Goal: Transaction & Acquisition: Book appointment/travel/reservation

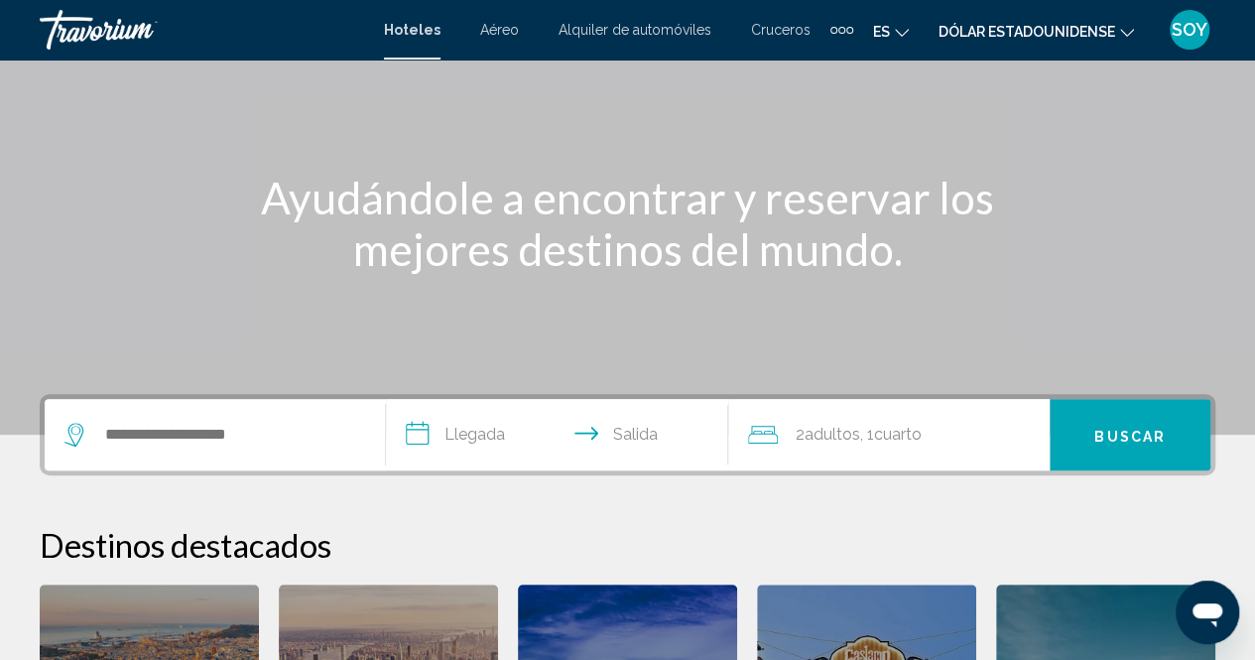
scroll to position [253, 0]
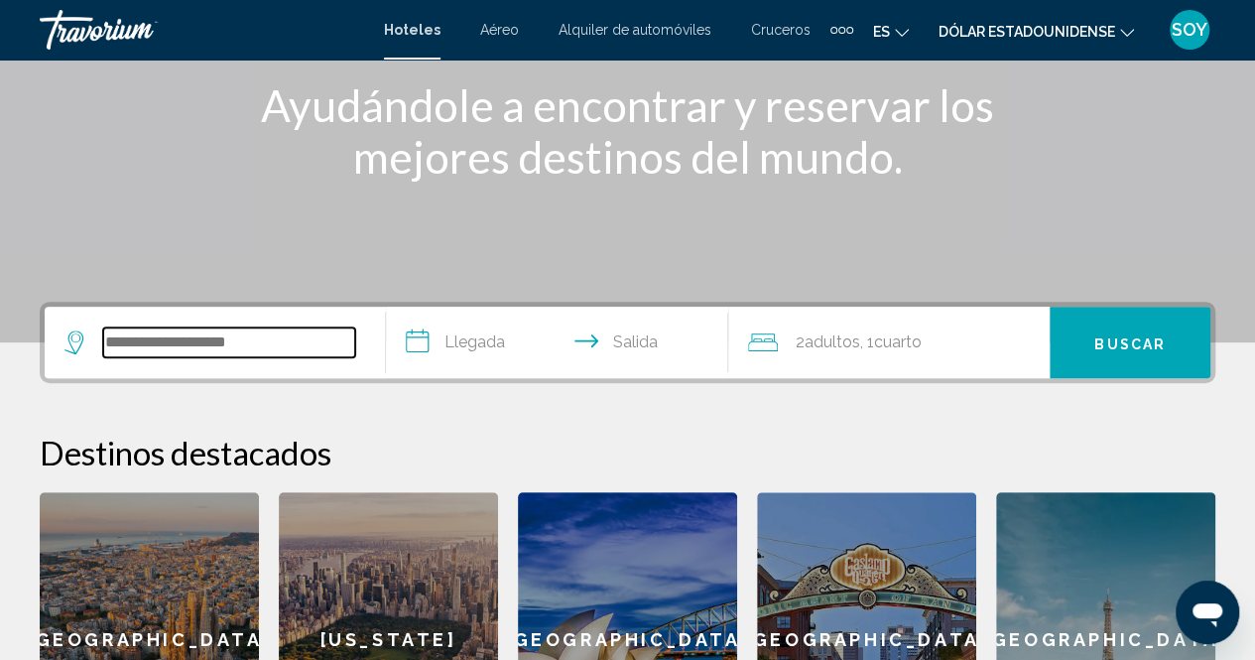
click at [252, 340] on input "Widget de búsqueda" at bounding box center [229, 342] width 252 height 30
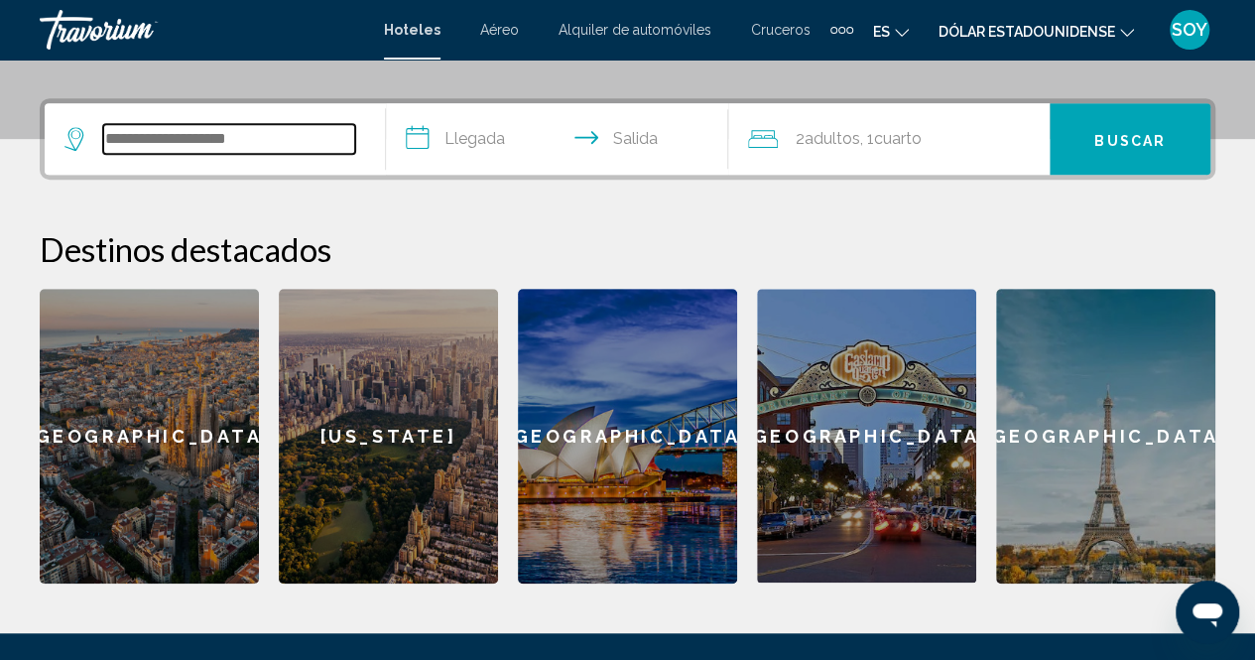
scroll to position [490, 0]
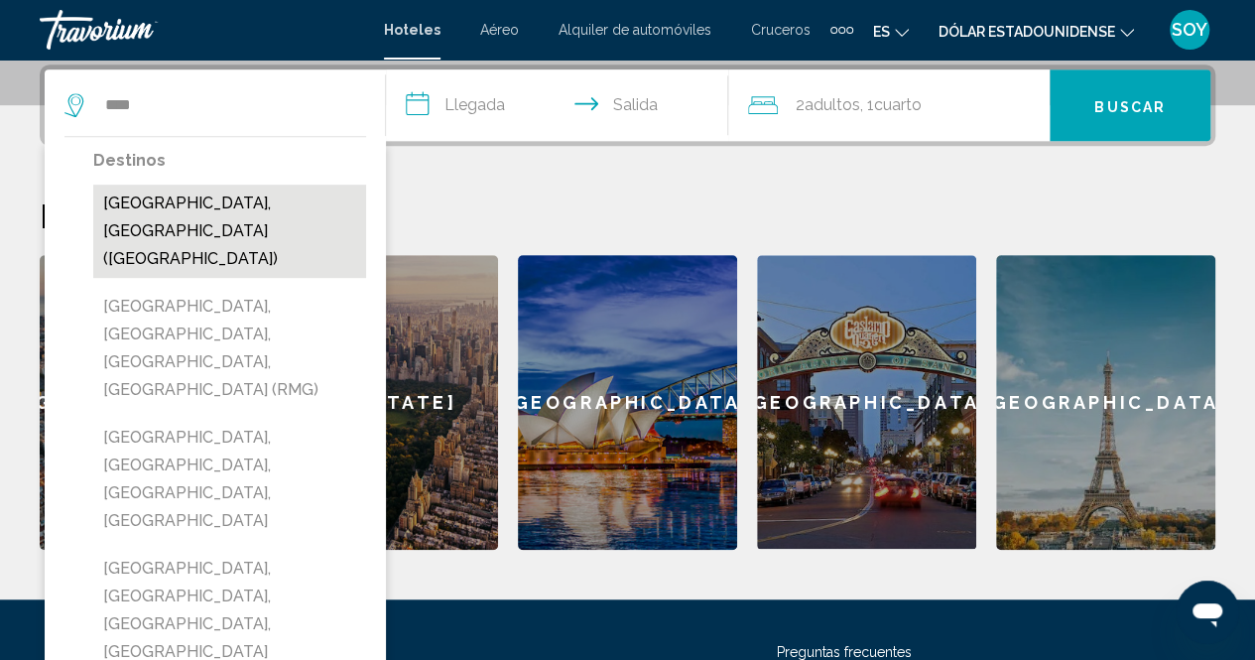
click at [228, 209] on button "[GEOGRAPHIC_DATA], [GEOGRAPHIC_DATA] ([GEOGRAPHIC_DATA])" at bounding box center [229, 230] width 273 height 93
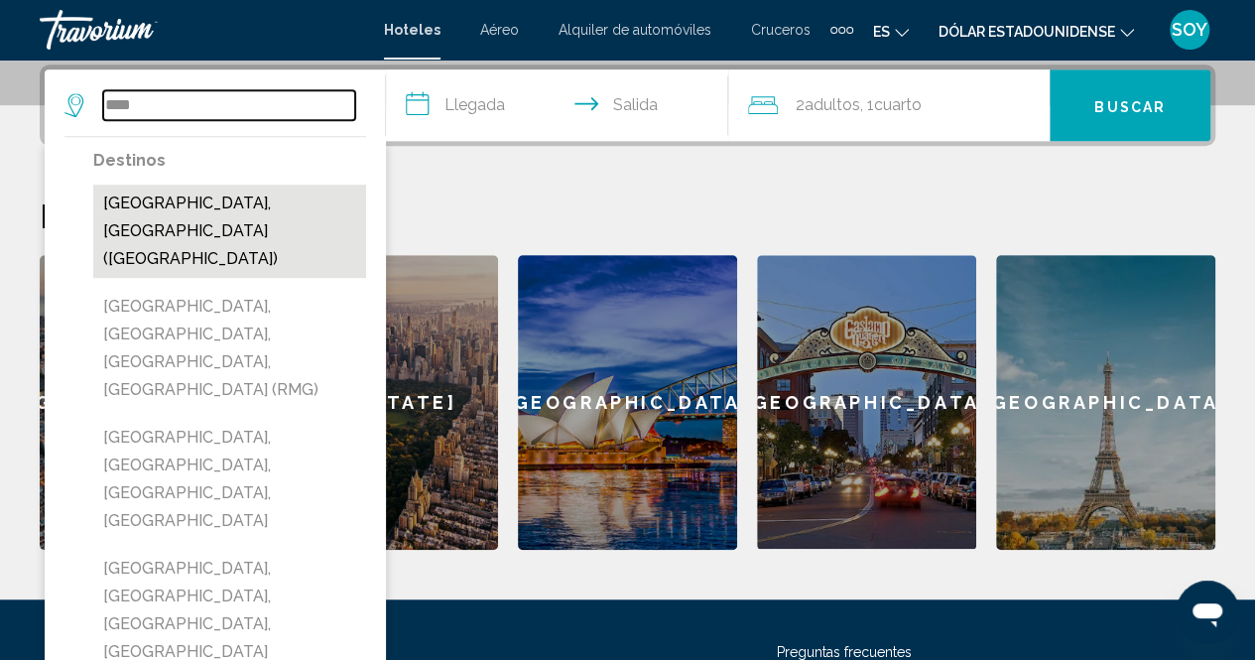
type input "**********"
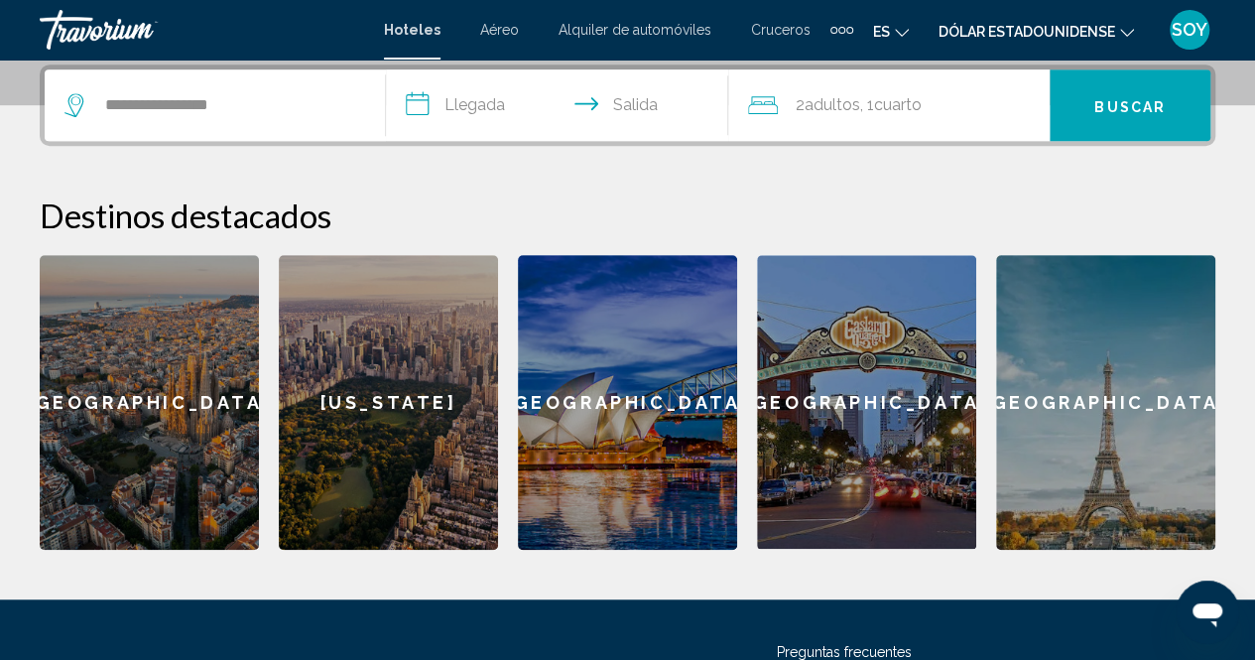
click at [456, 111] on input "**********" at bounding box center [560, 107] width 349 height 77
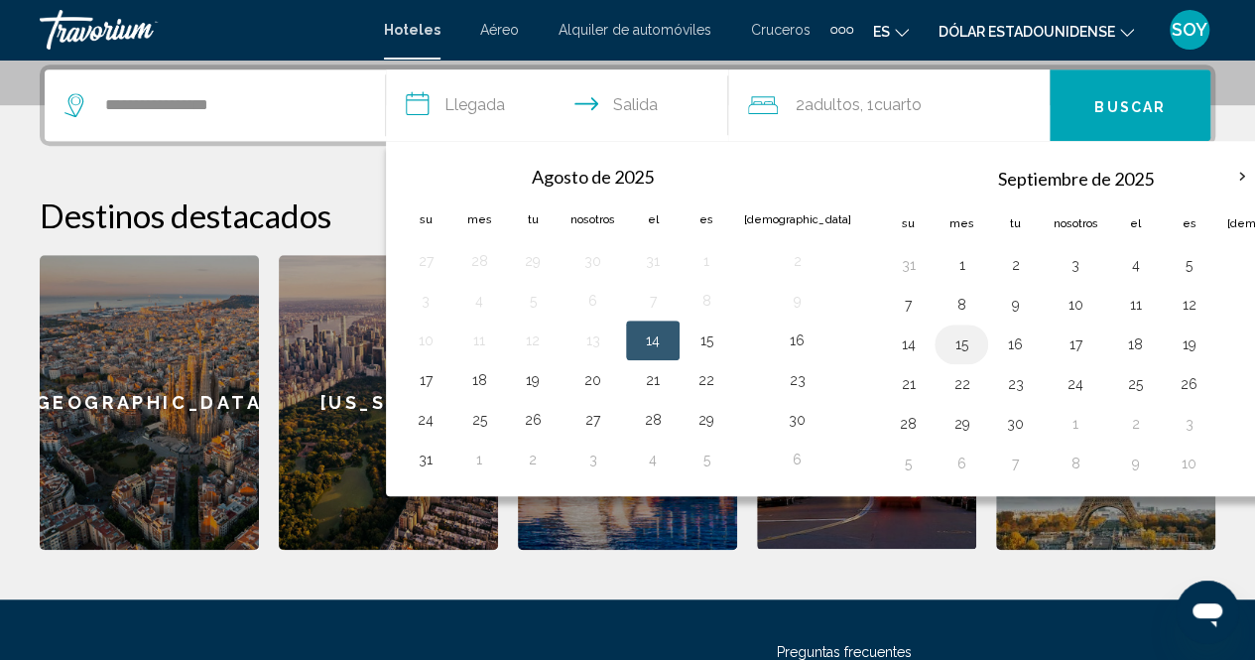
click at [945, 345] on button "15" at bounding box center [961, 344] width 32 height 28
drag, startPoint x: 891, startPoint y: 334, endPoint x: 988, endPoint y: 343, distance: 97.6
click at [988, 343] on tr "14 15 16 17 18 19 20" at bounding box center [1112, 344] width 462 height 40
click at [1052, 338] on button "17" at bounding box center [1074, 344] width 45 height 28
type input "**********"
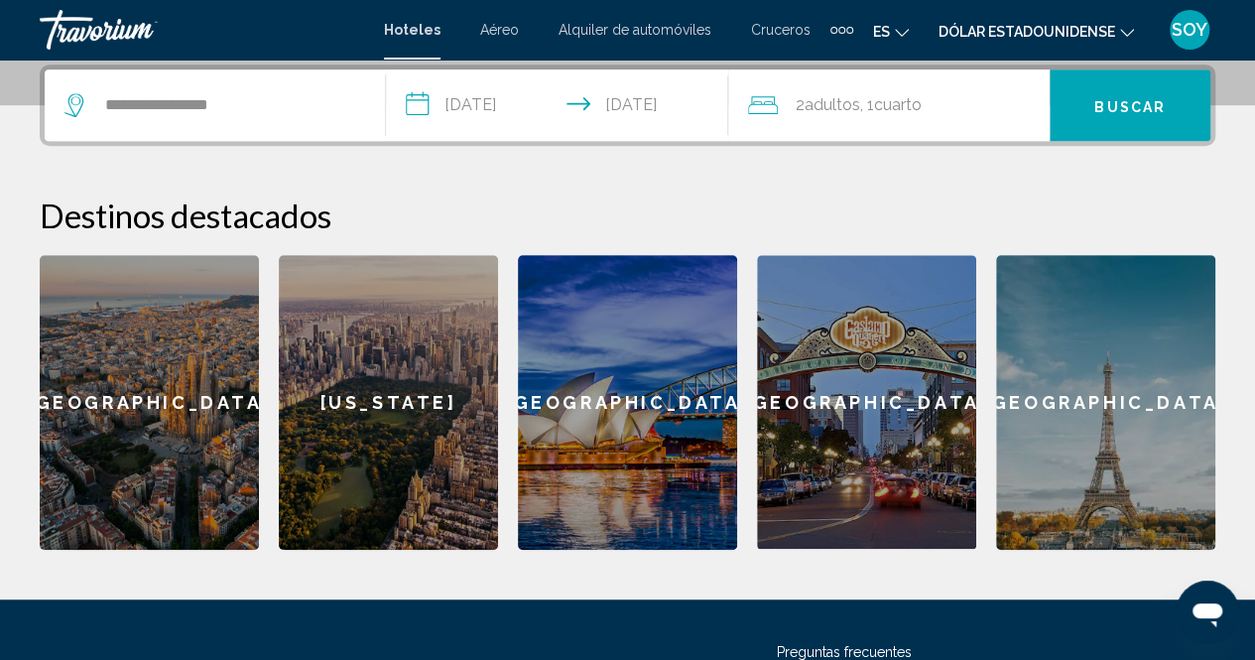
click at [898, 100] on font "Cuarto" at bounding box center [898, 104] width 48 height 19
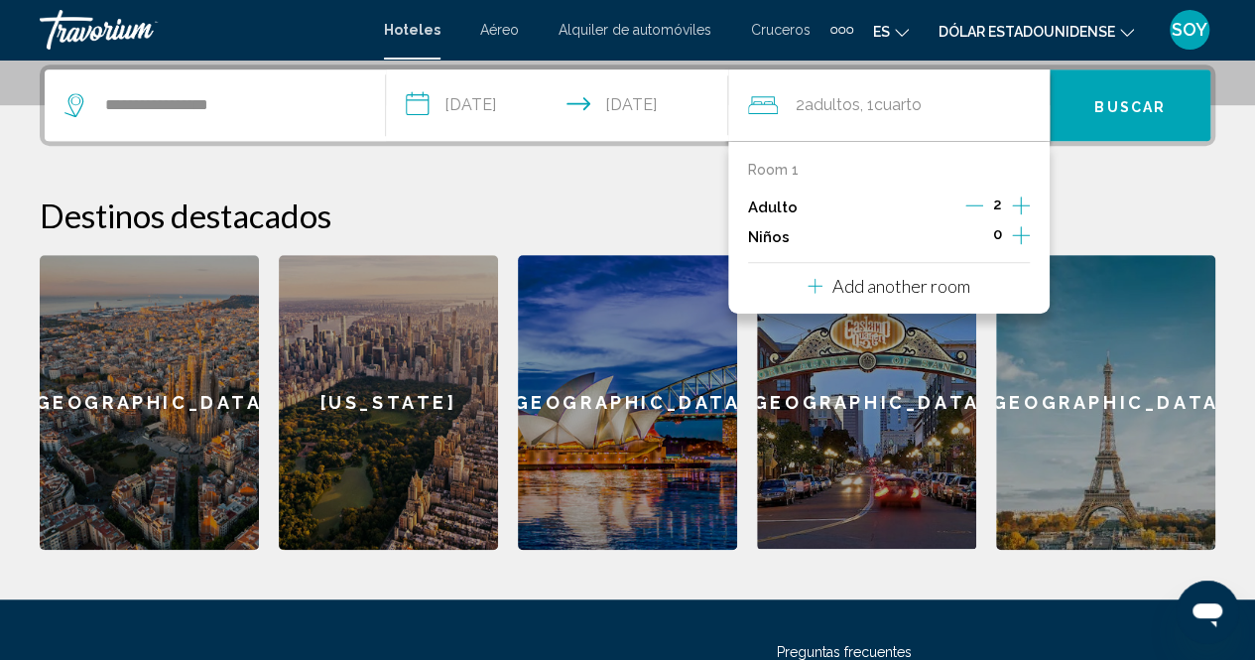
click at [973, 207] on icon "Decrement adults" at bounding box center [974, 205] width 18 height 18
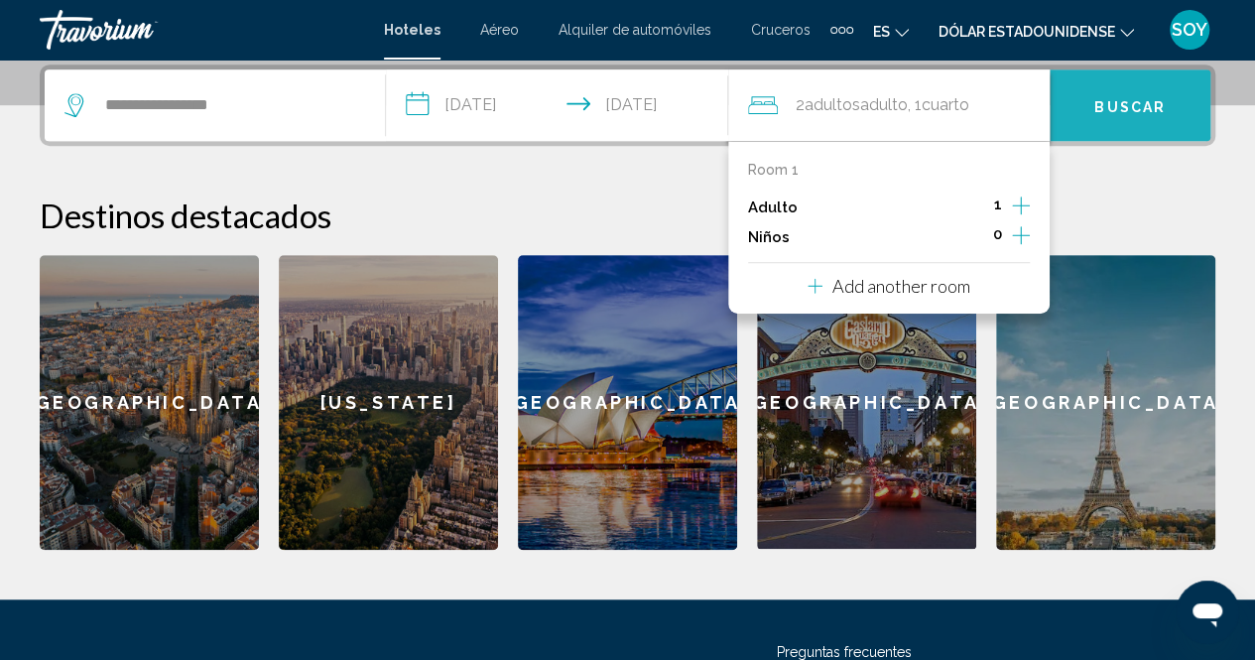
click at [1099, 100] on font "Buscar" at bounding box center [1129, 106] width 71 height 16
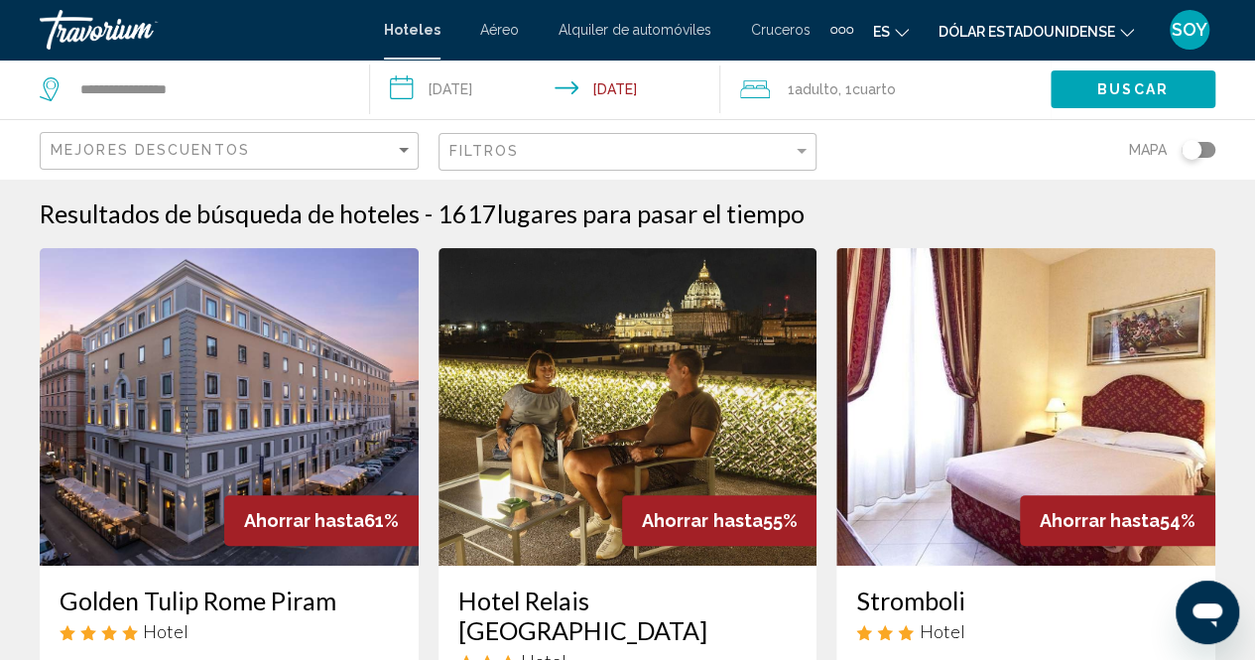
click at [1035, 24] on font "Dólar estadounidense" at bounding box center [1026, 32] width 177 height 16
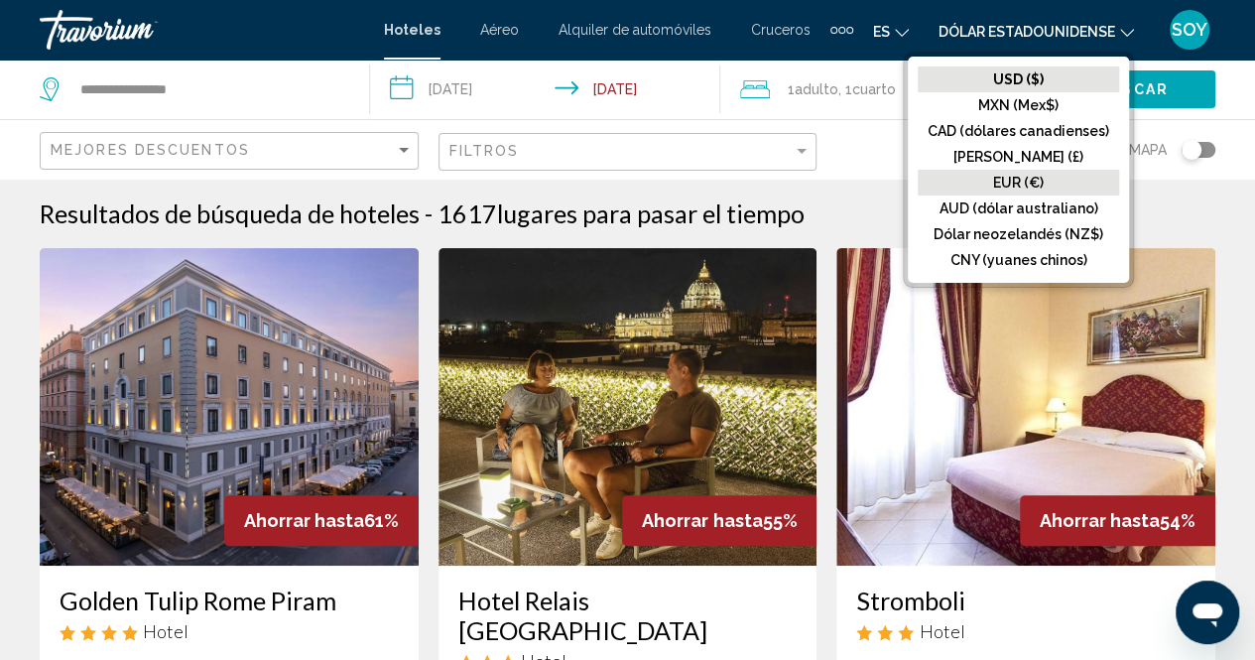
click at [1026, 176] on font "EUR (€)" at bounding box center [1018, 183] width 51 height 16
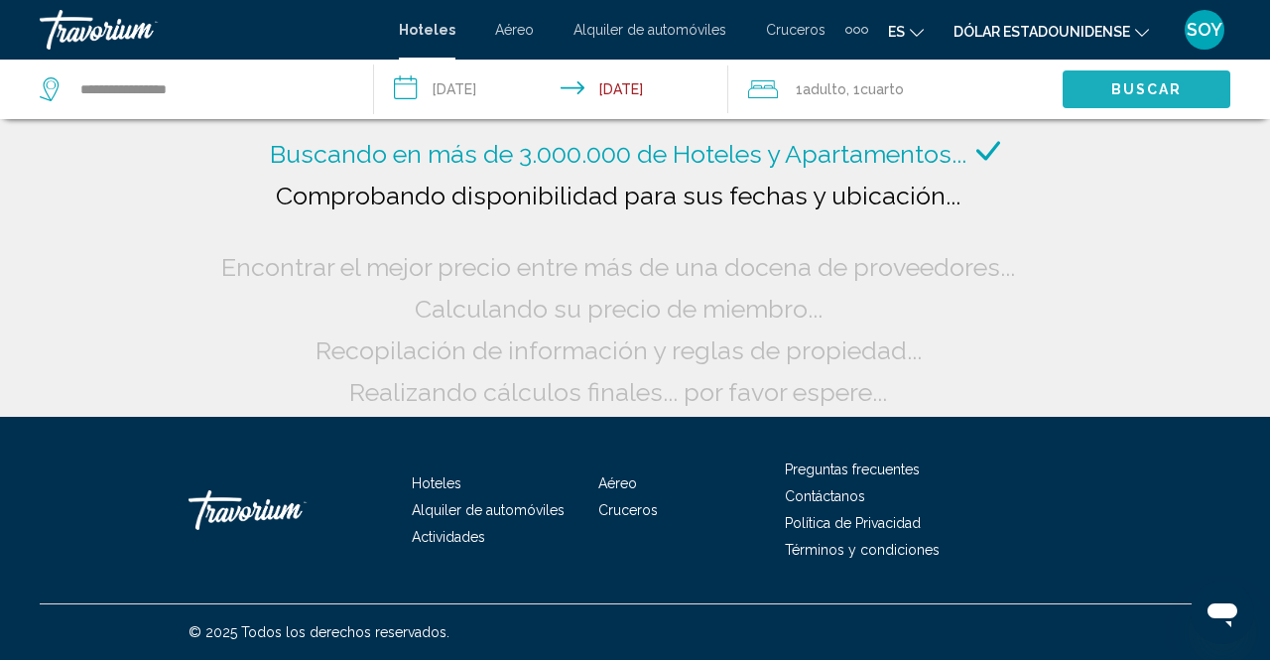
click at [1130, 80] on span "Buscar" at bounding box center [1146, 88] width 71 height 16
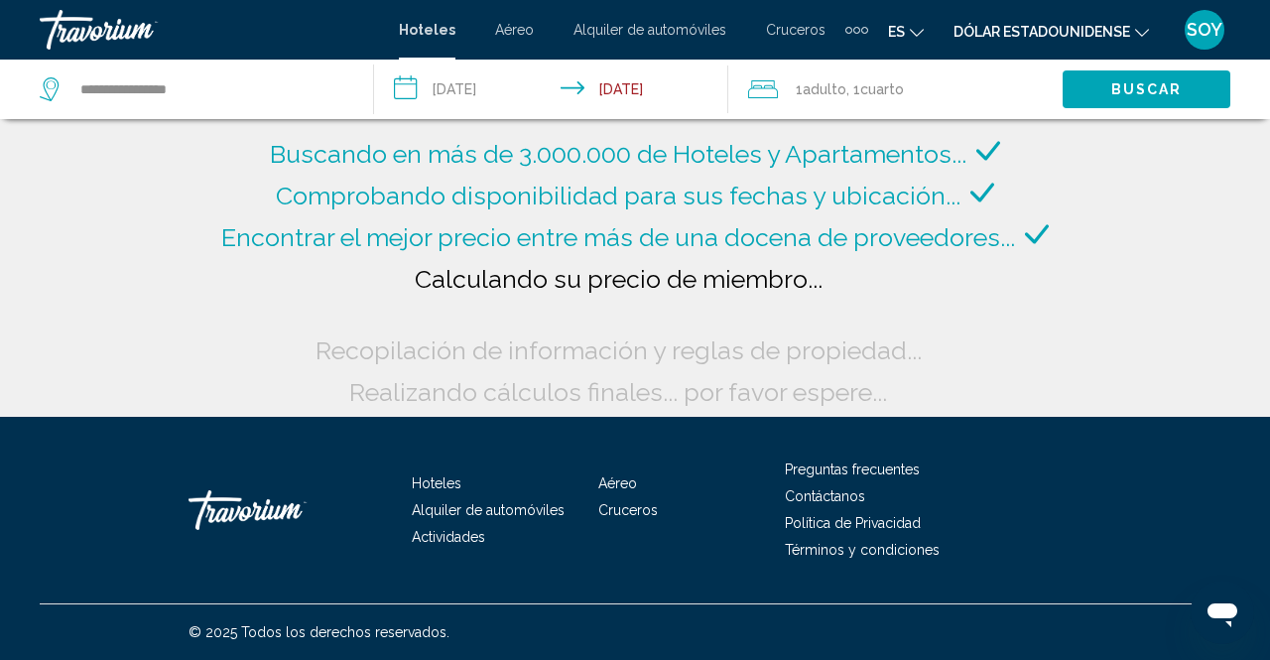
click at [1133, 80] on span "Buscar" at bounding box center [1146, 88] width 71 height 16
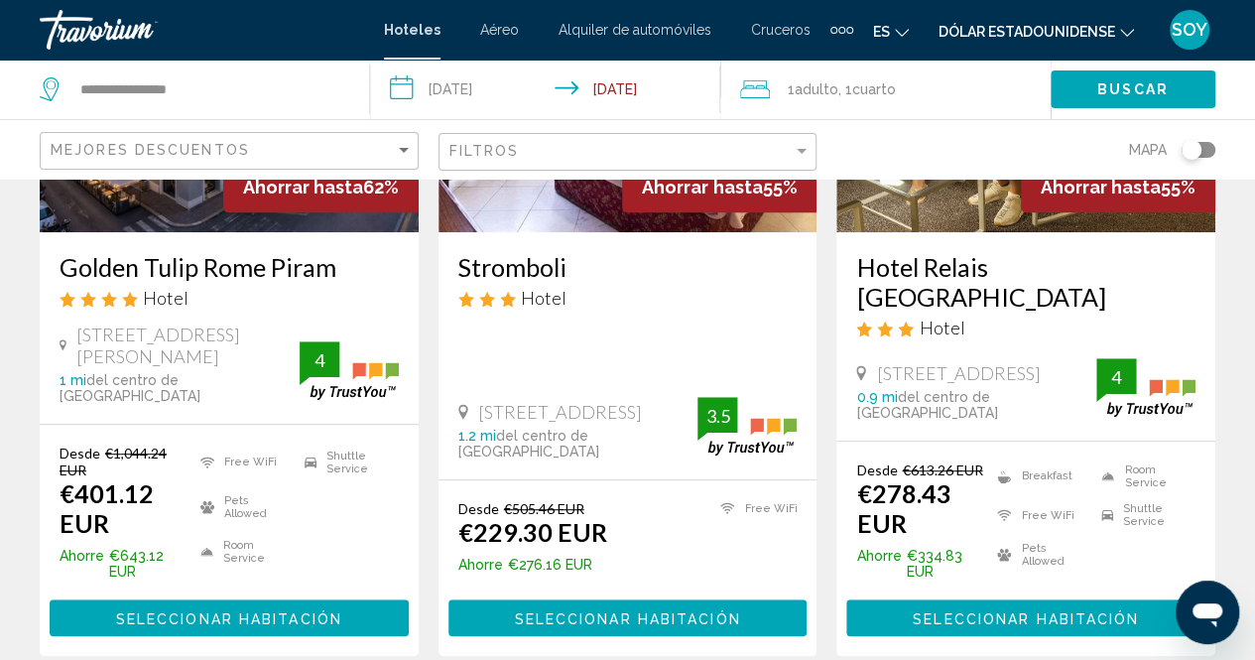
scroll to position [334, 0]
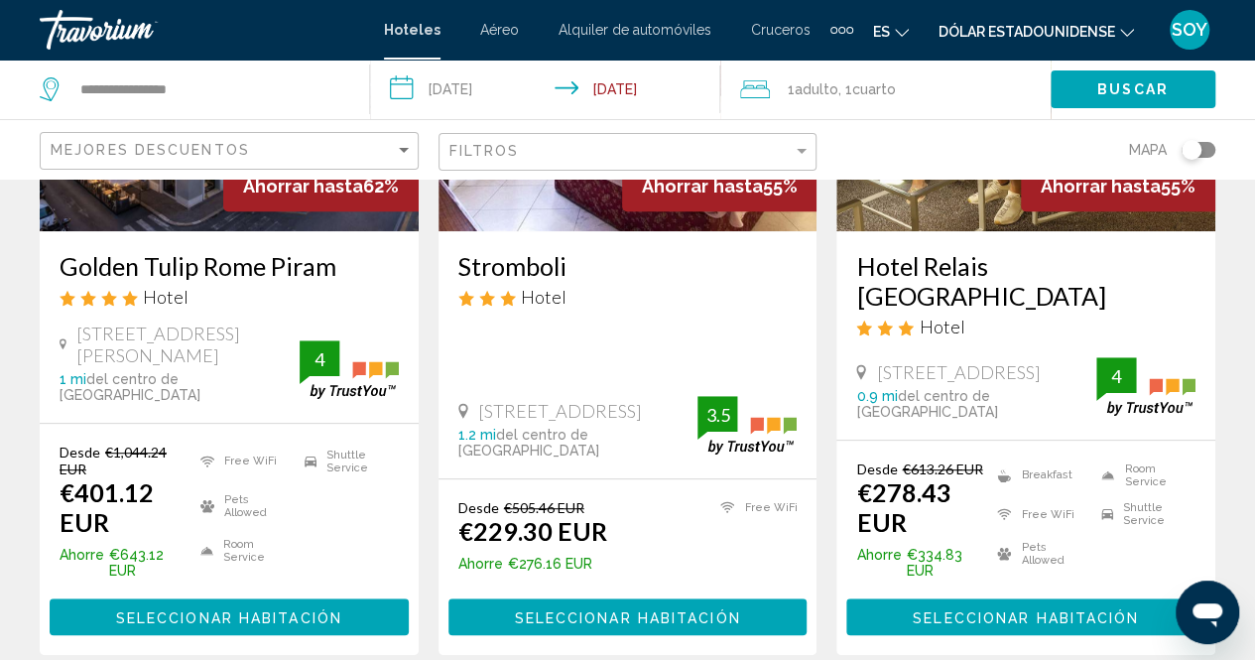
click at [627, 609] on span "Seleccionar habitación" at bounding box center [627, 617] width 226 height 16
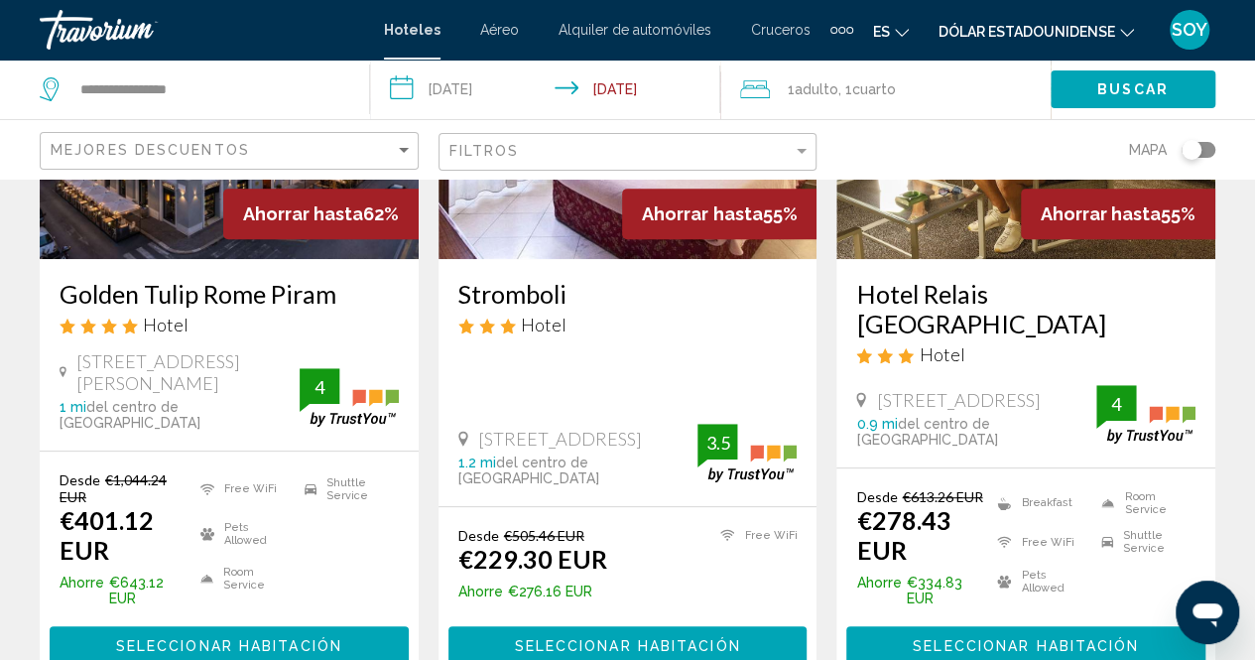
scroll to position [310, 0]
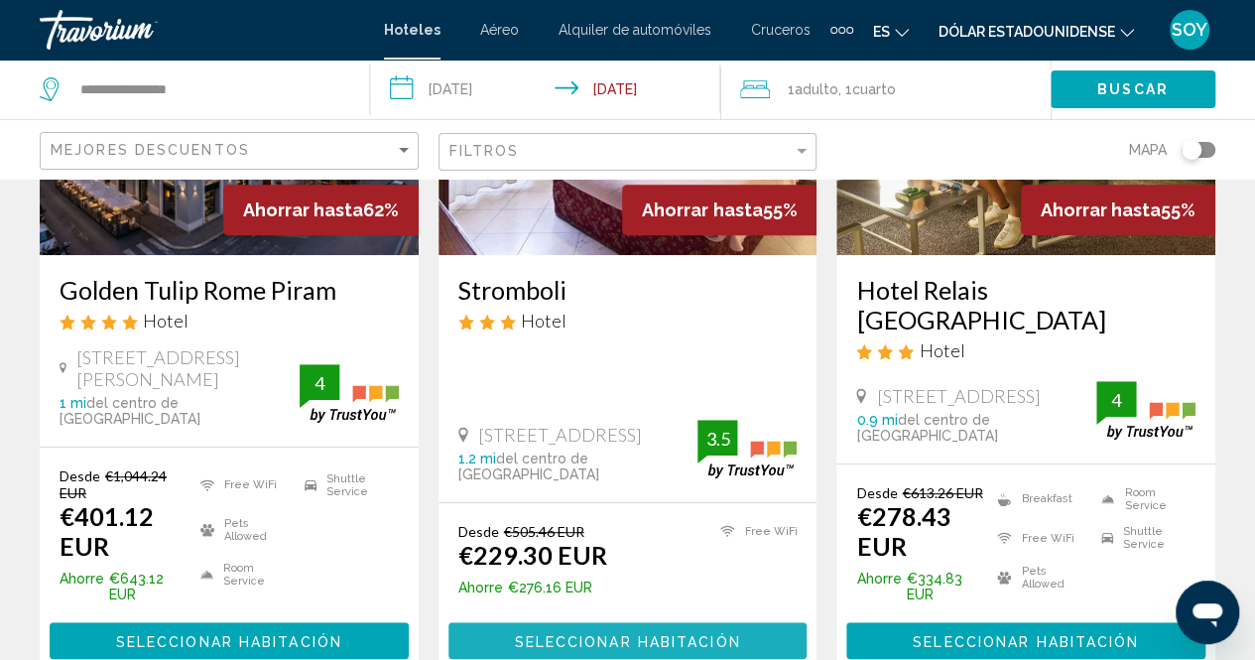
click at [577, 633] on span "Seleccionar habitación" at bounding box center [627, 641] width 226 height 16
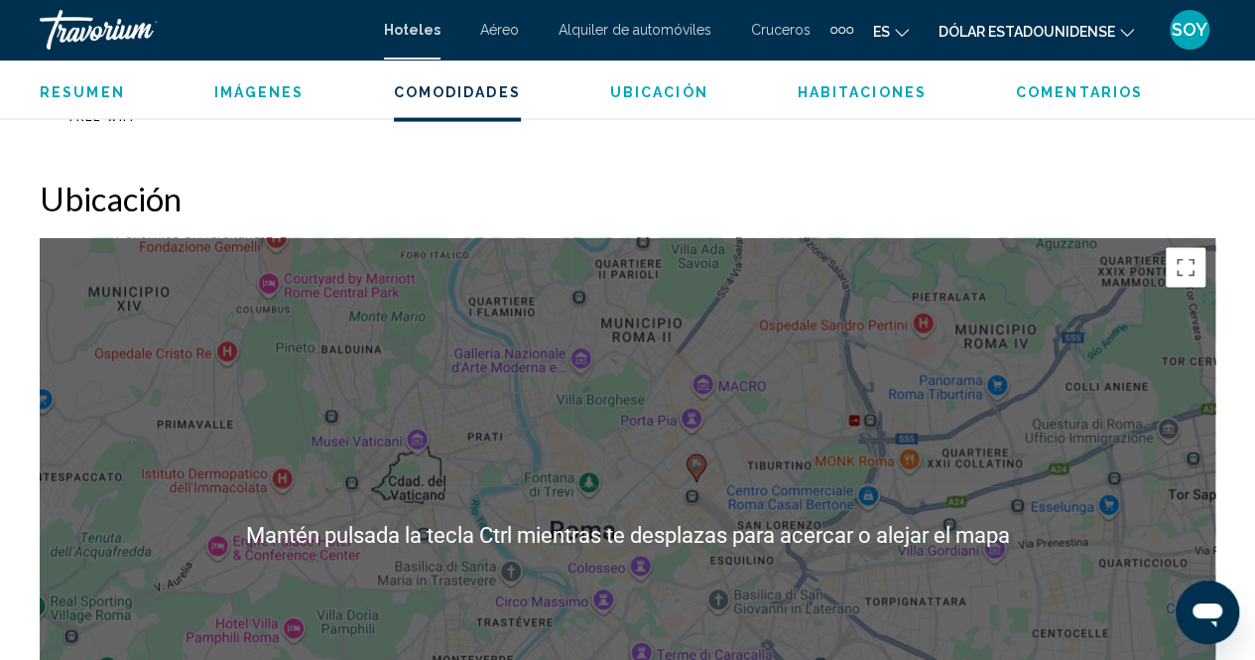
scroll to position [2000, 0]
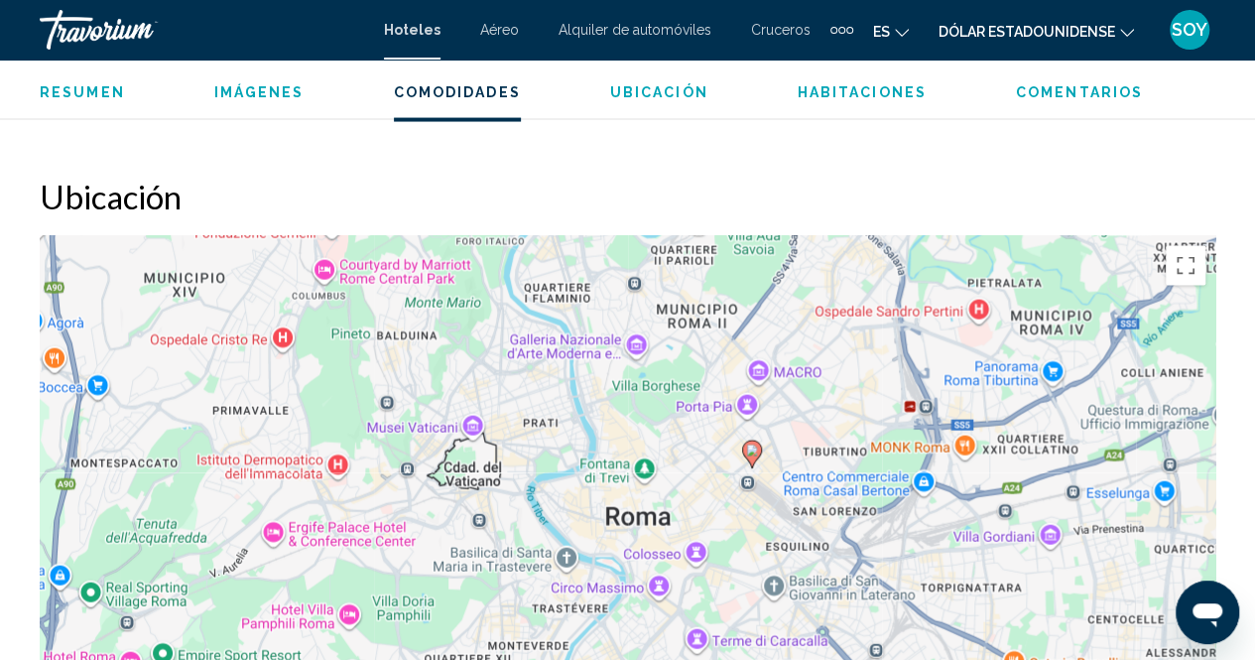
click at [750, 460] on icon "Contenido principal" at bounding box center [751, 454] width 18 height 26
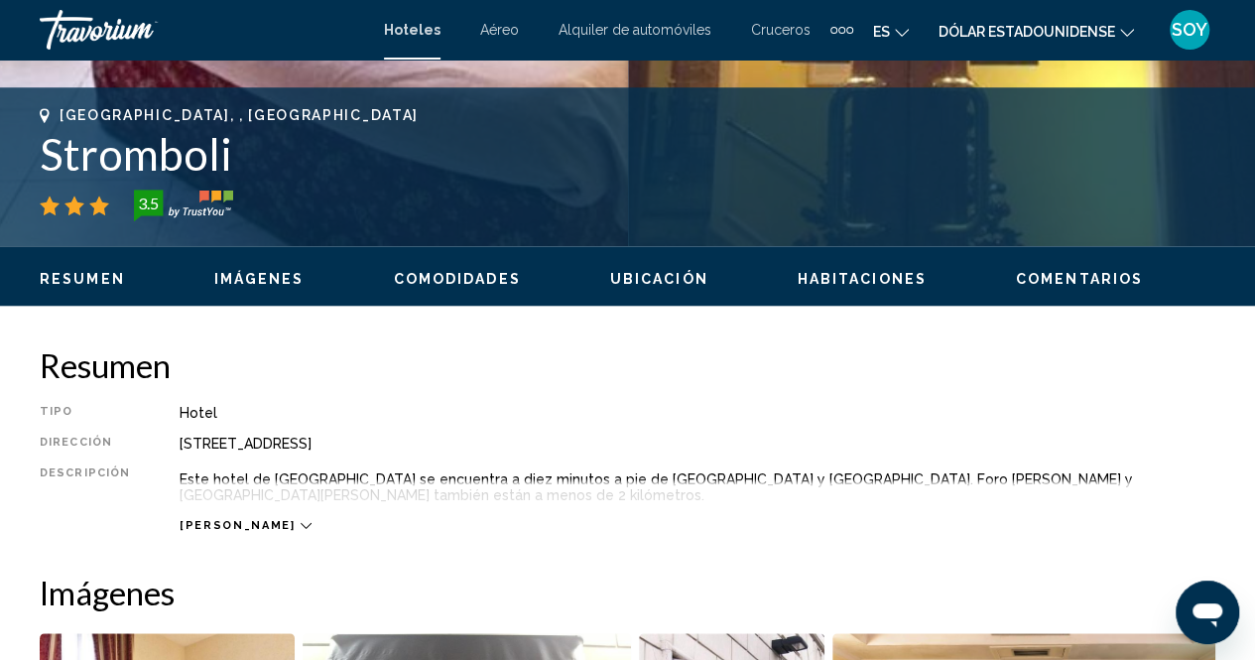
scroll to position [753, 0]
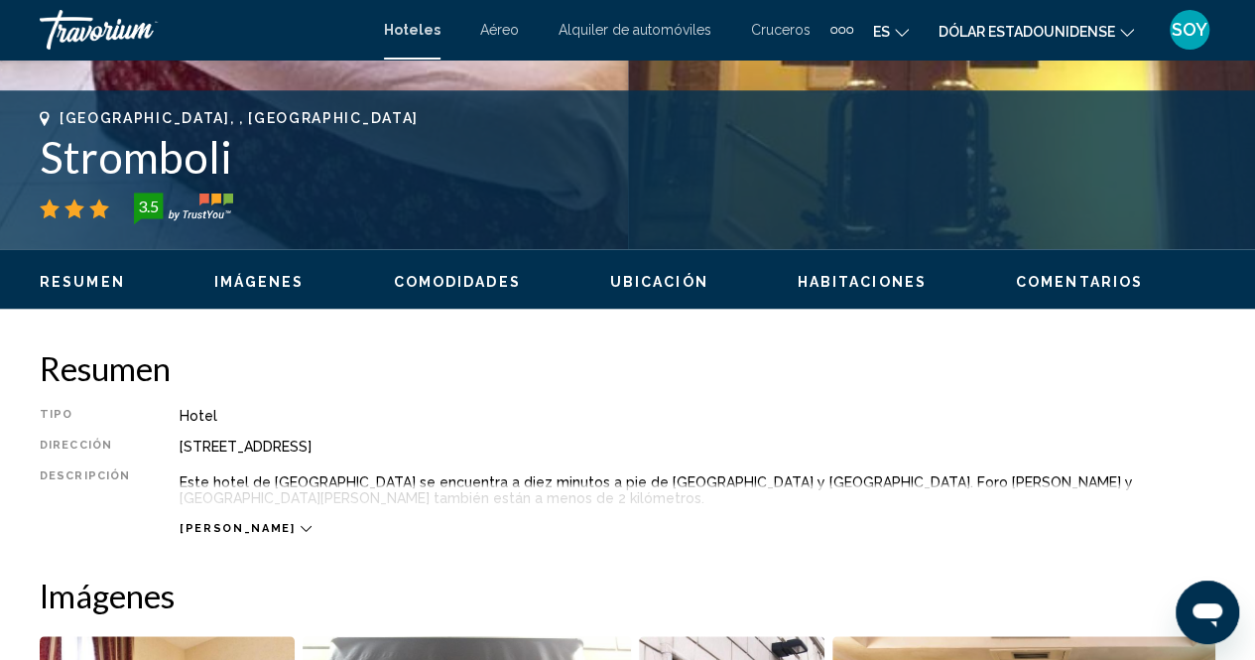
click at [893, 32] on button "es Inglés Español [PERSON_NAME] Italiano Portugués ruso" at bounding box center [891, 31] width 36 height 29
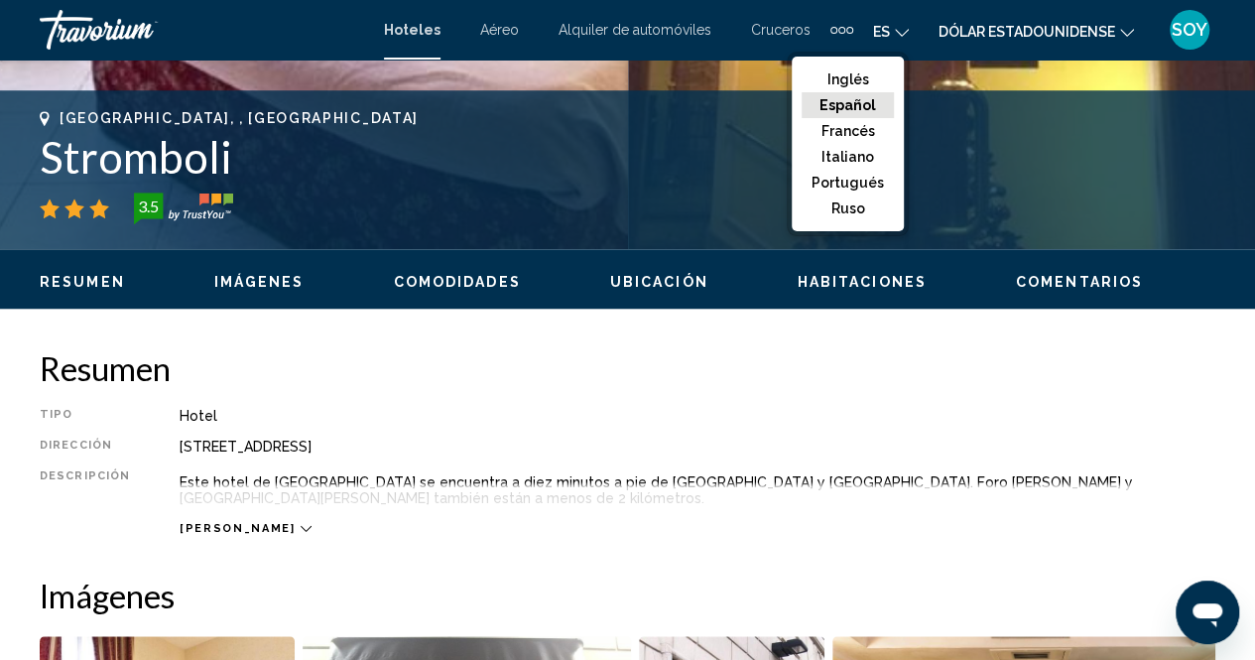
click at [874, 98] on font "Español" at bounding box center [847, 105] width 57 height 16
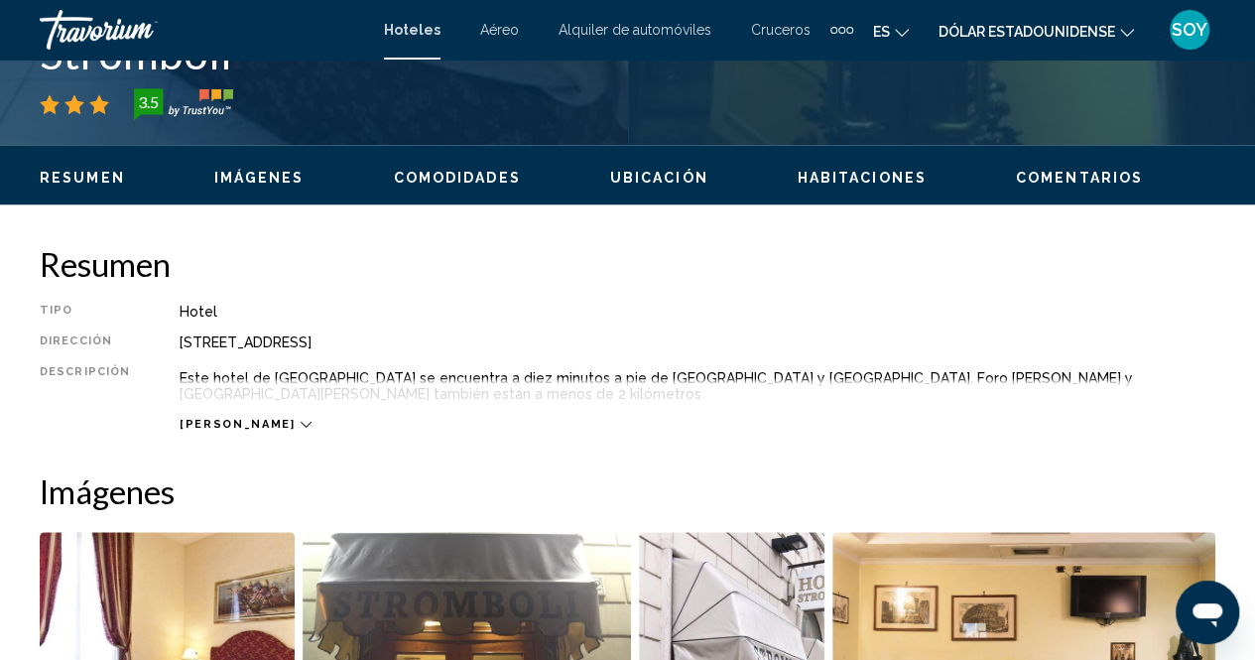
scroll to position [858, 0]
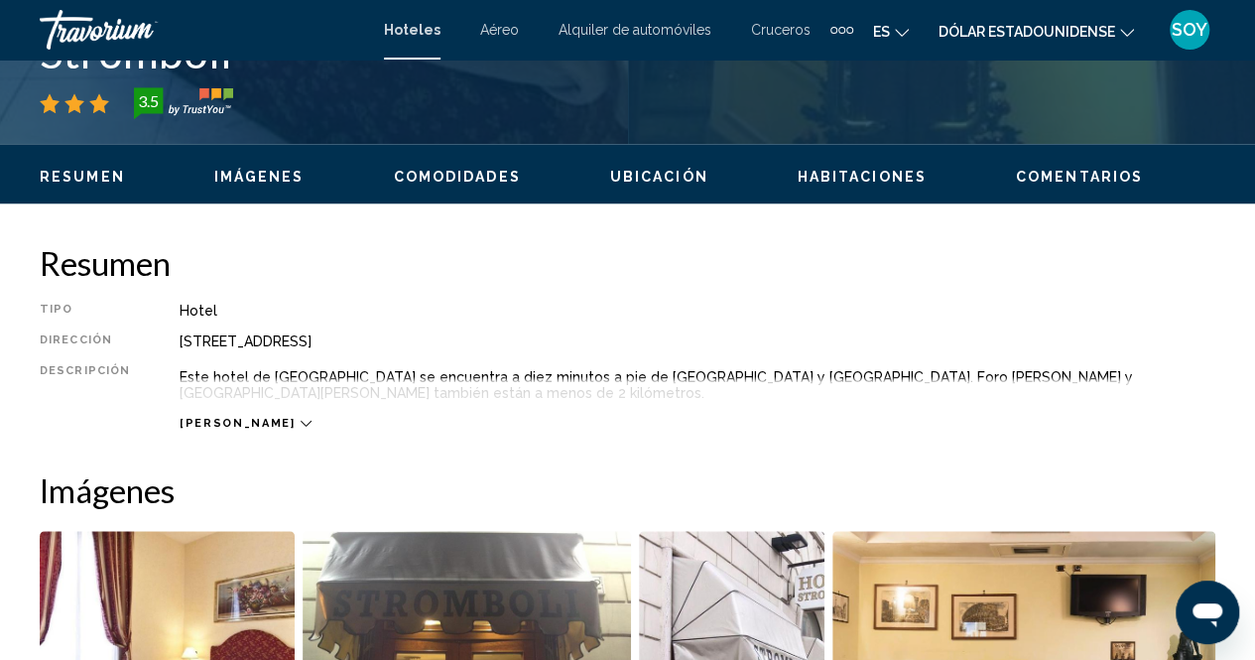
click at [232, 426] on div "[PERSON_NAME]" at bounding box center [245, 423] width 131 height 13
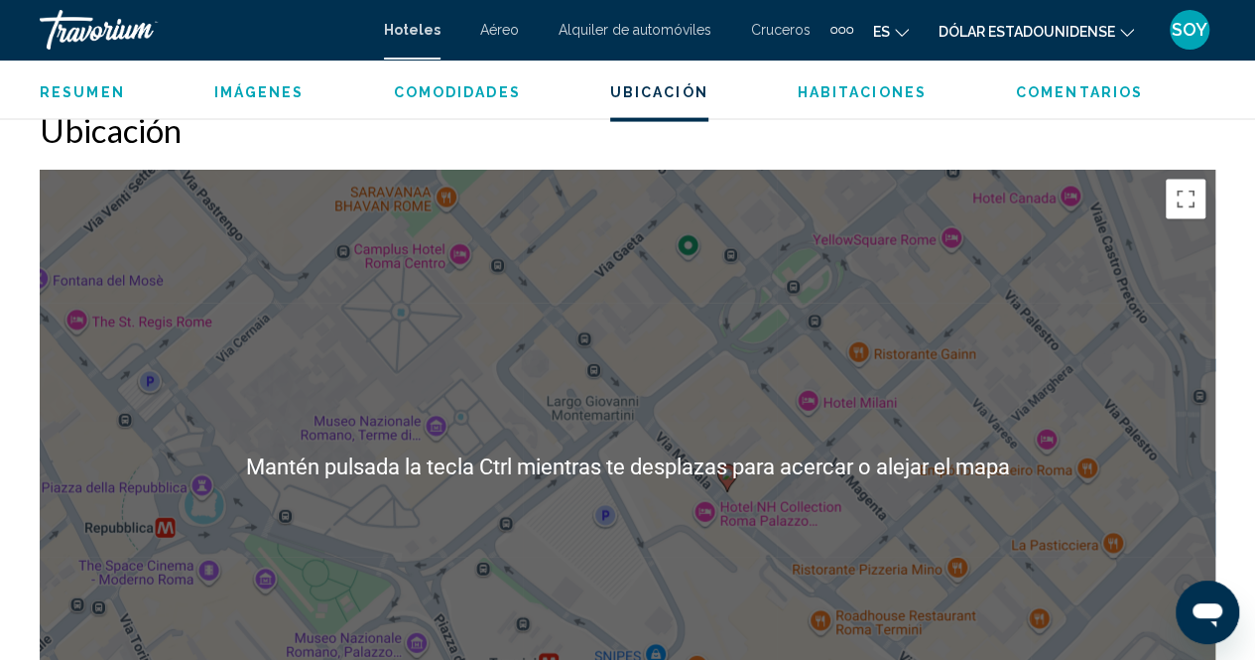
scroll to position [2065, 0]
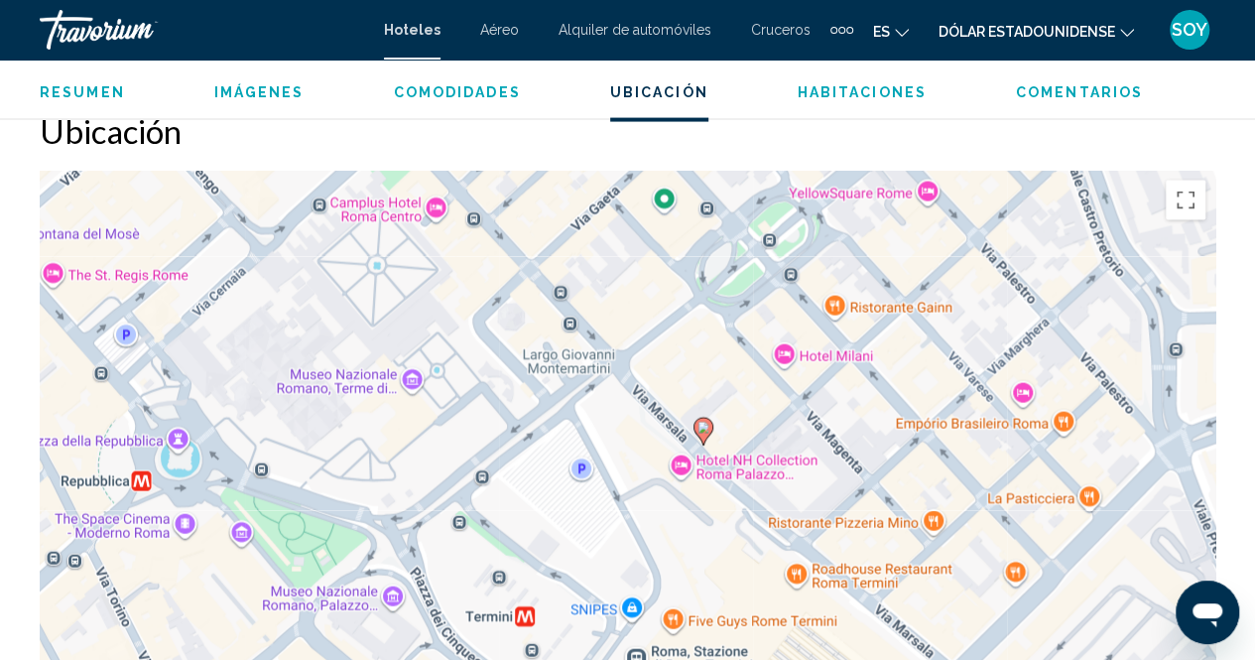
click at [882, 96] on span "Habitaciones" at bounding box center [861, 92] width 129 height 16
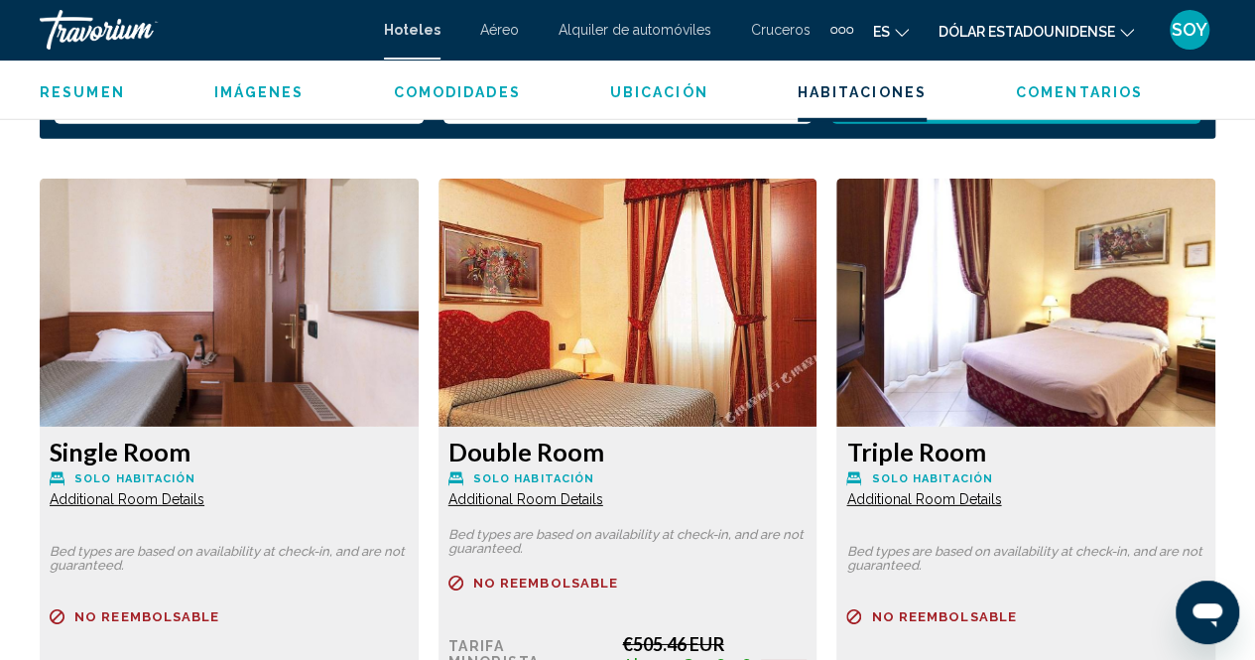
scroll to position [2867, 0]
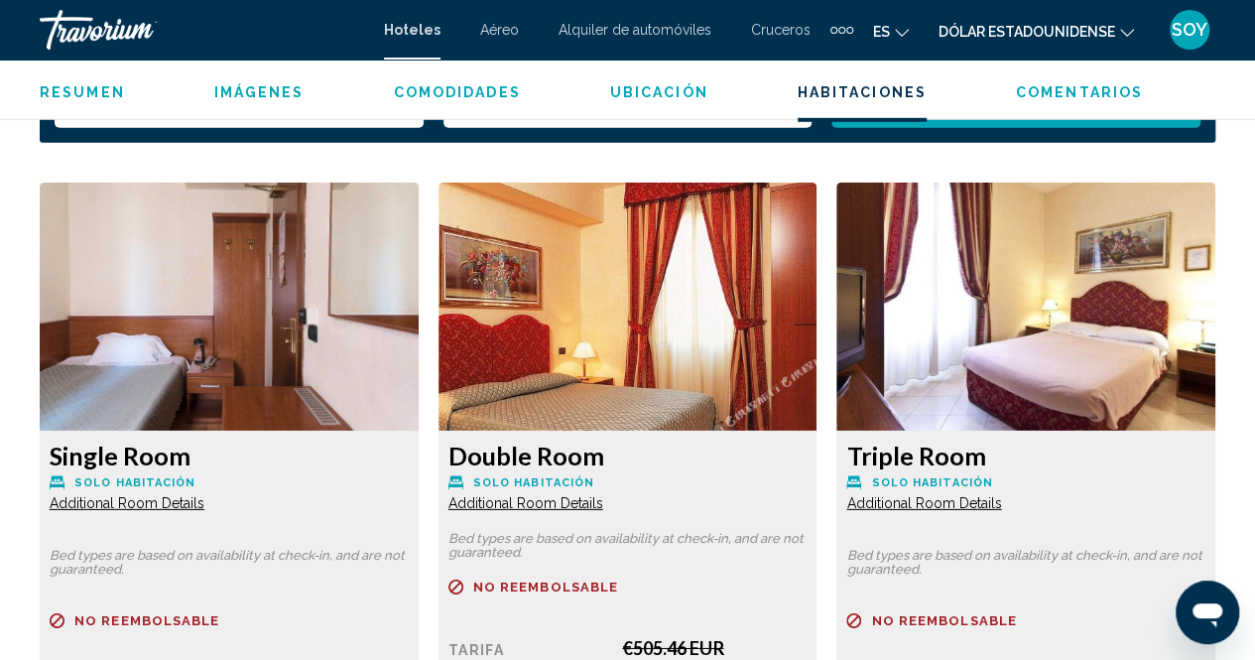
click at [171, 507] on span "Additional Room Details" at bounding box center [127, 503] width 155 height 16
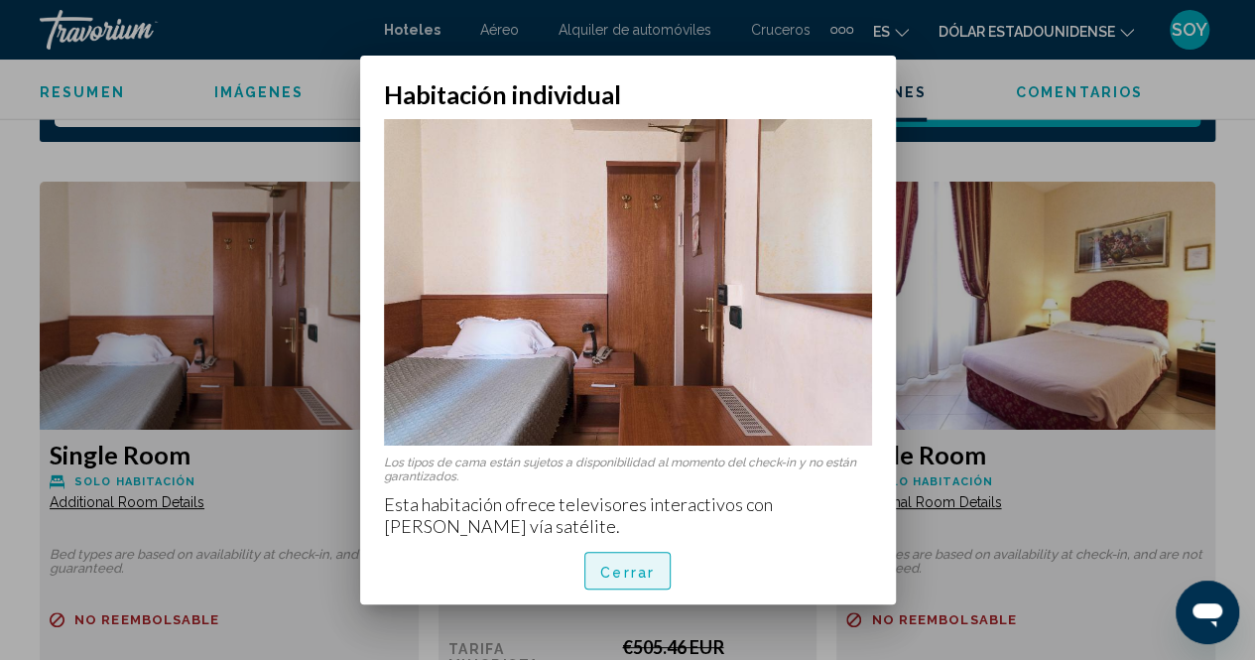
click at [612, 578] on font "Cerrar" at bounding box center [627, 571] width 55 height 16
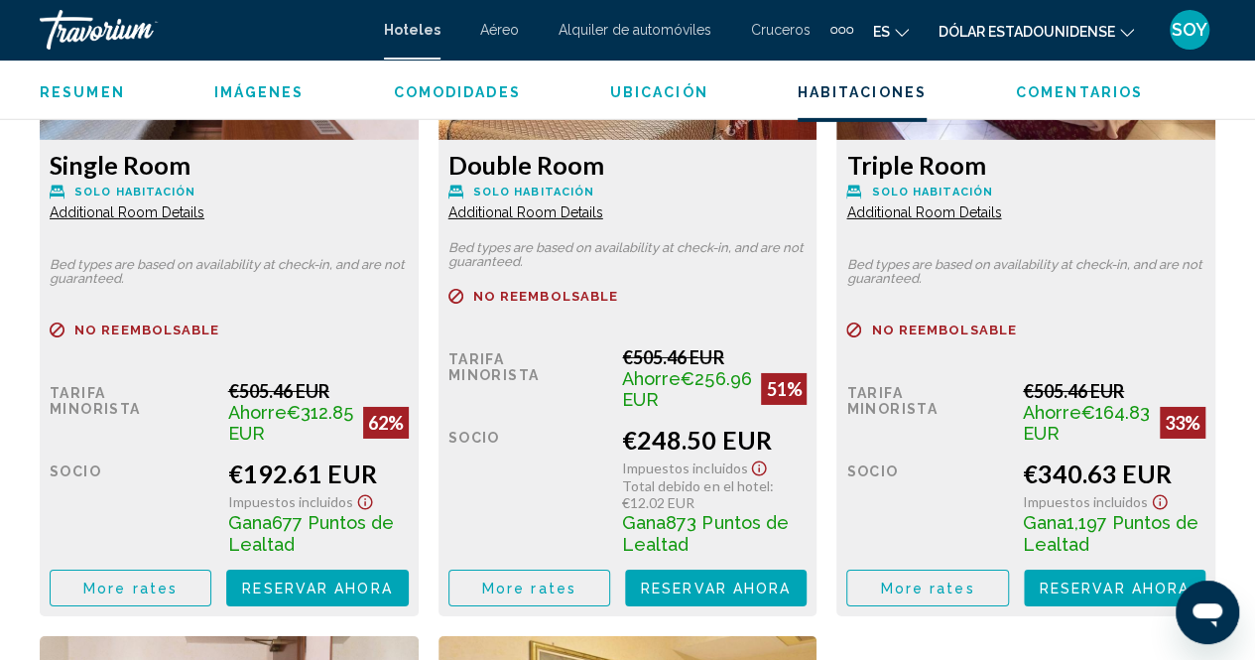
scroll to position [3150, 0]
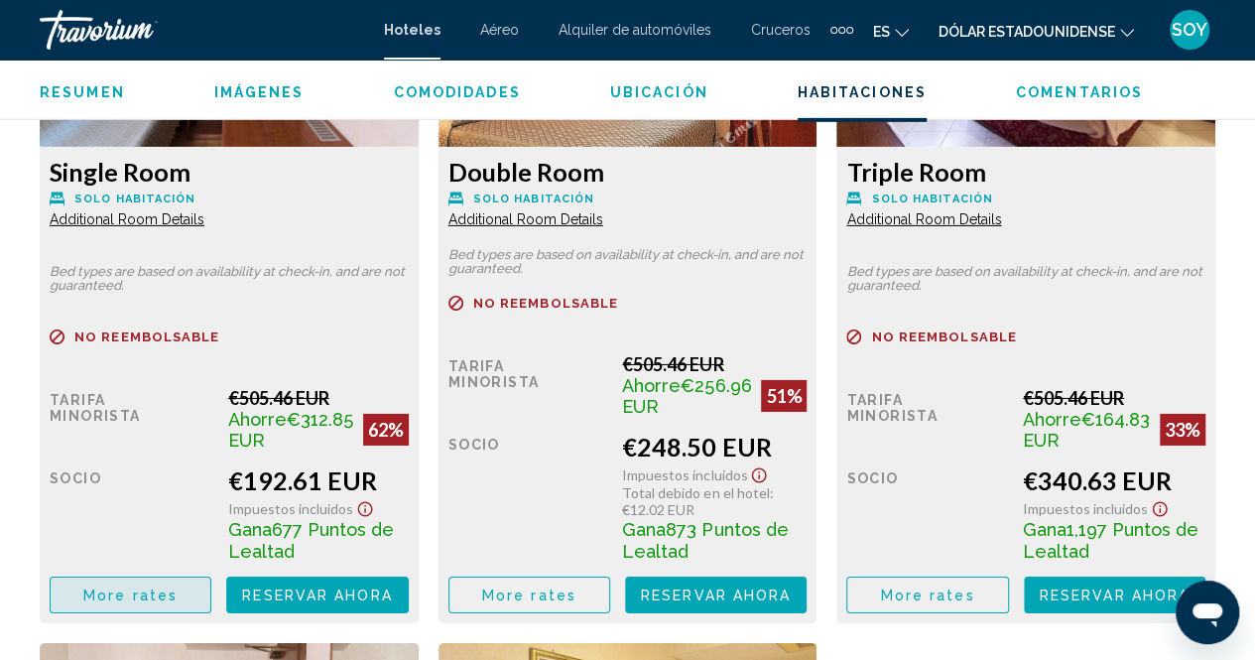
click at [157, 591] on span "More rates" at bounding box center [130, 595] width 94 height 16
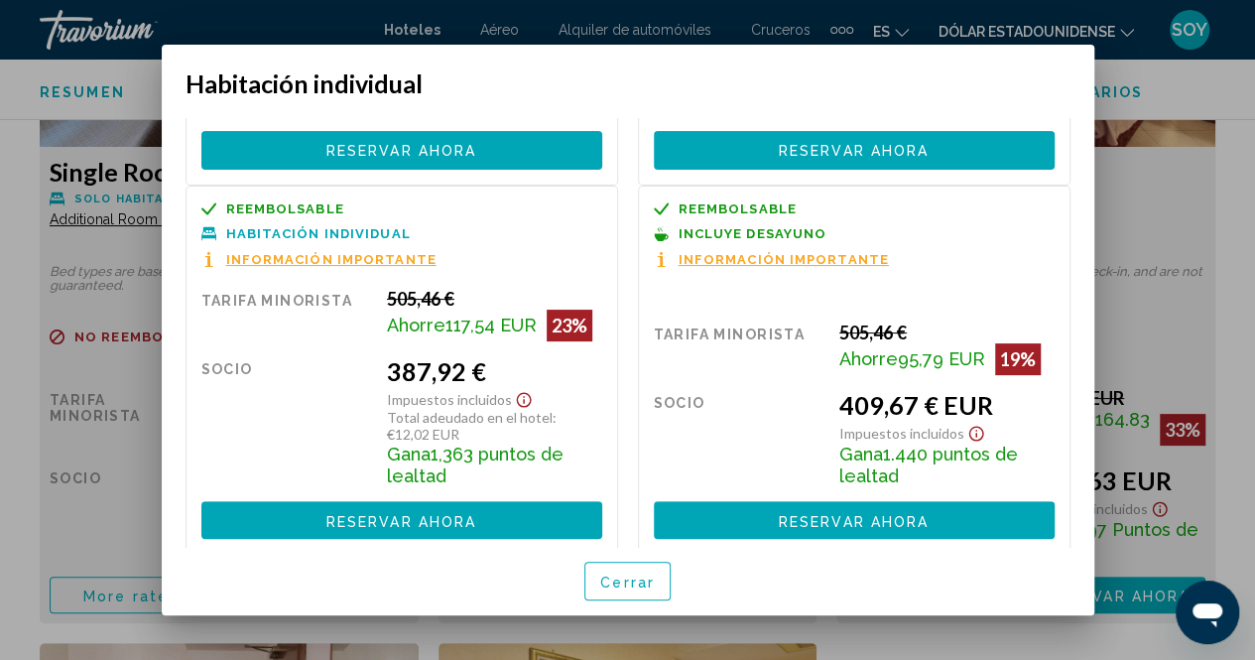
scroll to position [290, 0]
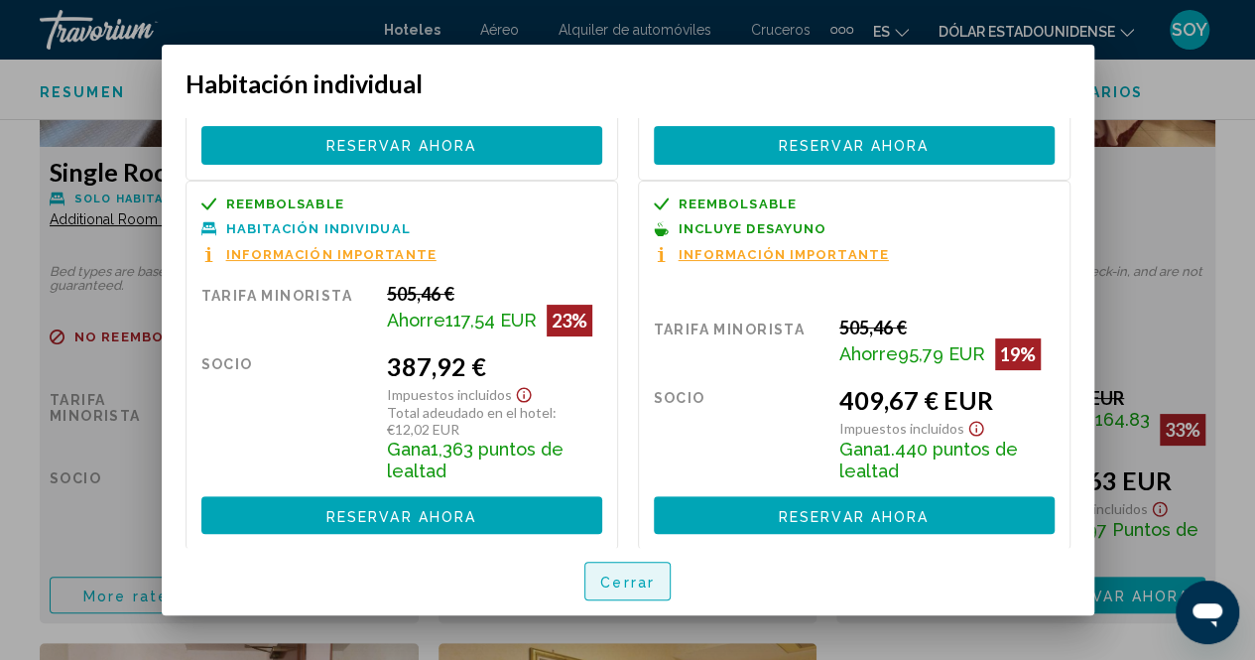
click at [639, 583] on font "Cerrar" at bounding box center [627, 582] width 55 height 16
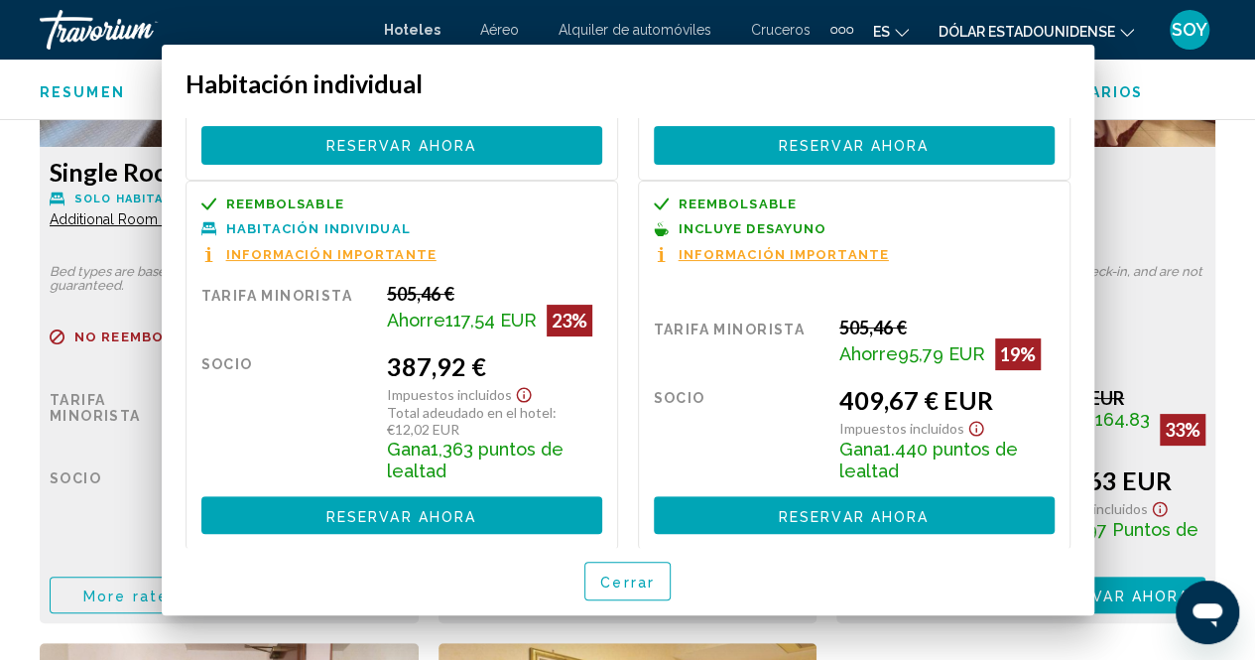
scroll to position [3150, 0]
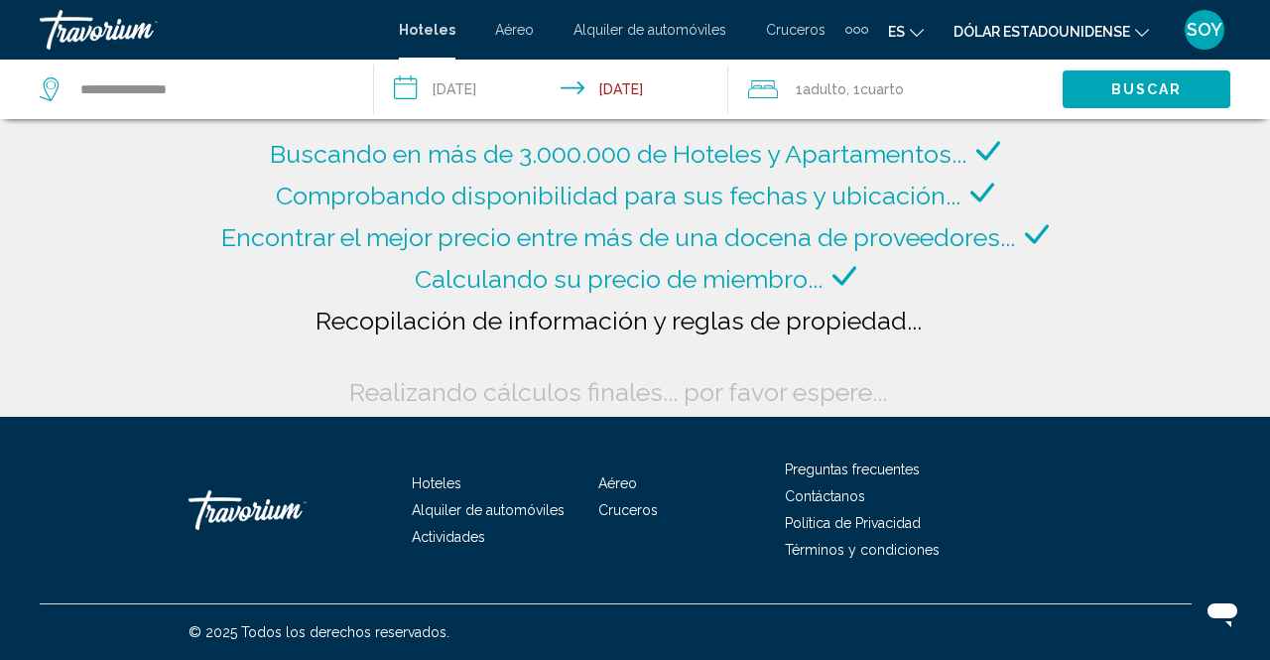
click at [511, 29] on font "Aéreo" at bounding box center [514, 30] width 39 height 16
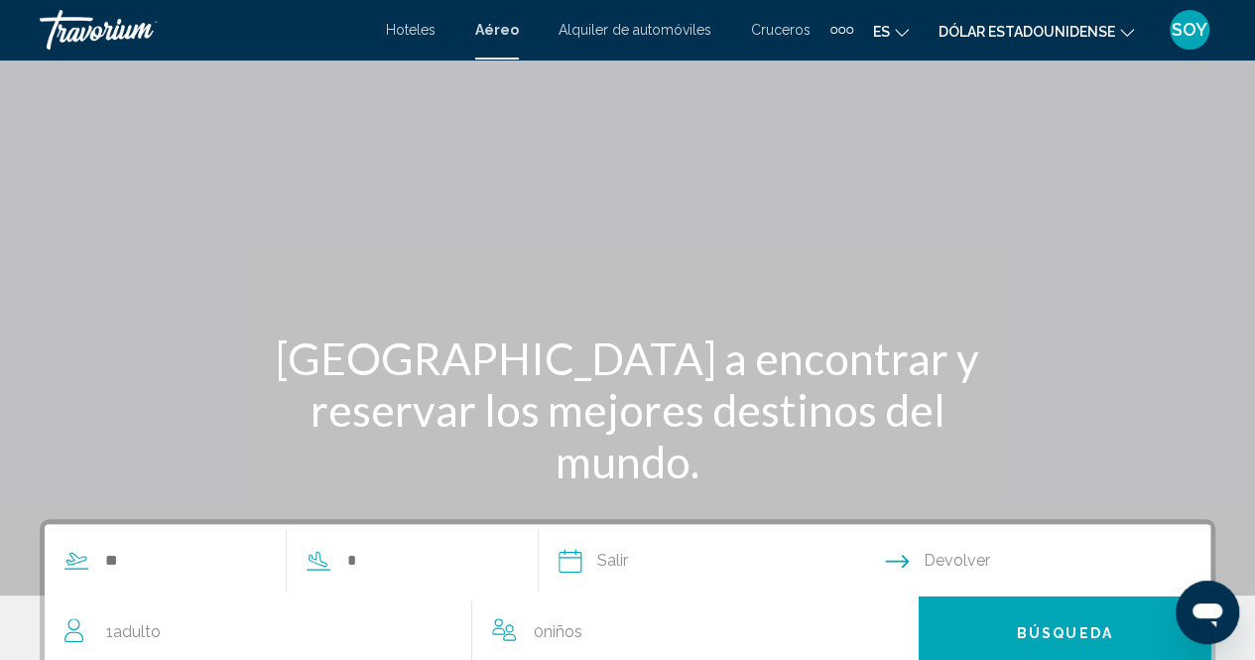
scroll to position [261, 0]
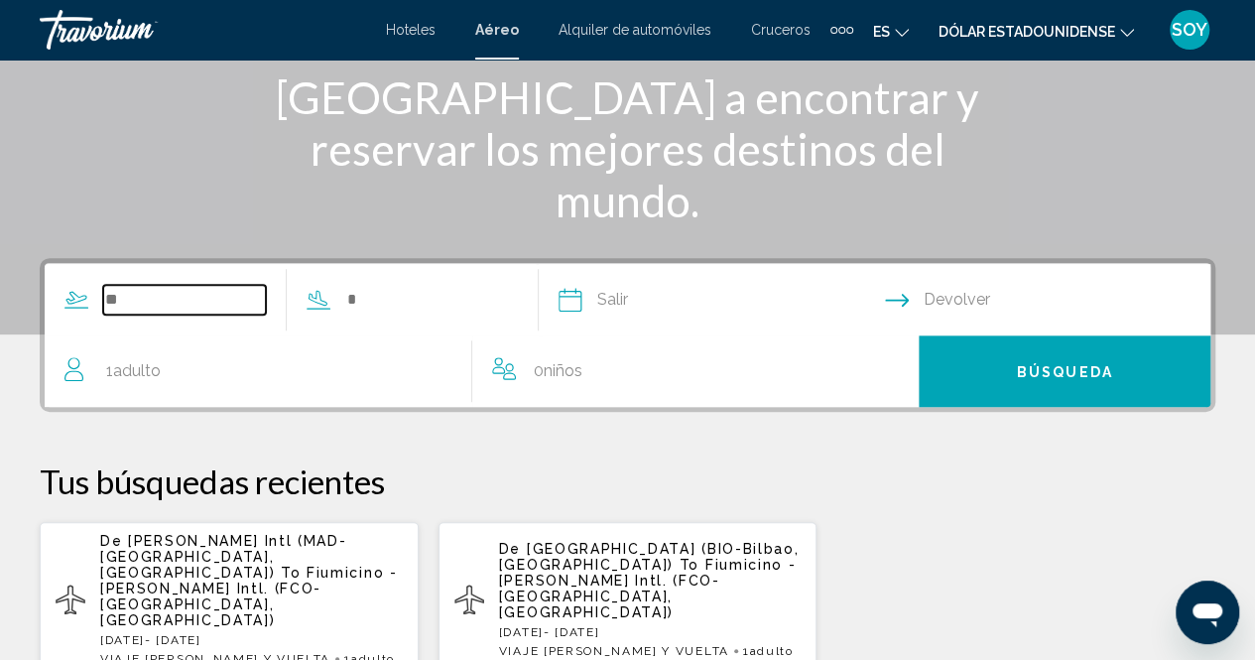
click at [145, 305] on input "Search widget" at bounding box center [184, 300] width 163 height 30
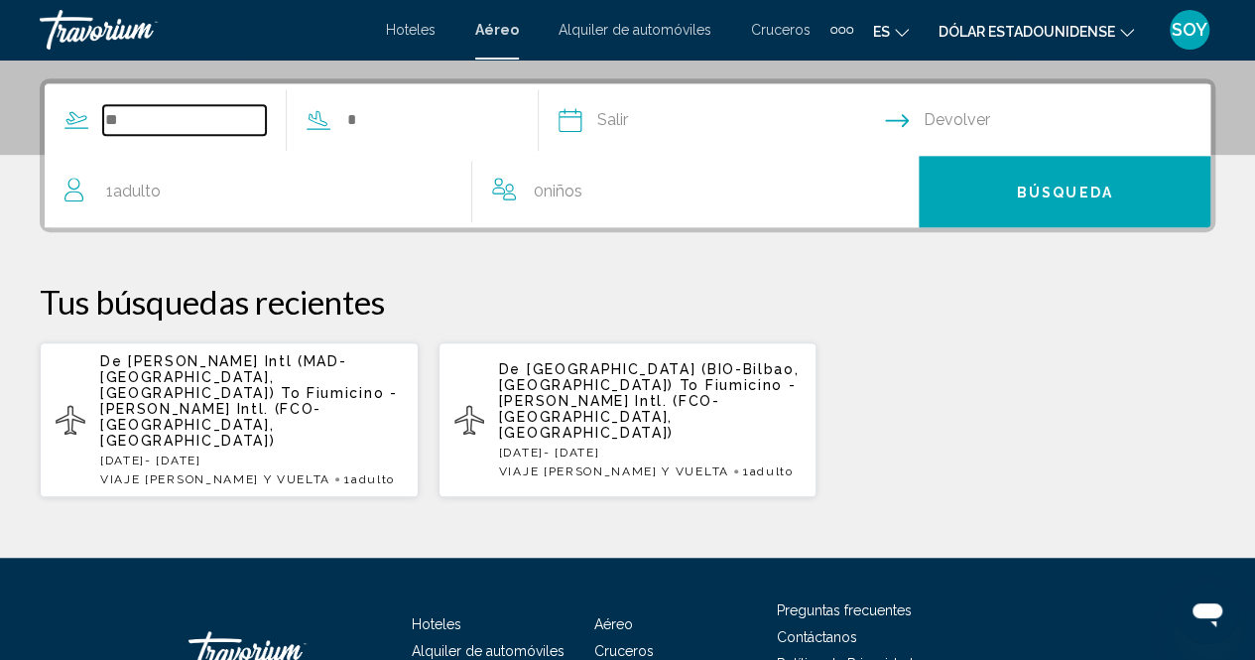
scroll to position [454, 0]
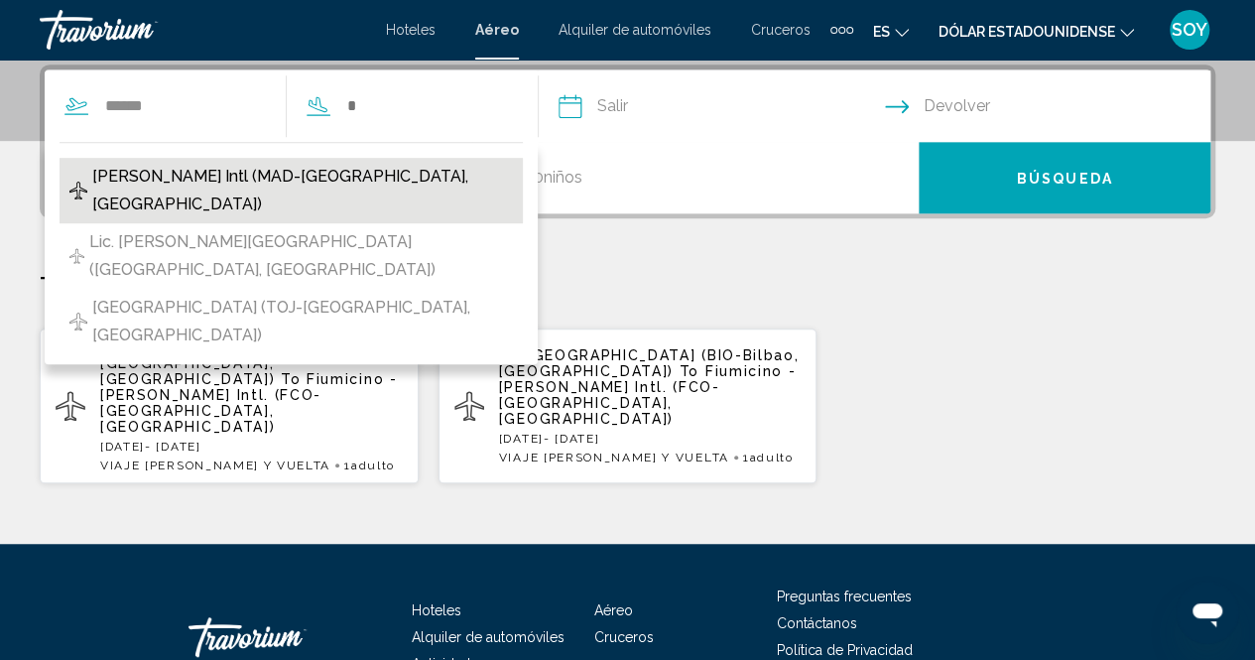
click at [155, 171] on span "[PERSON_NAME] Intl (MAD-[GEOGRAPHIC_DATA], [GEOGRAPHIC_DATA])" at bounding box center [302, 191] width 421 height 56
type input "**********"
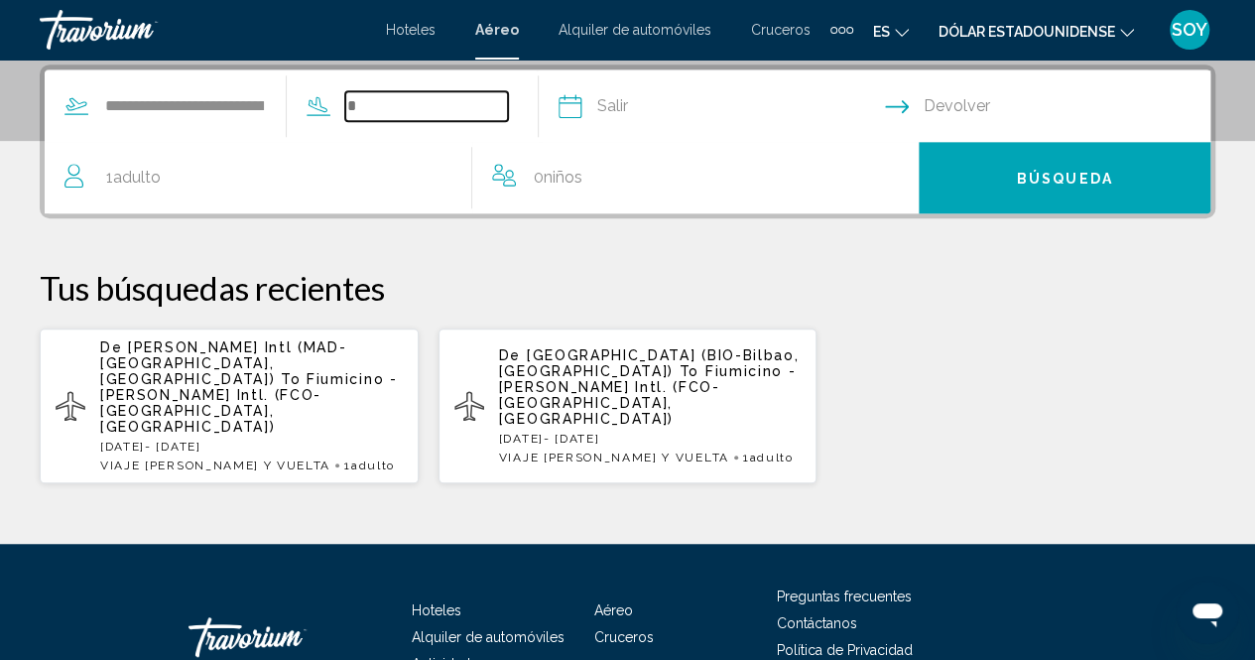
click at [377, 112] on input "Search widget" at bounding box center [426, 106] width 163 height 30
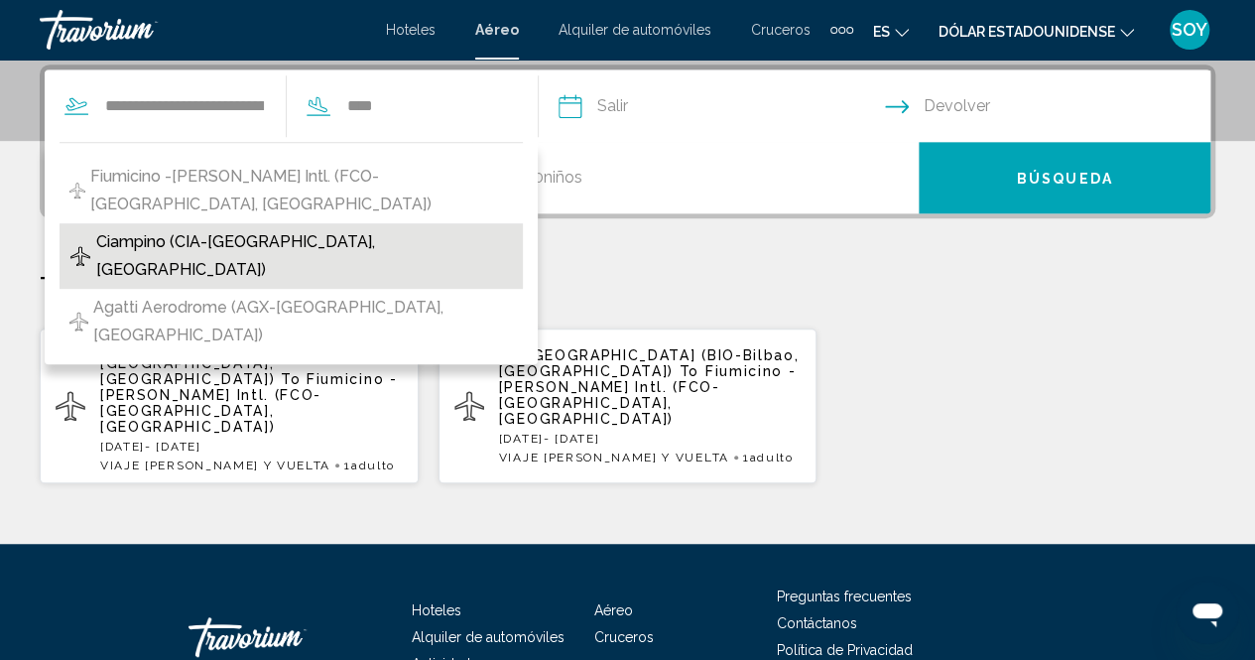
click at [310, 223] on button "Ciampino (CIA-[GEOGRAPHIC_DATA], [GEOGRAPHIC_DATA])" at bounding box center [291, 255] width 463 height 65
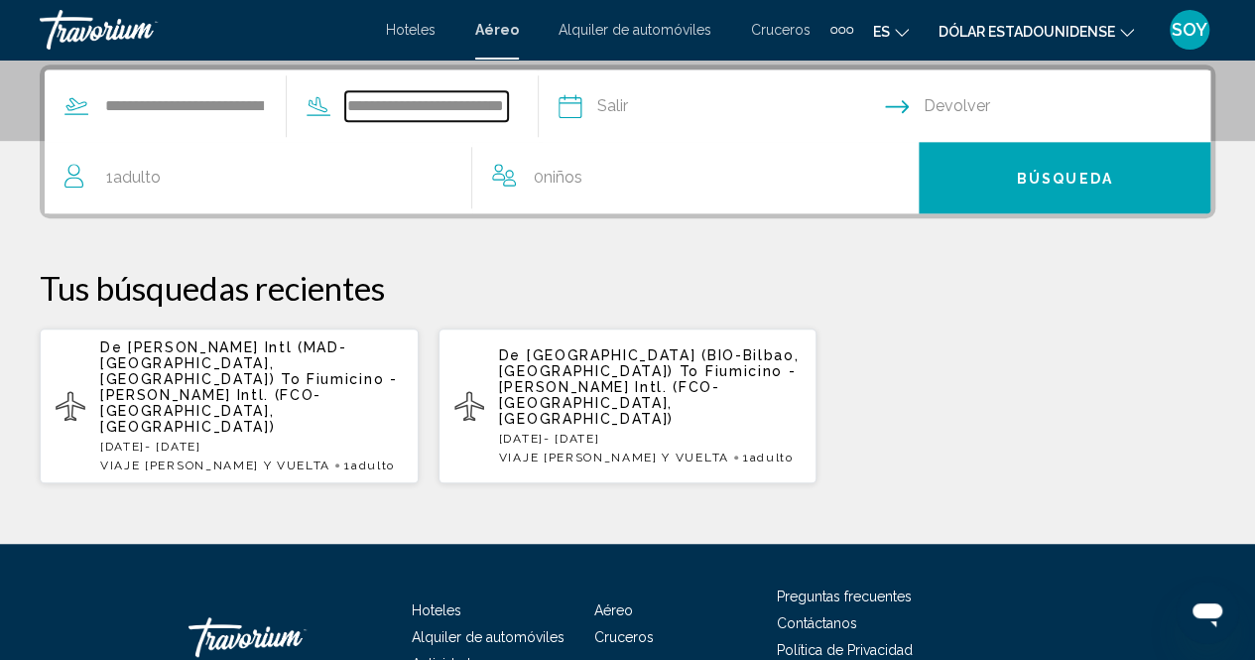
click at [498, 112] on input "**********" at bounding box center [426, 106] width 163 height 30
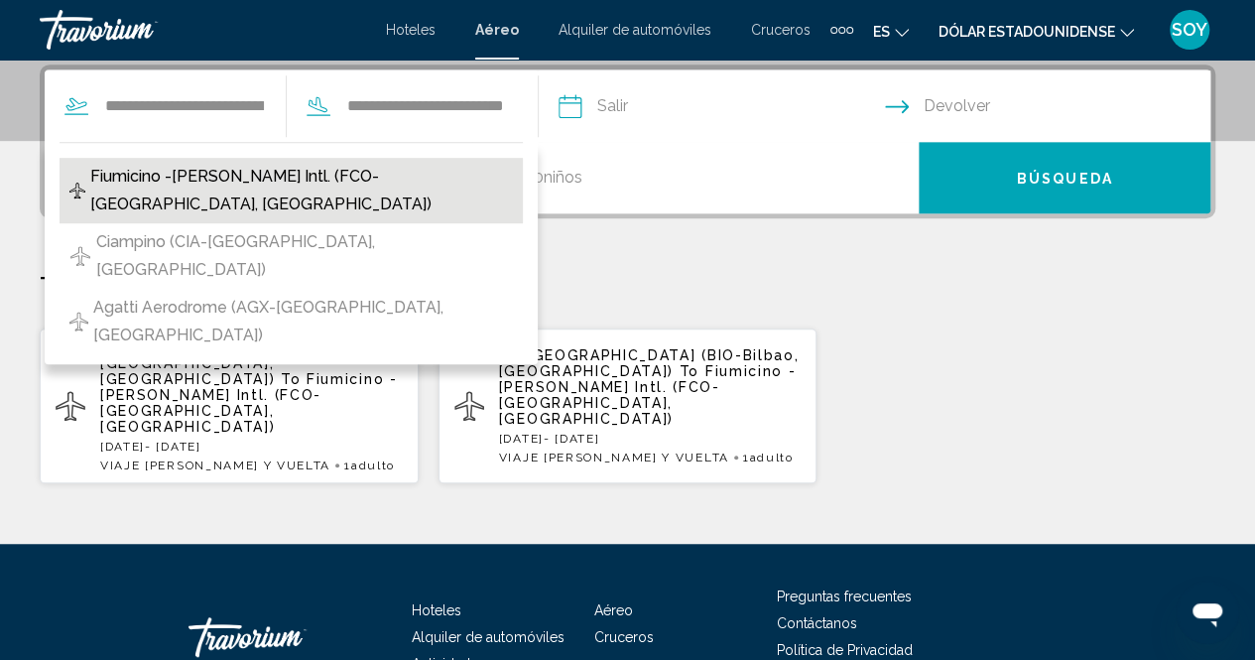
click at [409, 174] on span "Fiumicino -[PERSON_NAME] Intl. (FCO-[GEOGRAPHIC_DATA], [GEOGRAPHIC_DATA])" at bounding box center [301, 191] width 423 height 56
type input "**********"
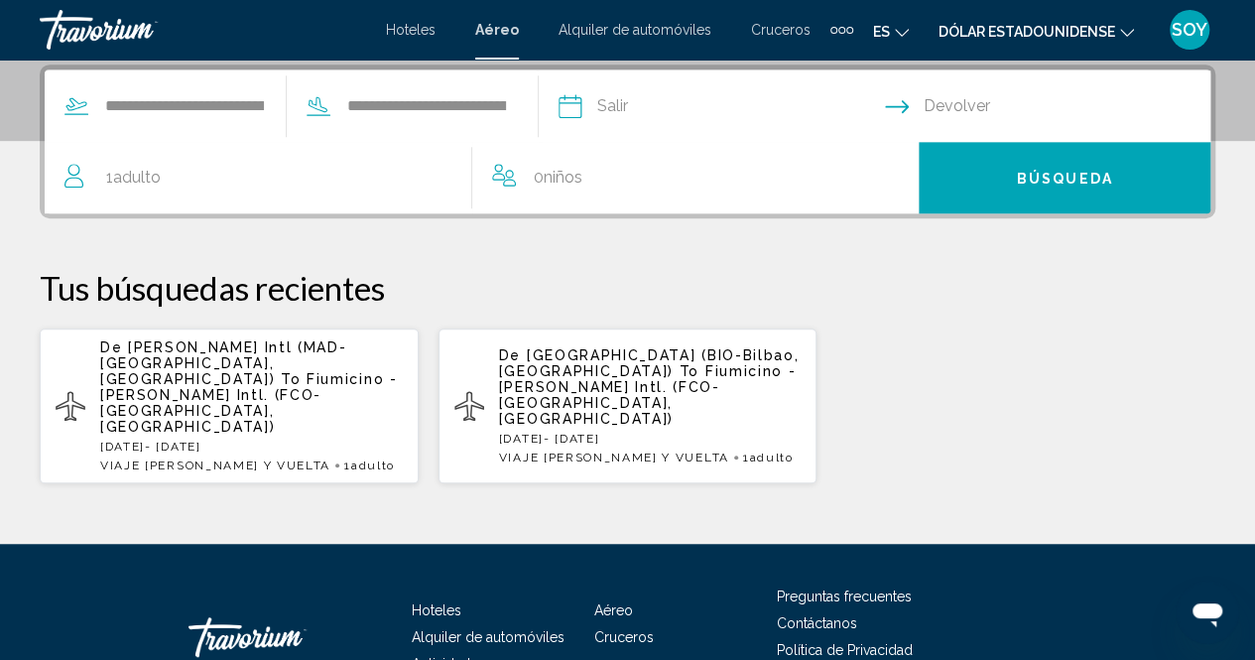
click at [613, 114] on input "Depart date" at bounding box center [720, 108] width 334 height 77
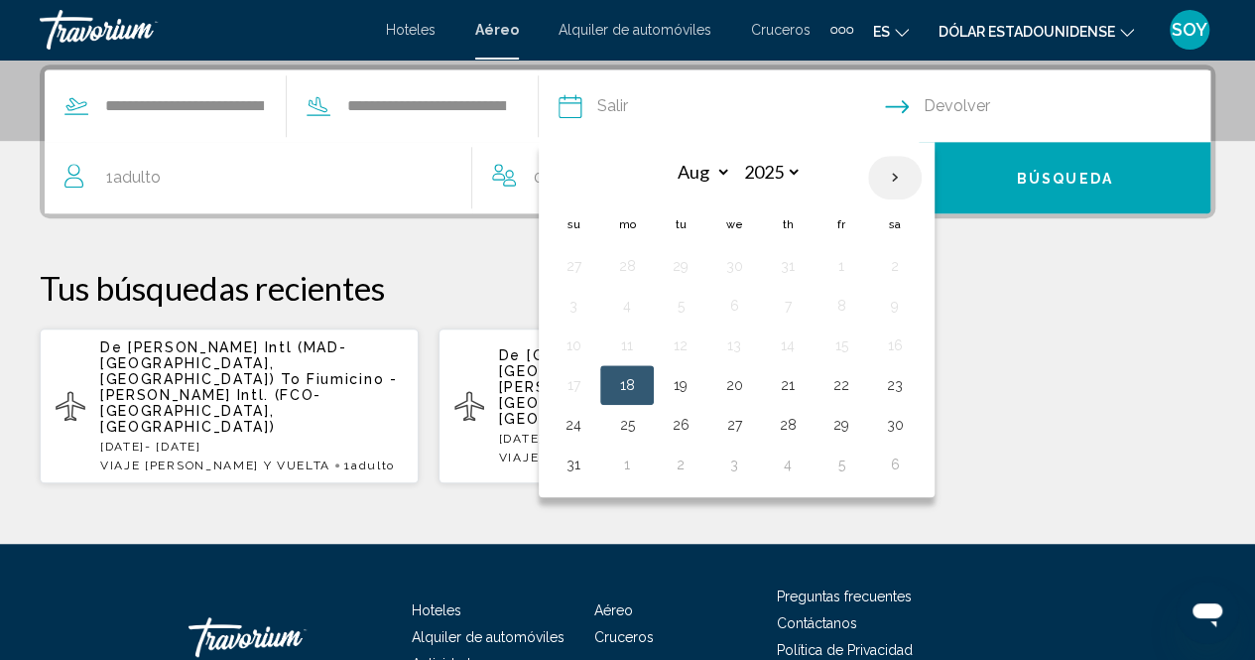
click at [921, 171] on th "Next month" at bounding box center [895, 178] width 54 height 44
select select "*"
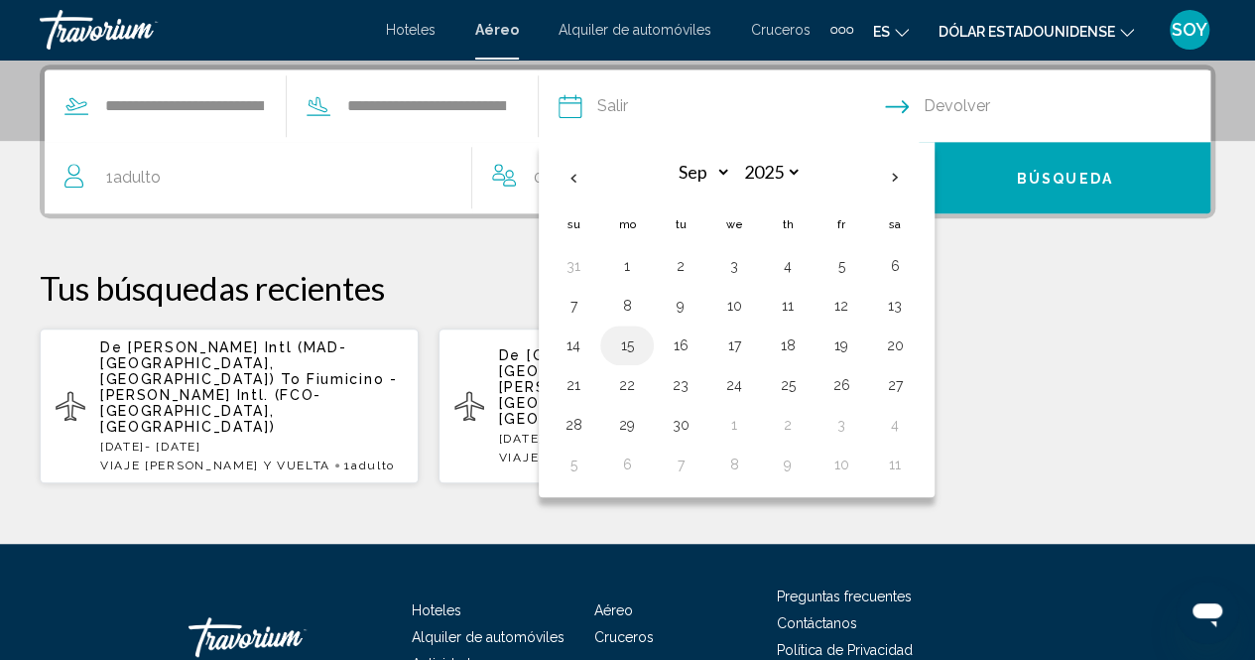
click at [643, 344] on button "15" at bounding box center [627, 345] width 32 height 28
type input "**********"
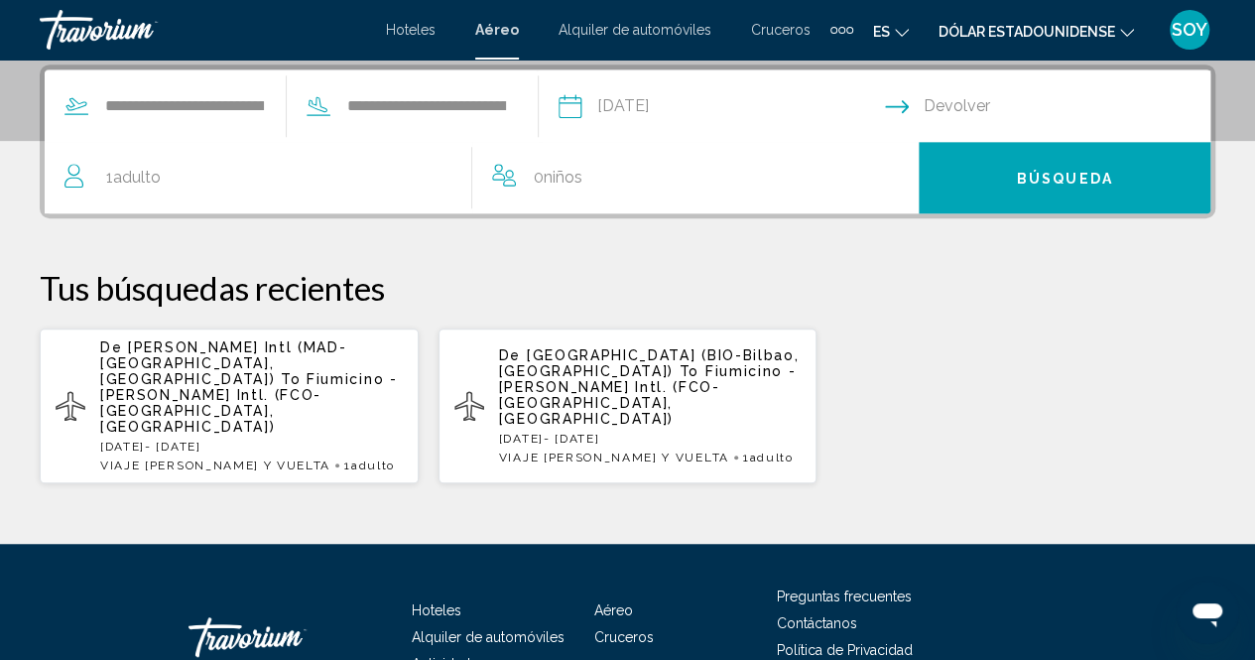
click at [989, 104] on input "Return date" at bounding box center [1052, 108] width 334 height 77
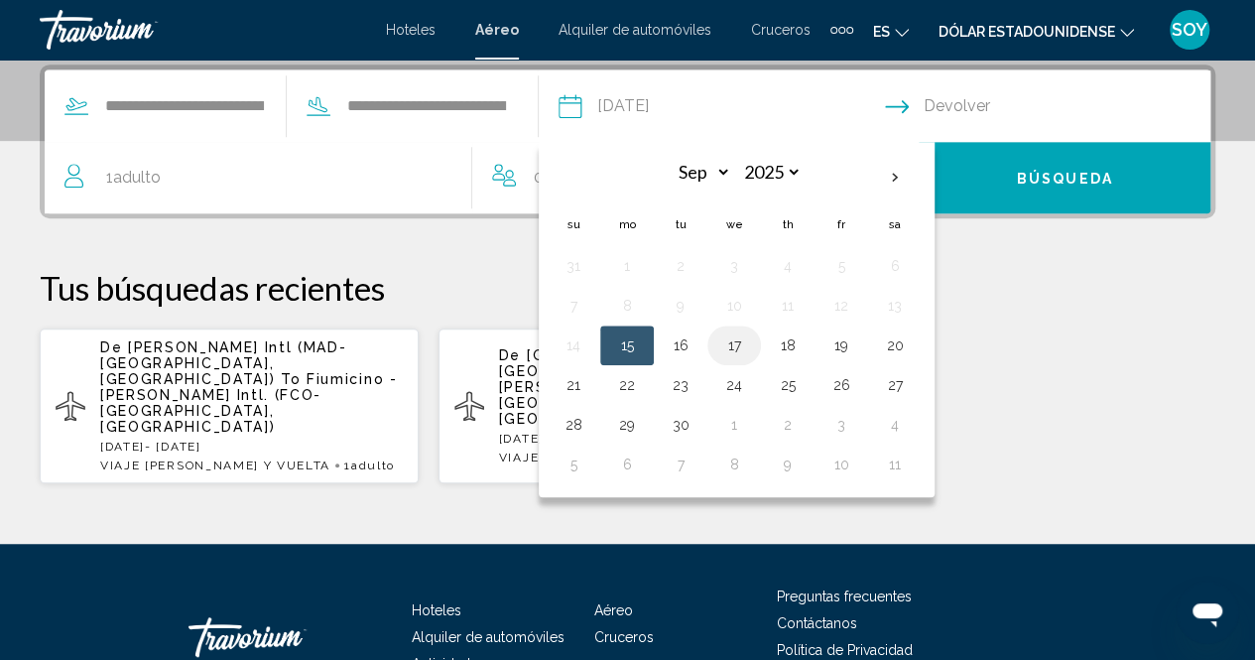
click at [750, 338] on button "17" at bounding box center [734, 345] width 32 height 28
type input "**********"
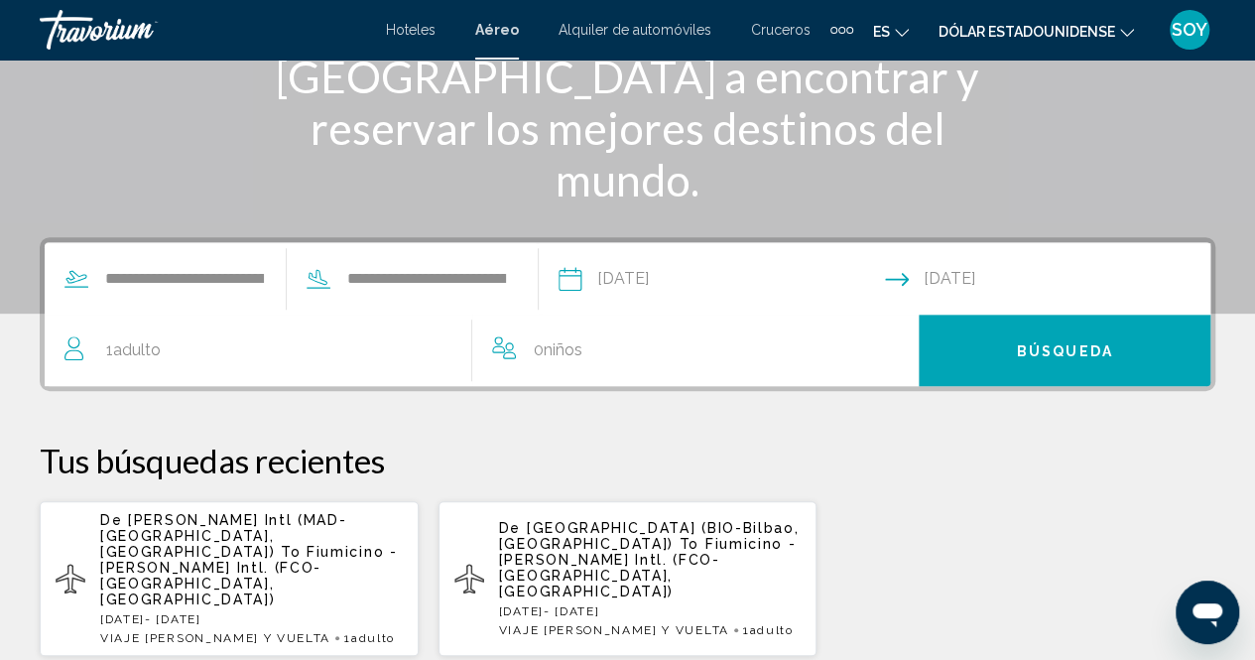
scroll to position [272, 0]
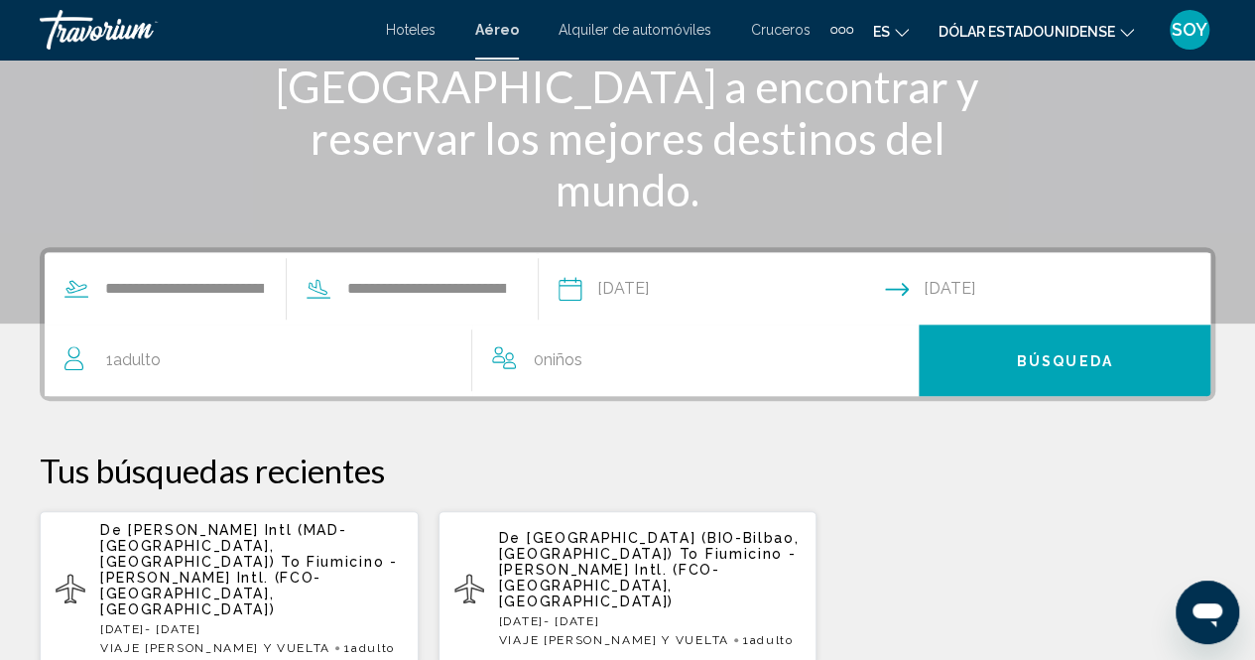
click at [897, 29] on icon "Cambiar idioma" at bounding box center [902, 33] width 14 height 14
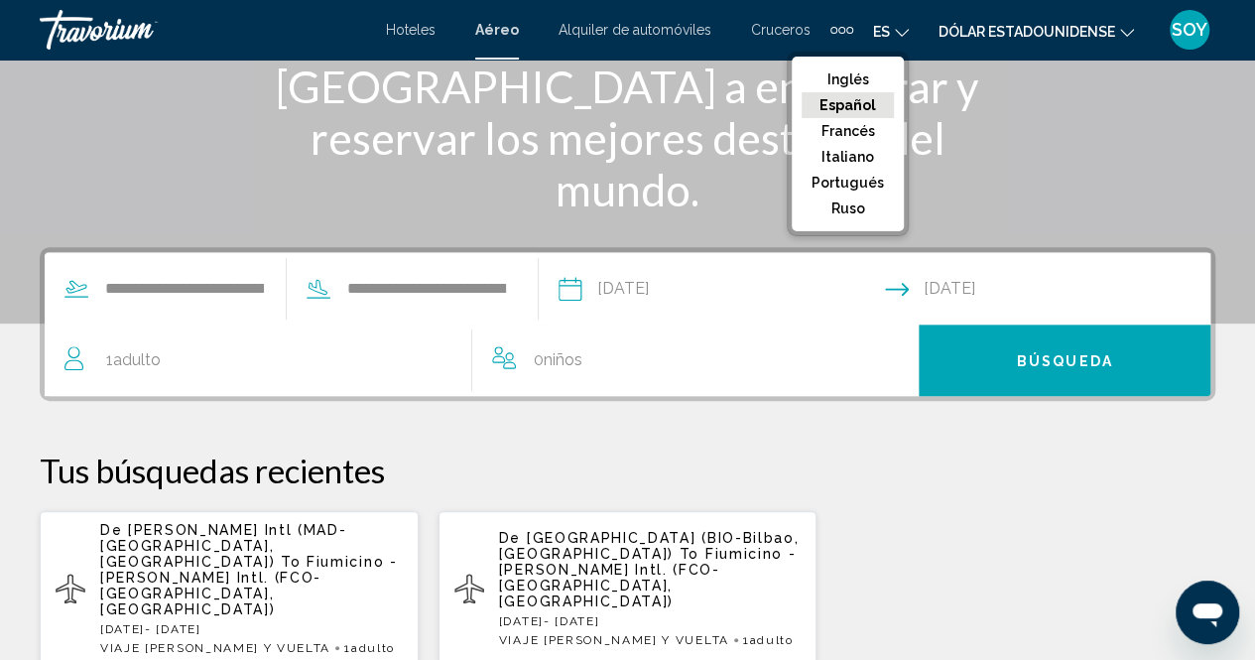
click at [883, 109] on button "Español" at bounding box center [847, 105] width 92 height 26
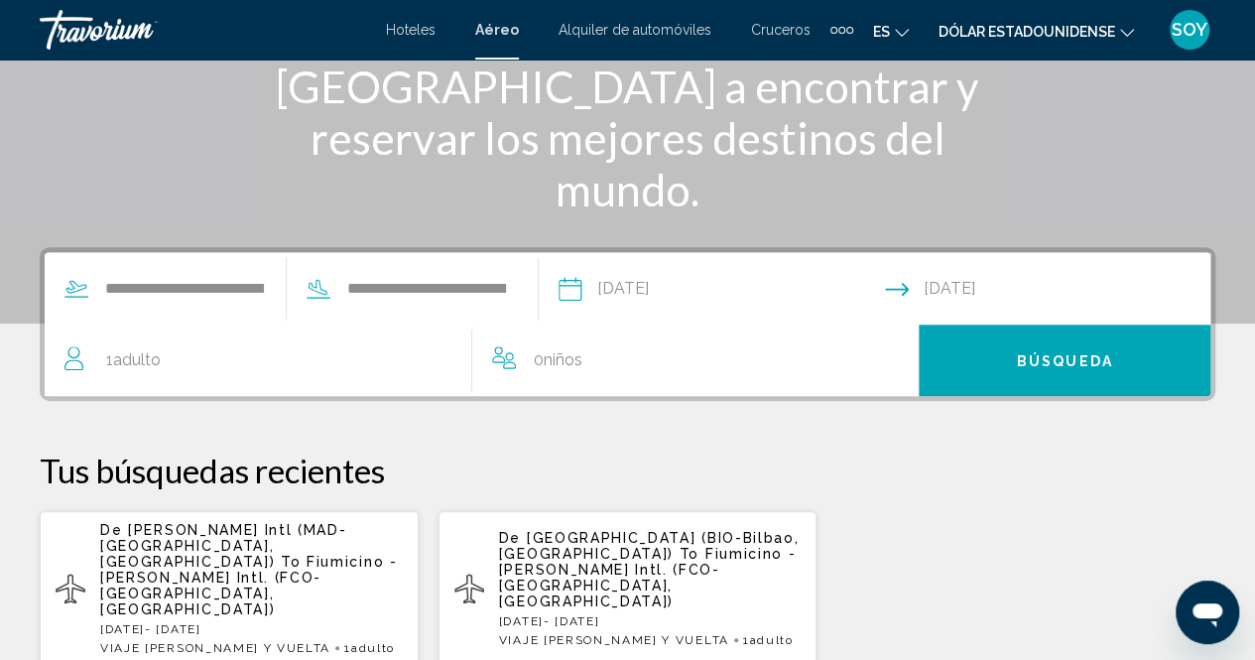
click at [1083, 26] on font "Dólar estadounidense" at bounding box center [1026, 32] width 177 height 16
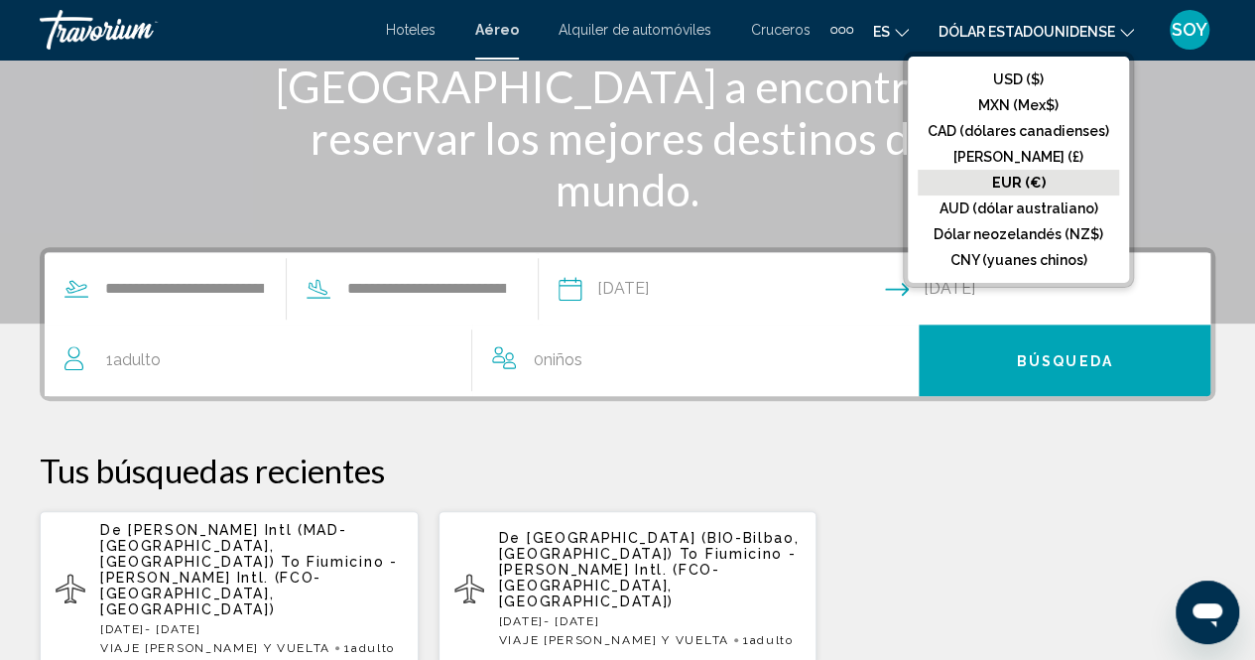
click at [1040, 177] on font "EUR (€)" at bounding box center [1019, 183] width 54 height 16
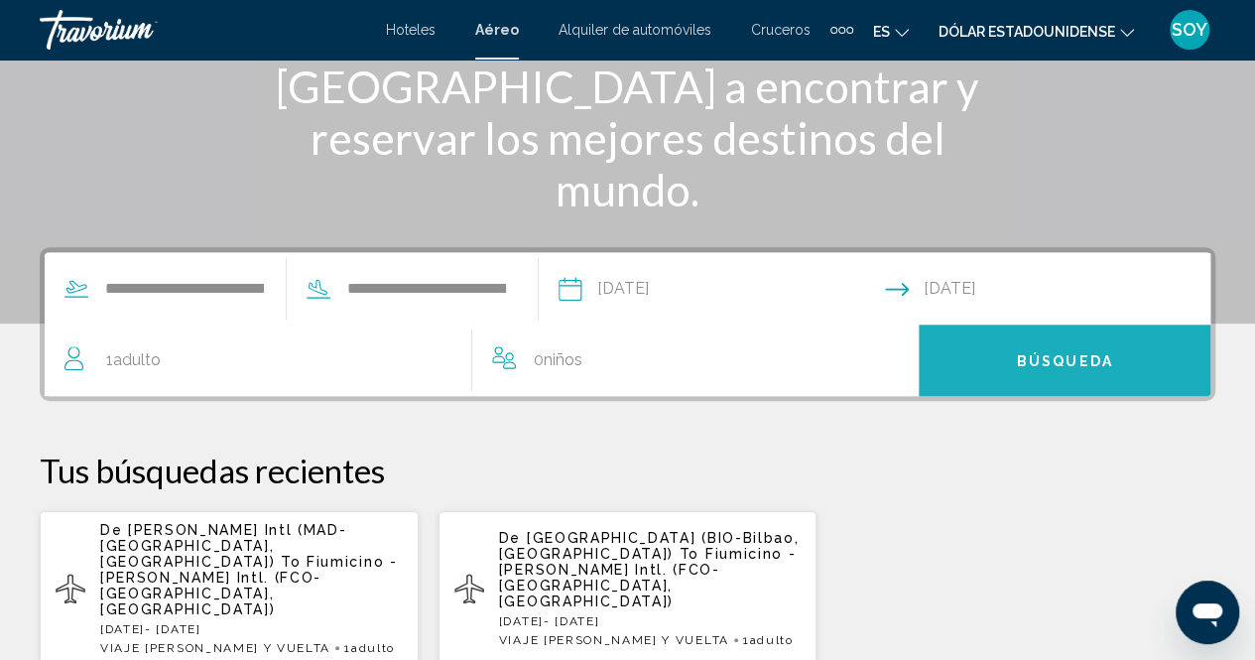
click at [1000, 367] on button "Búsqueda" at bounding box center [1064, 359] width 292 height 71
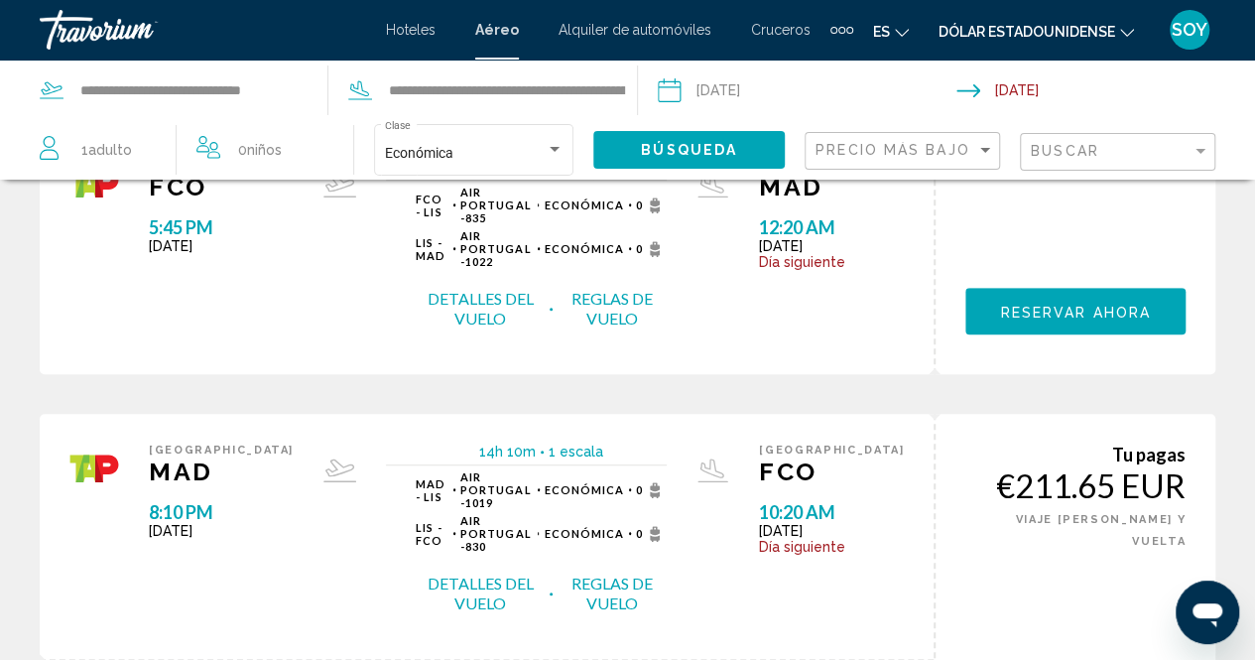
scroll to position [428, 0]
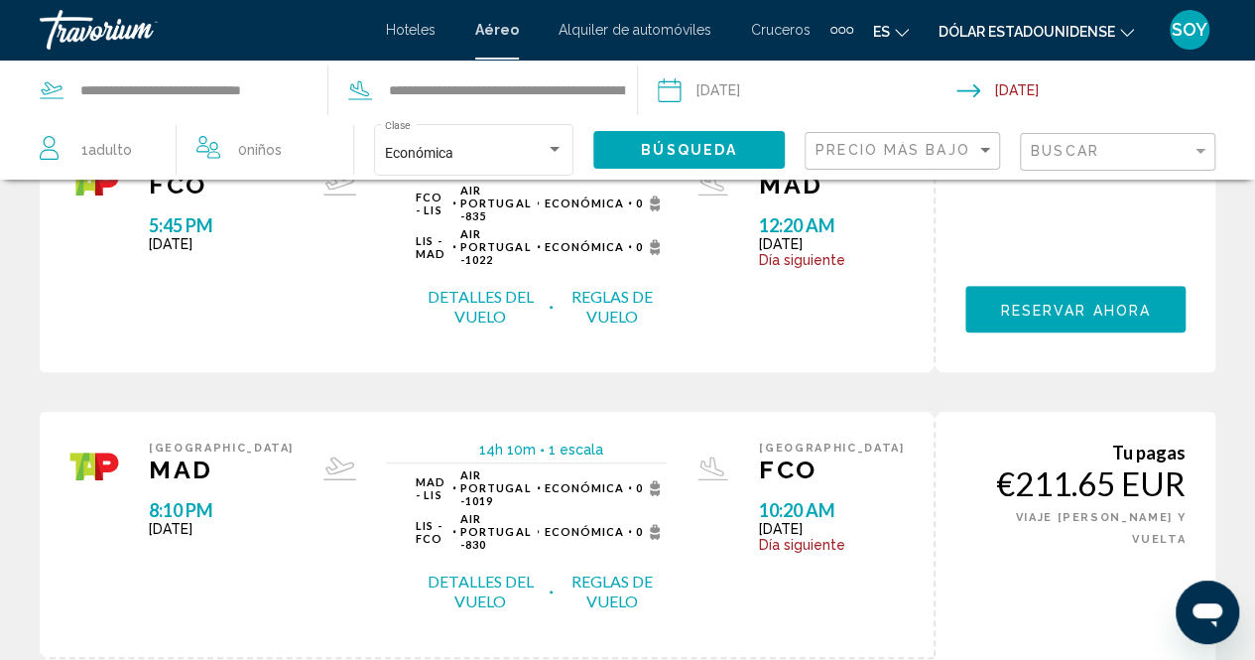
click at [545, 570] on button "Detalles del vuelo" at bounding box center [480, 591] width 129 height 42
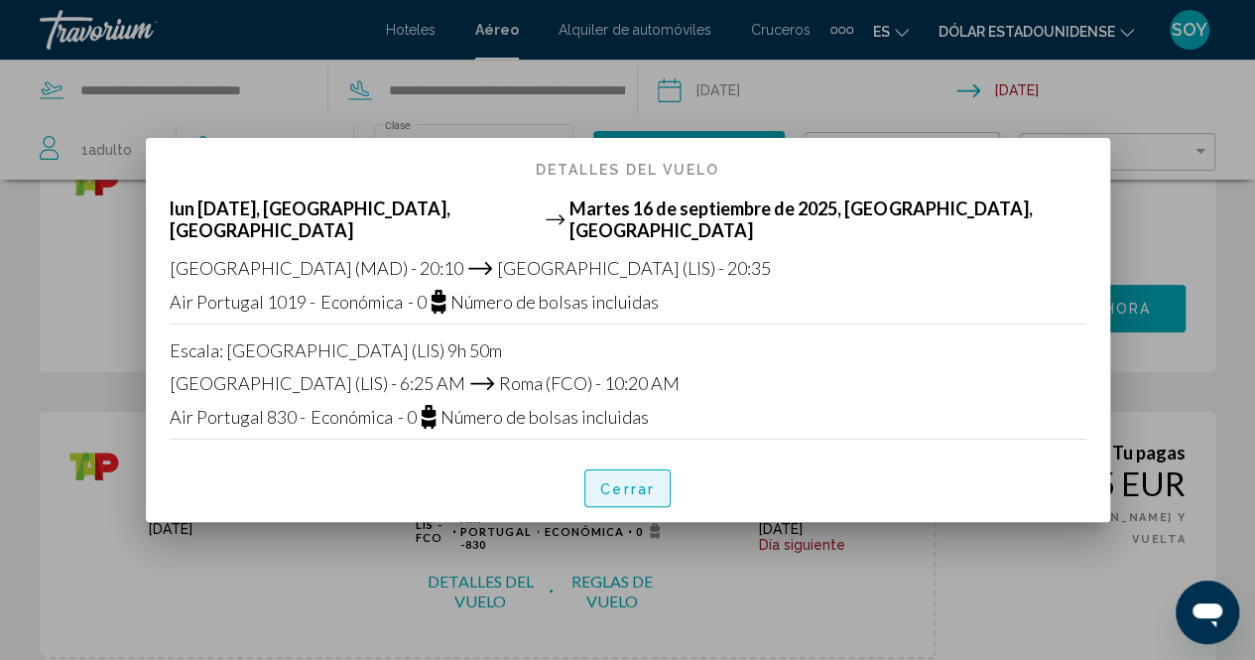
click at [613, 480] on font "Cerrar" at bounding box center [627, 488] width 55 height 16
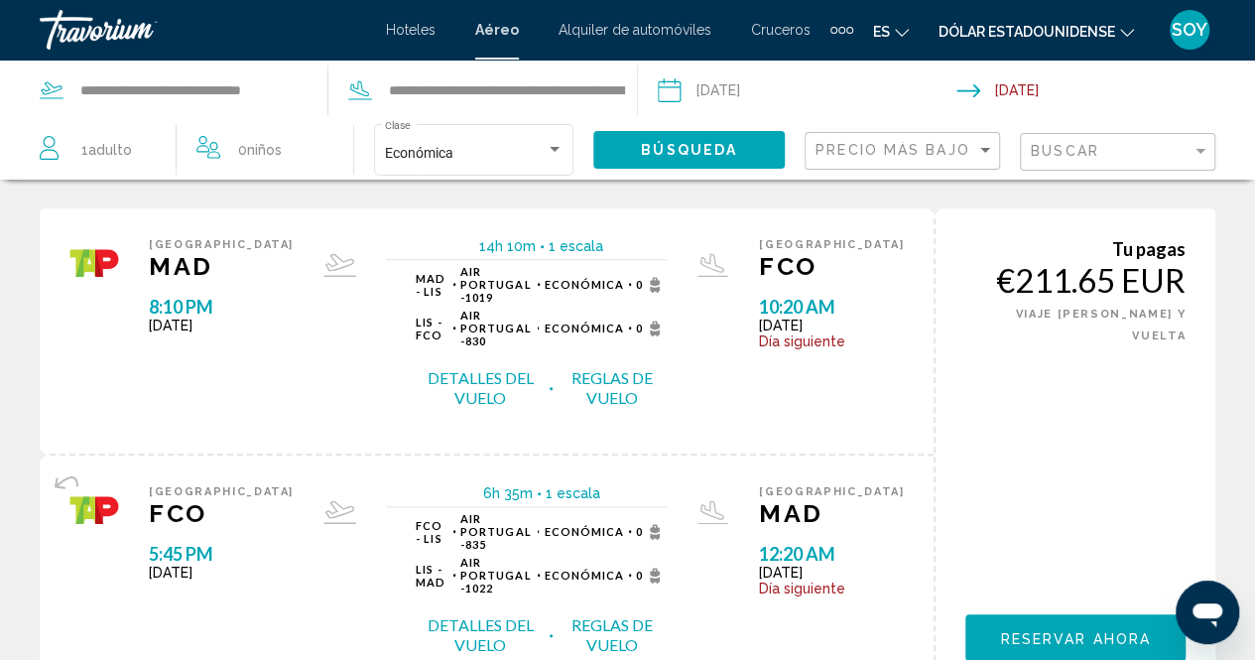
scroll to position [632, 0]
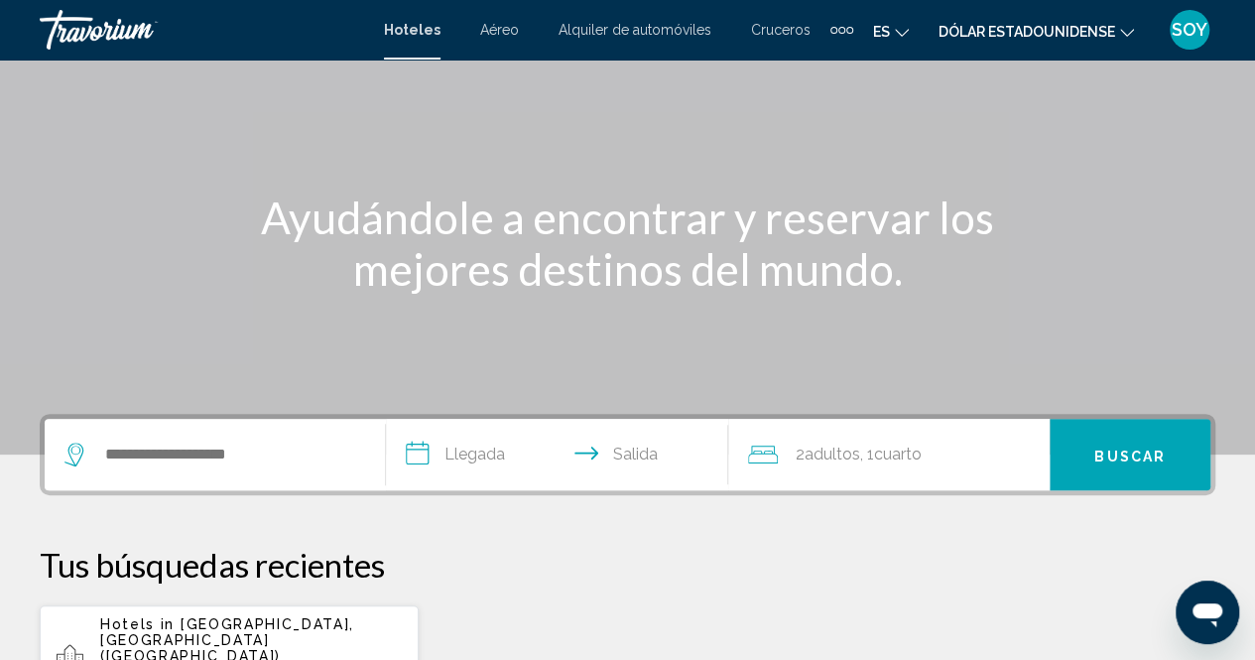
scroll to position [122, 0]
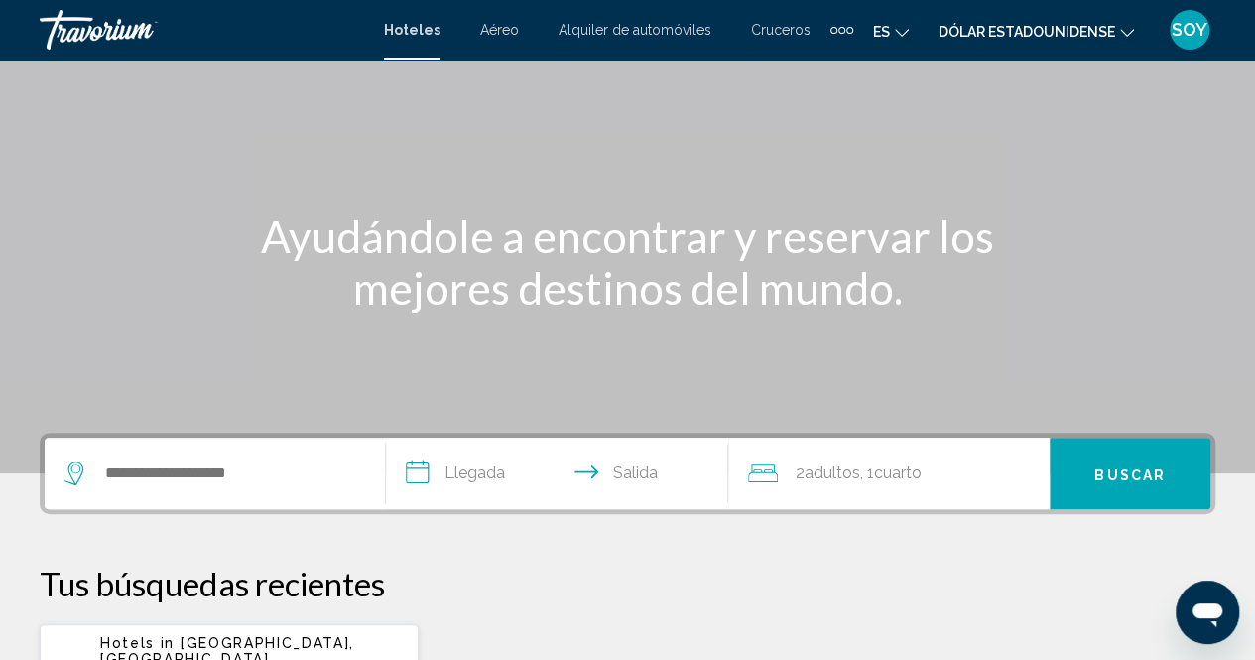
click at [510, 27] on font "Aéreo" at bounding box center [499, 30] width 39 height 16
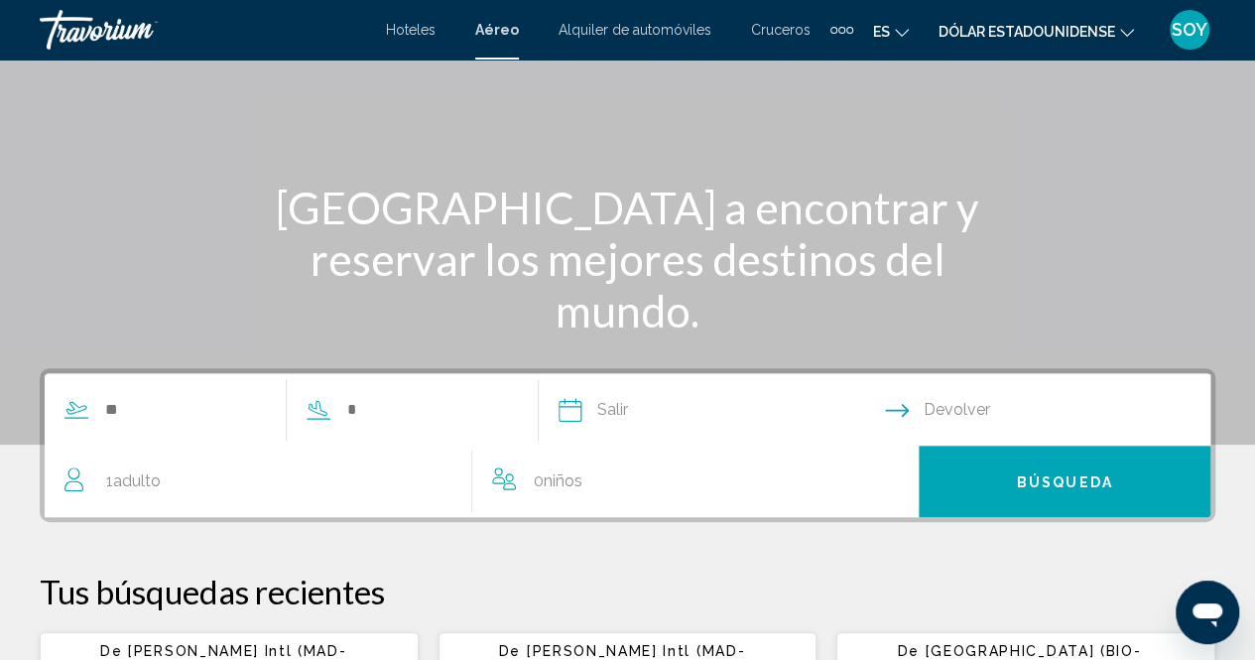
scroll to position [152, 0]
click at [1127, 31] on icon "Cambiar moneda" at bounding box center [1127, 33] width 14 height 14
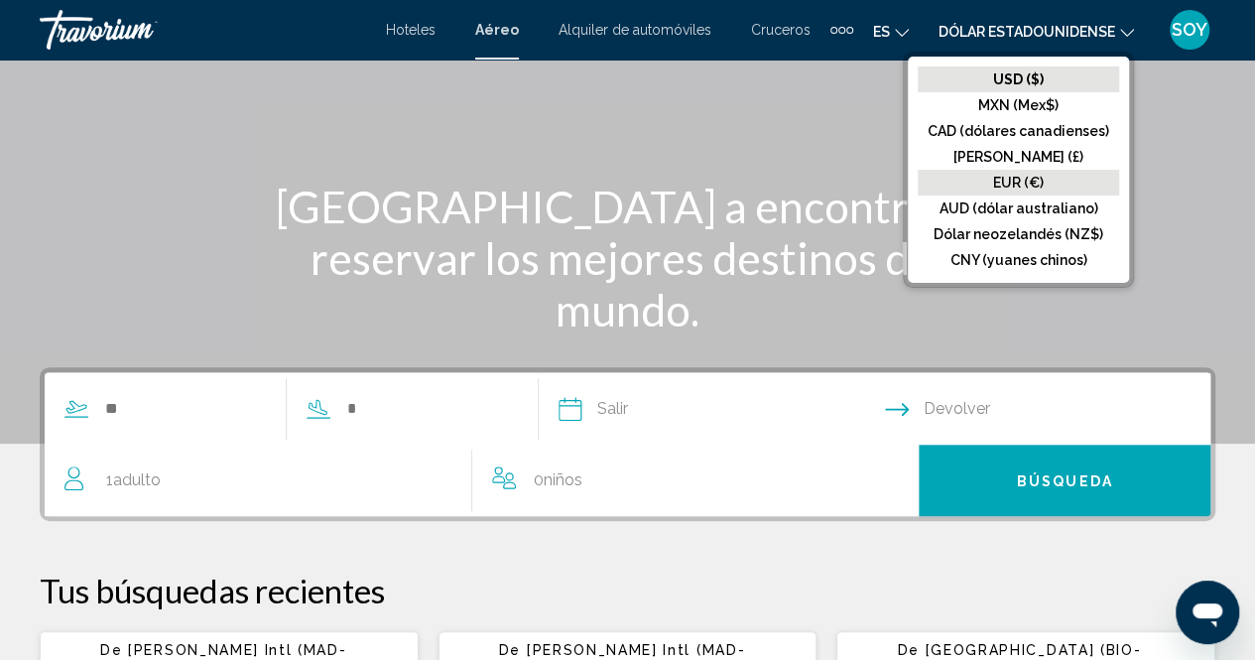
click at [1063, 175] on button "EUR (€)" at bounding box center [1017, 183] width 201 height 26
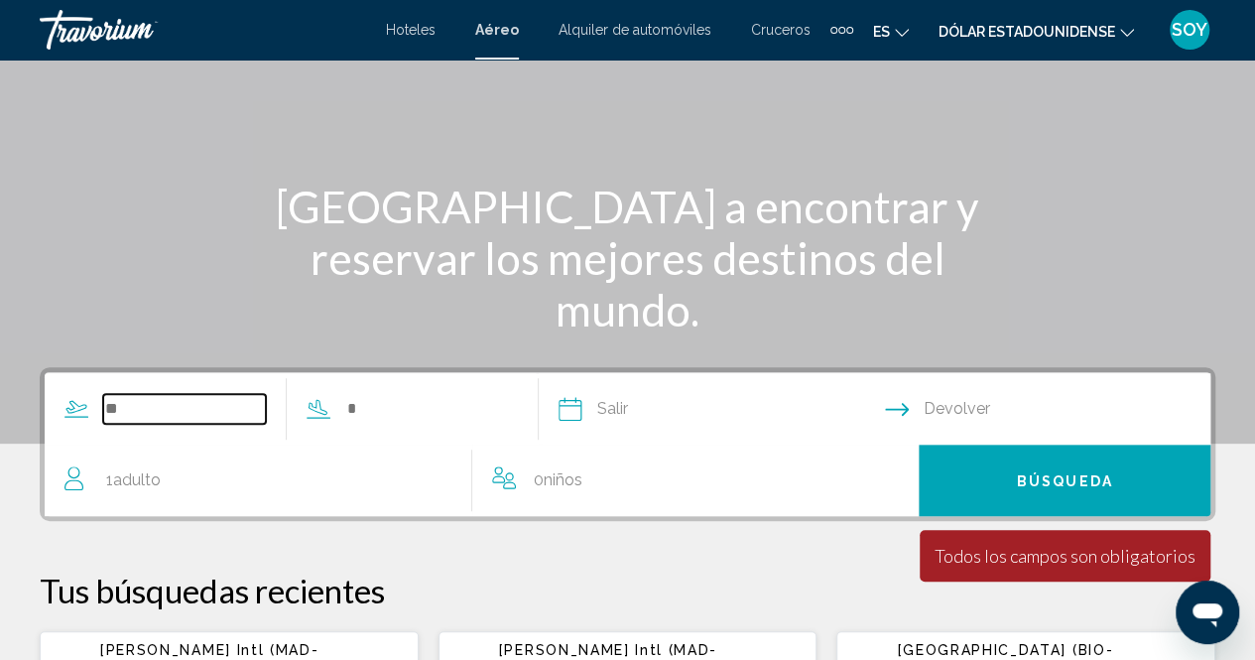
click at [167, 395] on input "Search widget" at bounding box center [184, 409] width 163 height 30
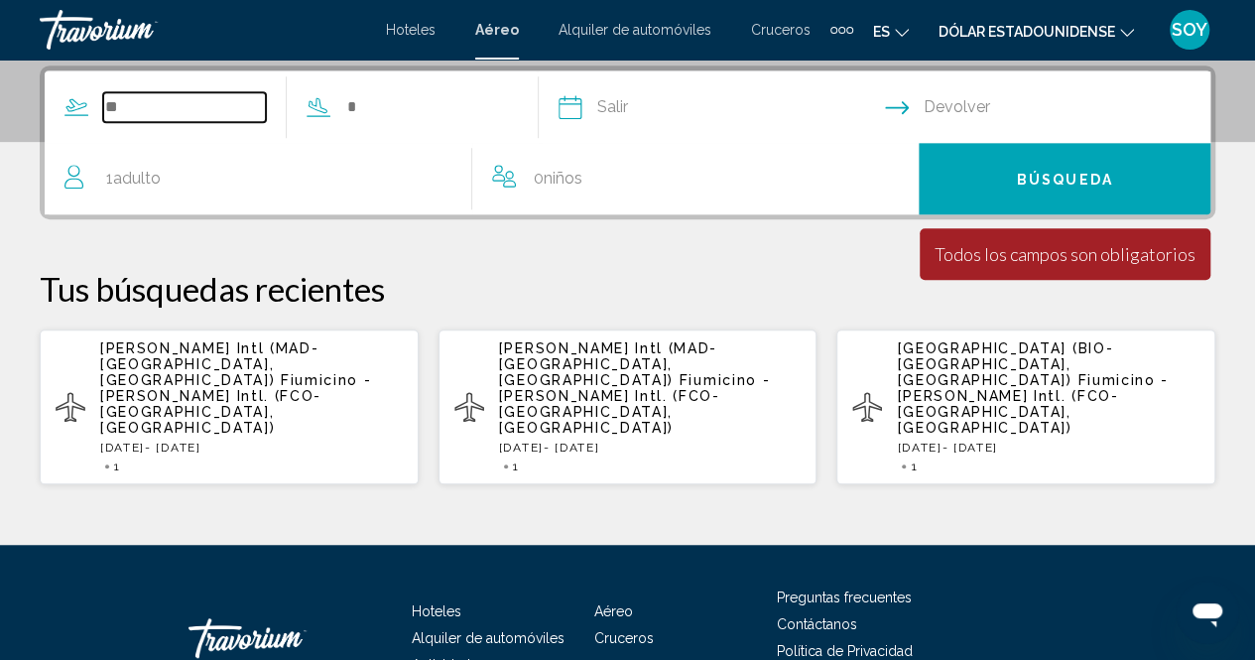
scroll to position [454, 0]
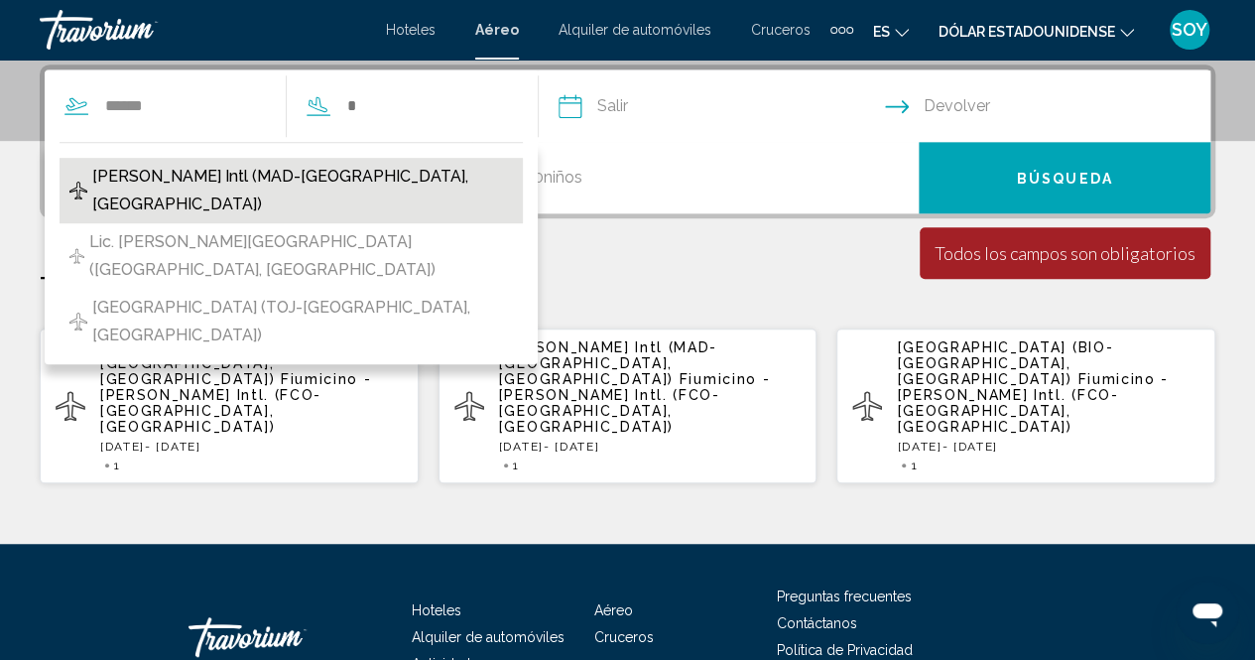
click at [249, 174] on span "[PERSON_NAME] Intl (MAD-[GEOGRAPHIC_DATA], [GEOGRAPHIC_DATA])" at bounding box center [302, 191] width 421 height 56
type input "**********"
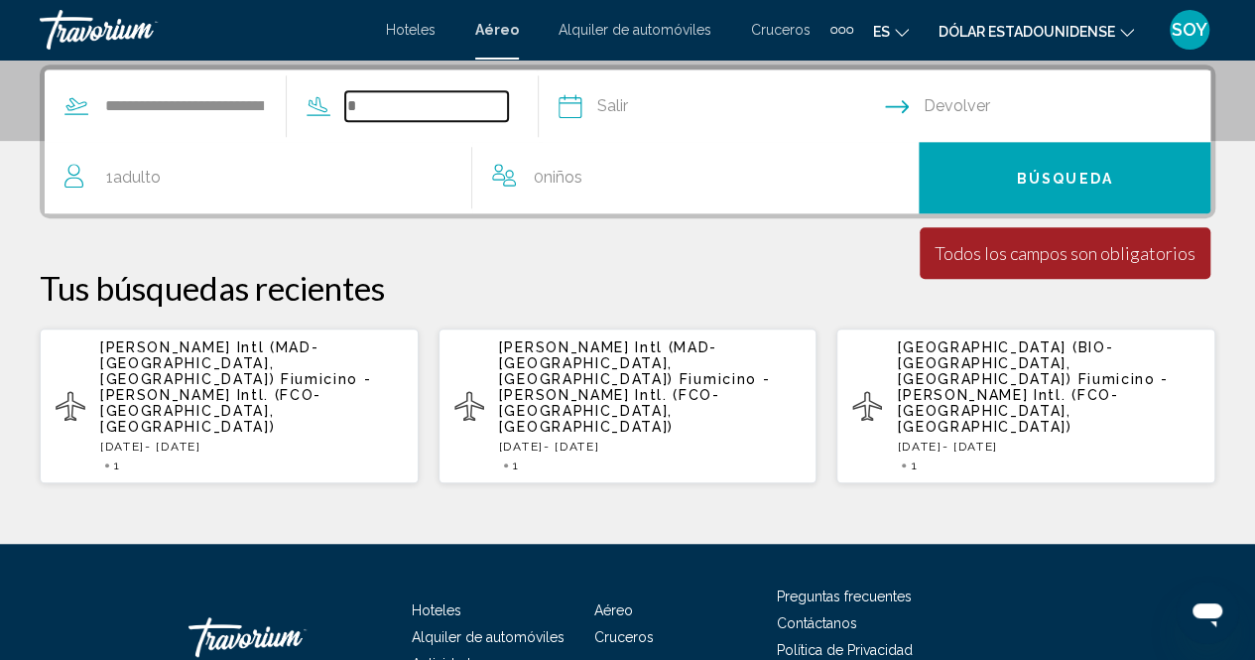
click at [384, 97] on input "Search widget" at bounding box center [426, 106] width 163 height 30
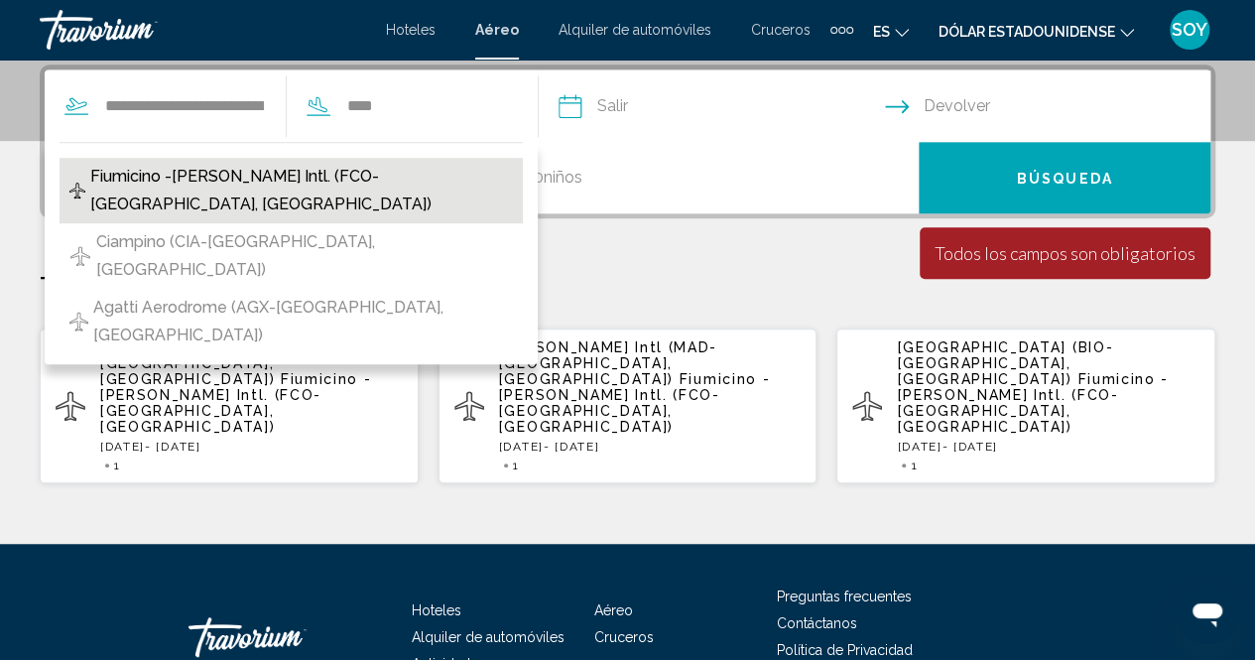
click at [409, 177] on span "Fiumicino -[PERSON_NAME] Intl. (FCO-[GEOGRAPHIC_DATA], [GEOGRAPHIC_DATA])" at bounding box center [301, 191] width 423 height 56
type input "**********"
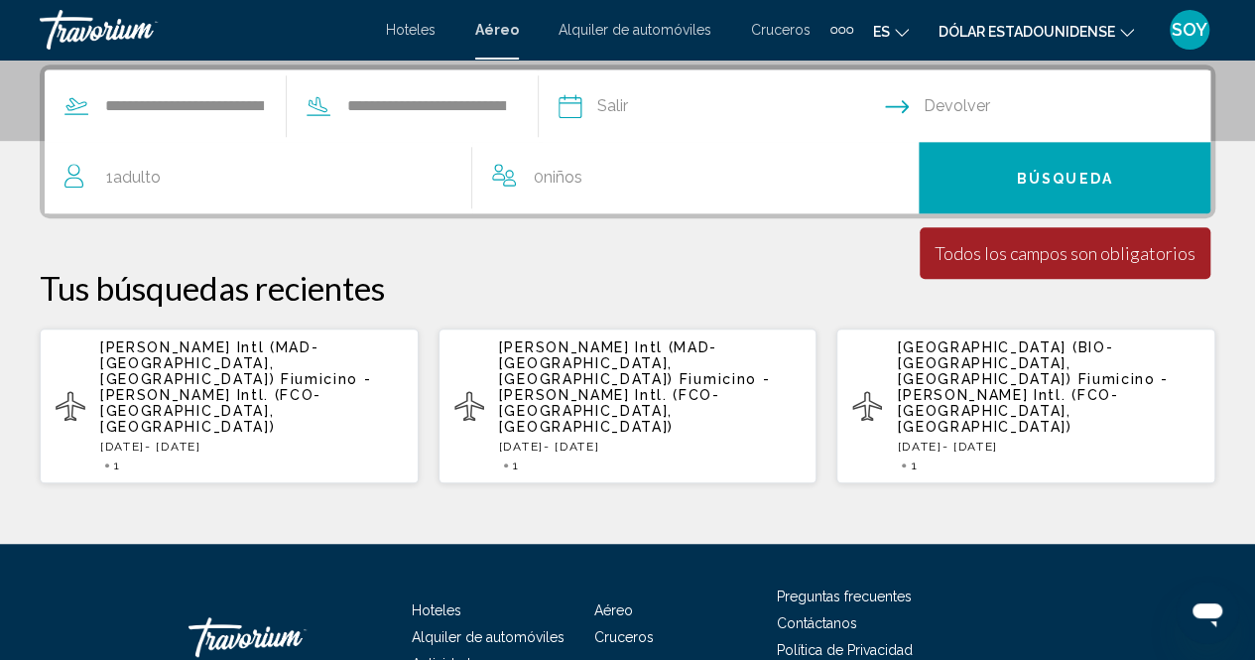
click at [623, 110] on input "Depart date" at bounding box center [720, 108] width 334 height 77
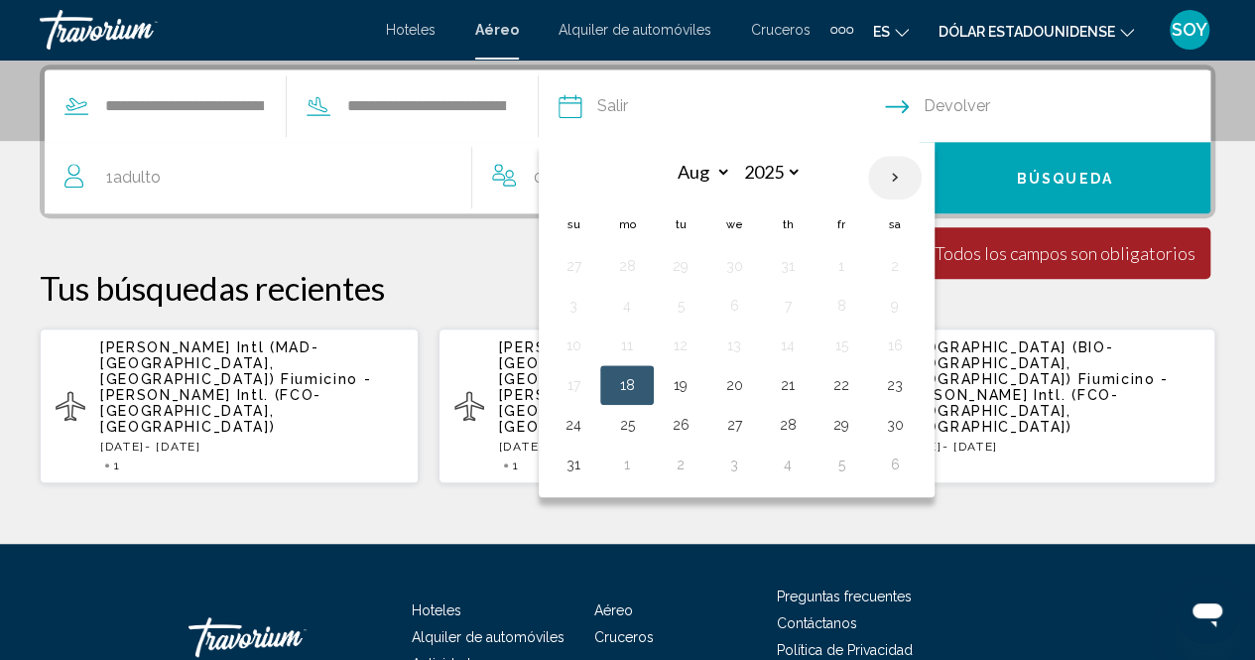
click at [918, 178] on th "Next month" at bounding box center [895, 178] width 54 height 44
select select "*"
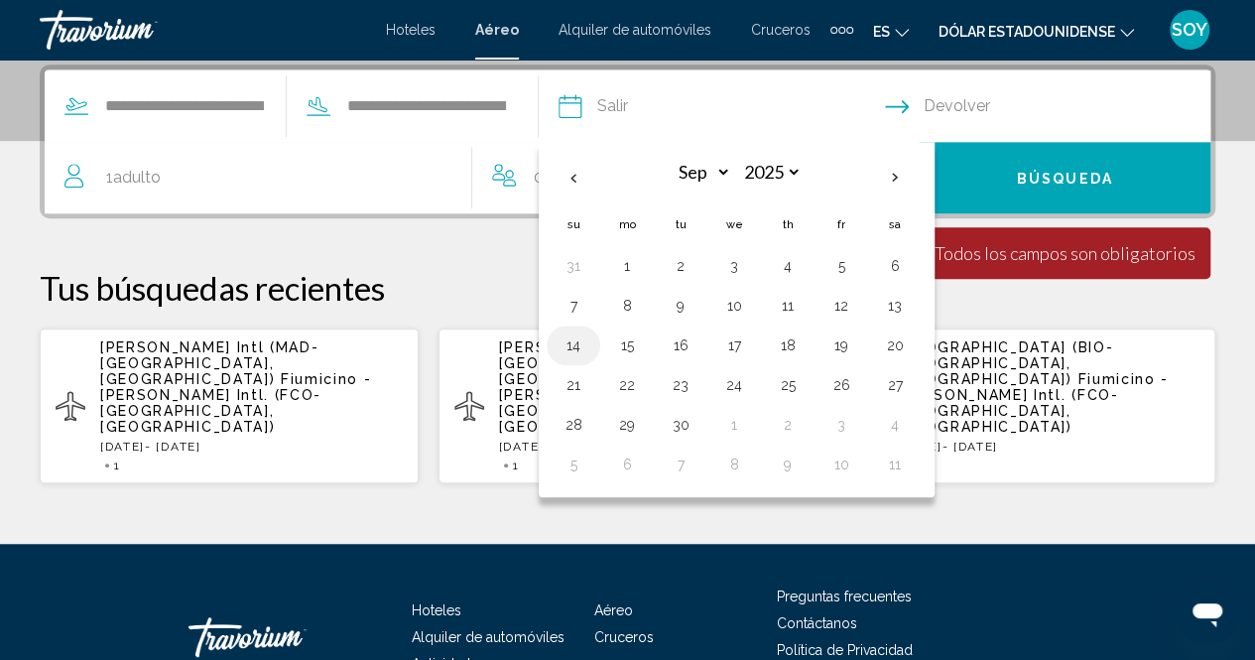
click at [589, 338] on button "14" at bounding box center [573, 345] width 32 height 28
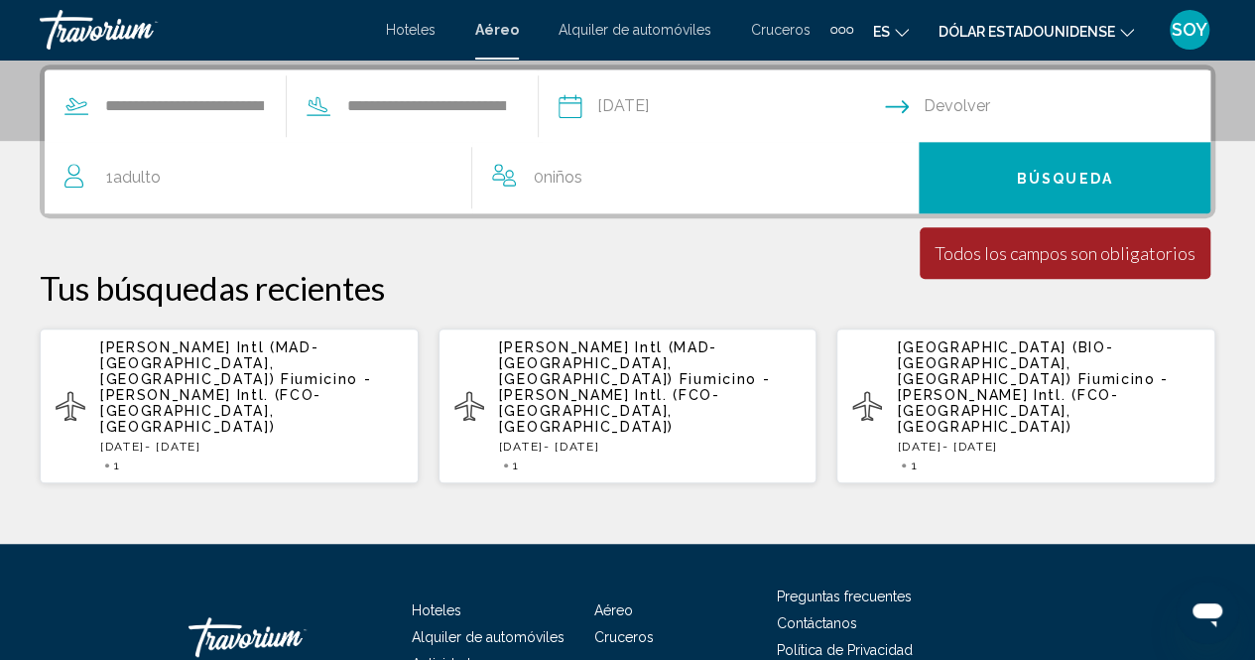
click at [637, 96] on input "**********" at bounding box center [720, 108] width 334 height 77
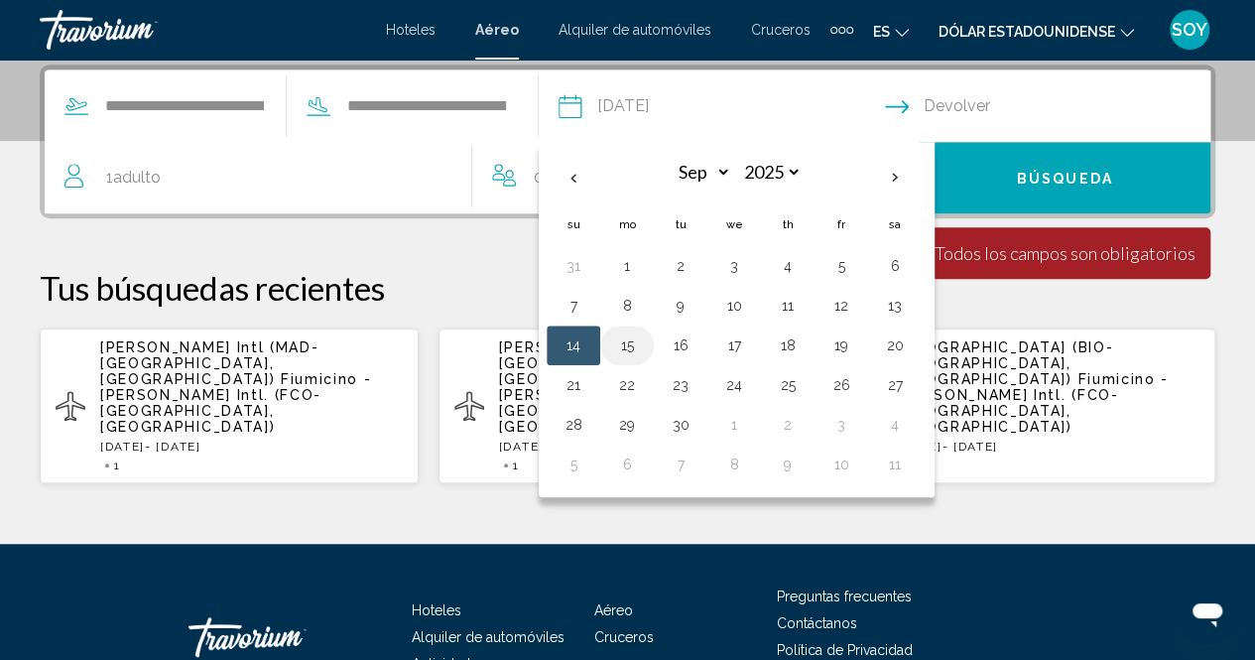
click at [643, 337] on button "15" at bounding box center [627, 345] width 32 height 28
type input "**********"
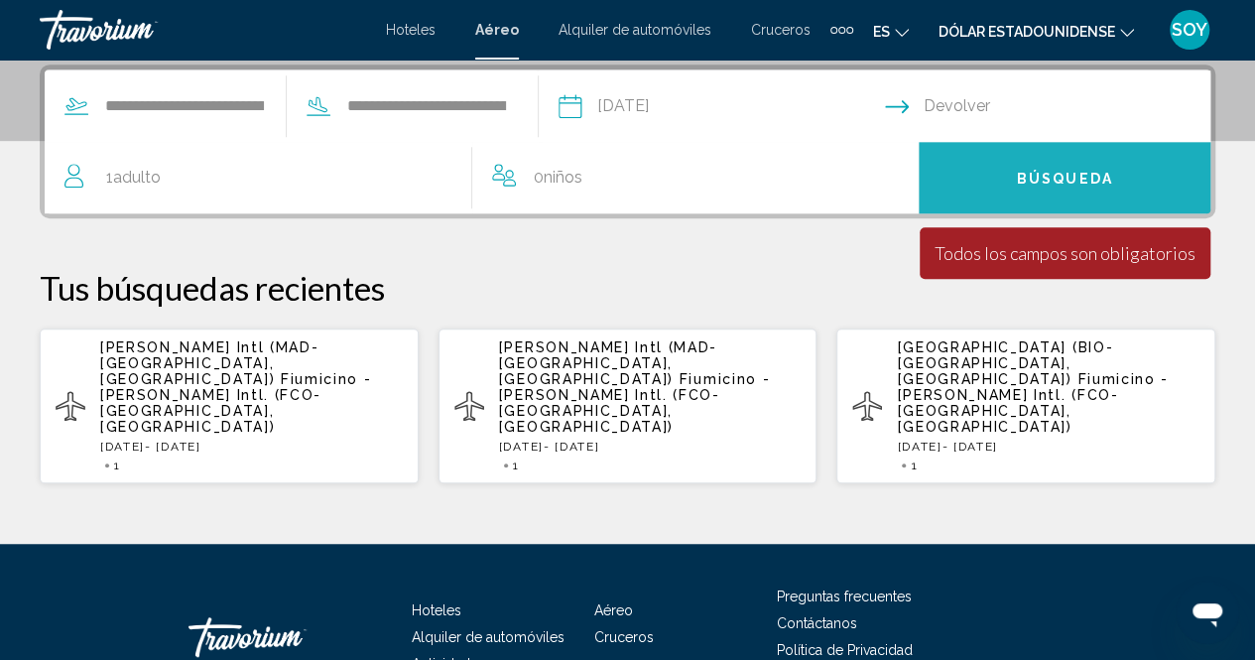
click at [967, 187] on button "Búsqueda" at bounding box center [1064, 177] width 292 height 71
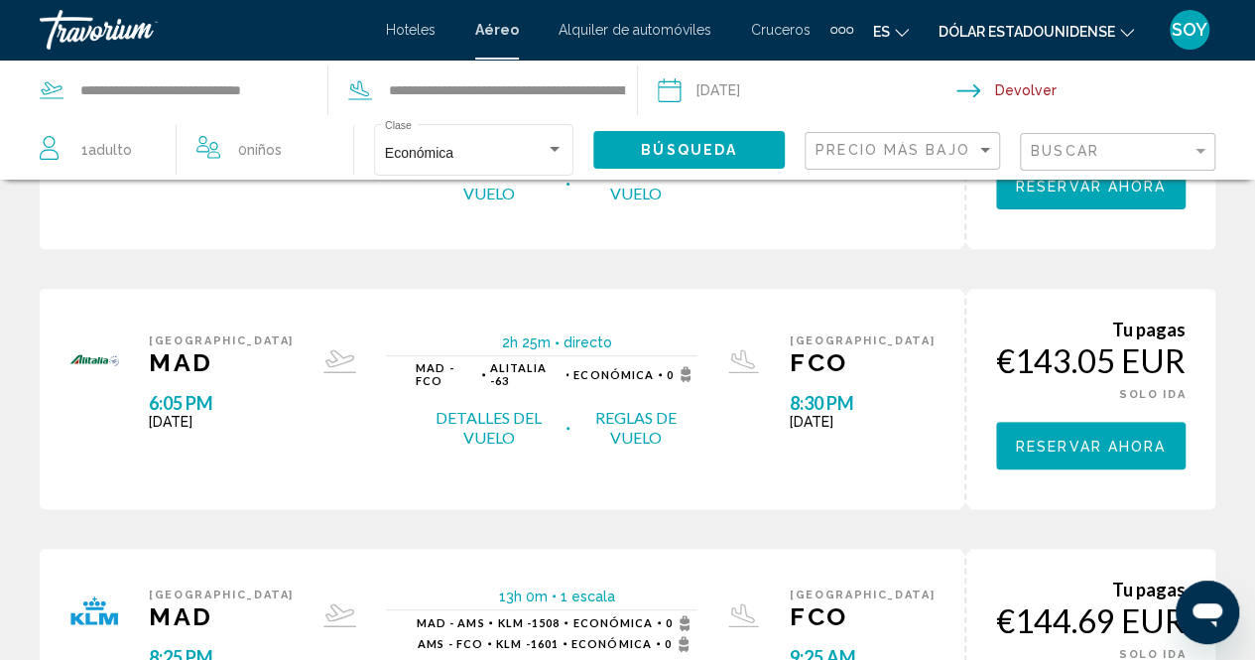
scroll to position [249, 0]
click at [630, 406] on button "Reglas de vuelo" at bounding box center [635, 427] width 123 height 42
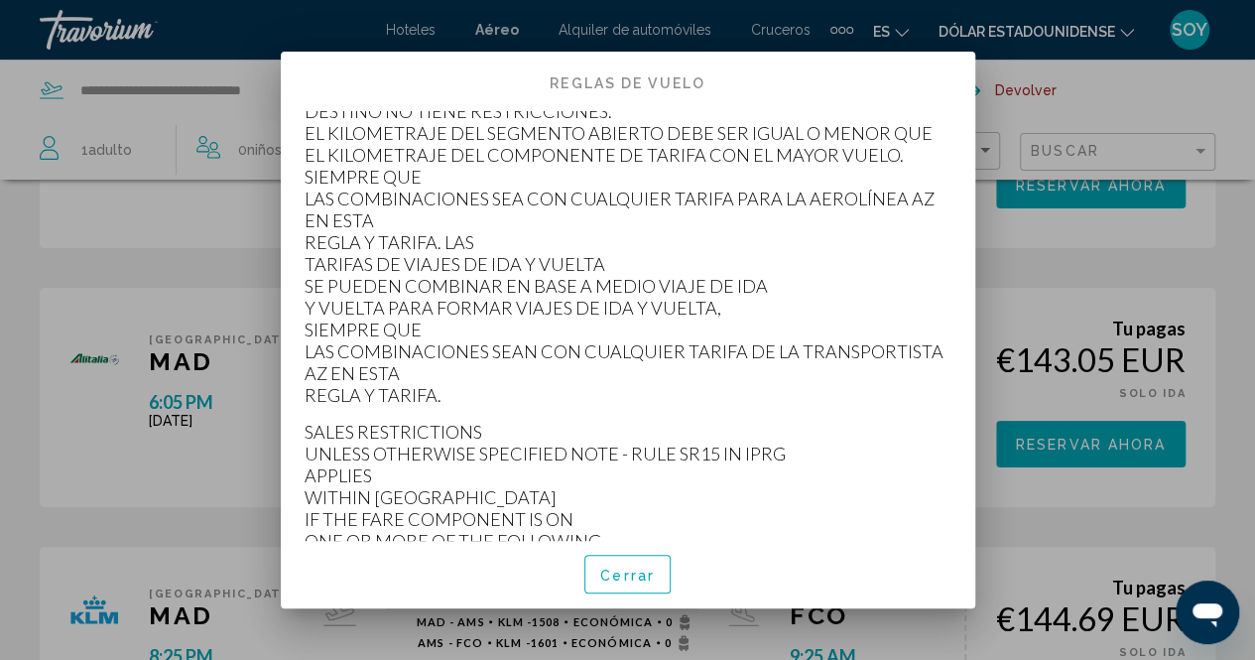
scroll to position [2082, 0]
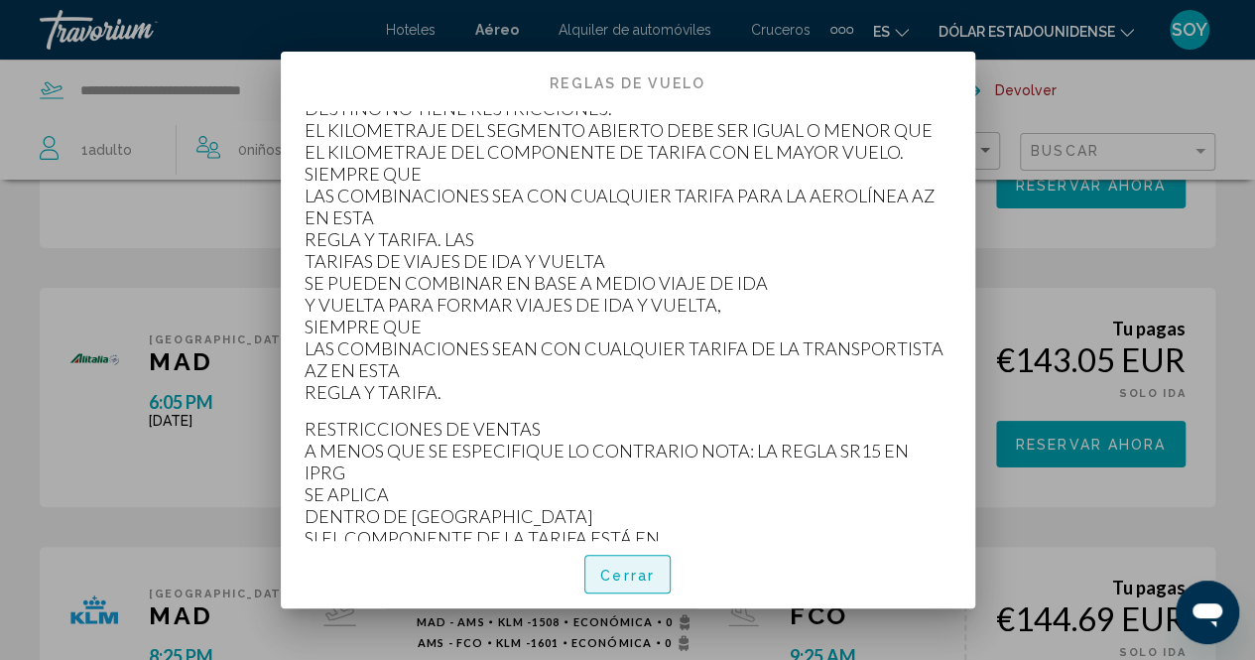
click at [628, 567] on font "Cerrar" at bounding box center [627, 575] width 55 height 16
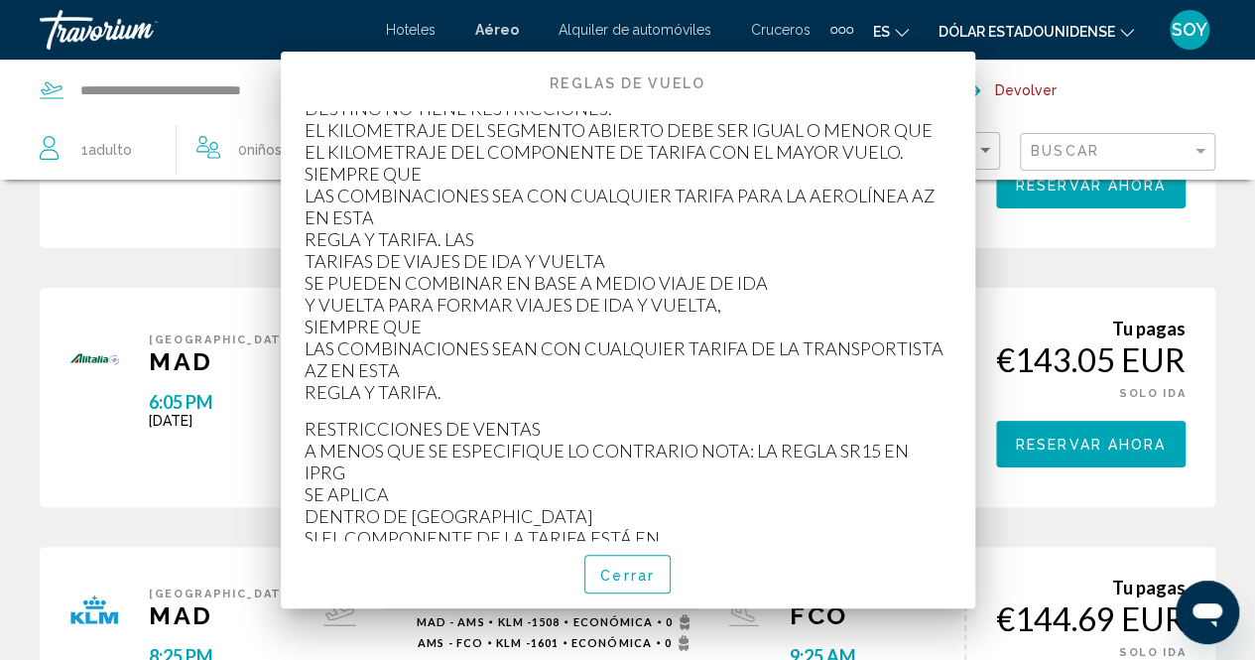
scroll to position [249, 0]
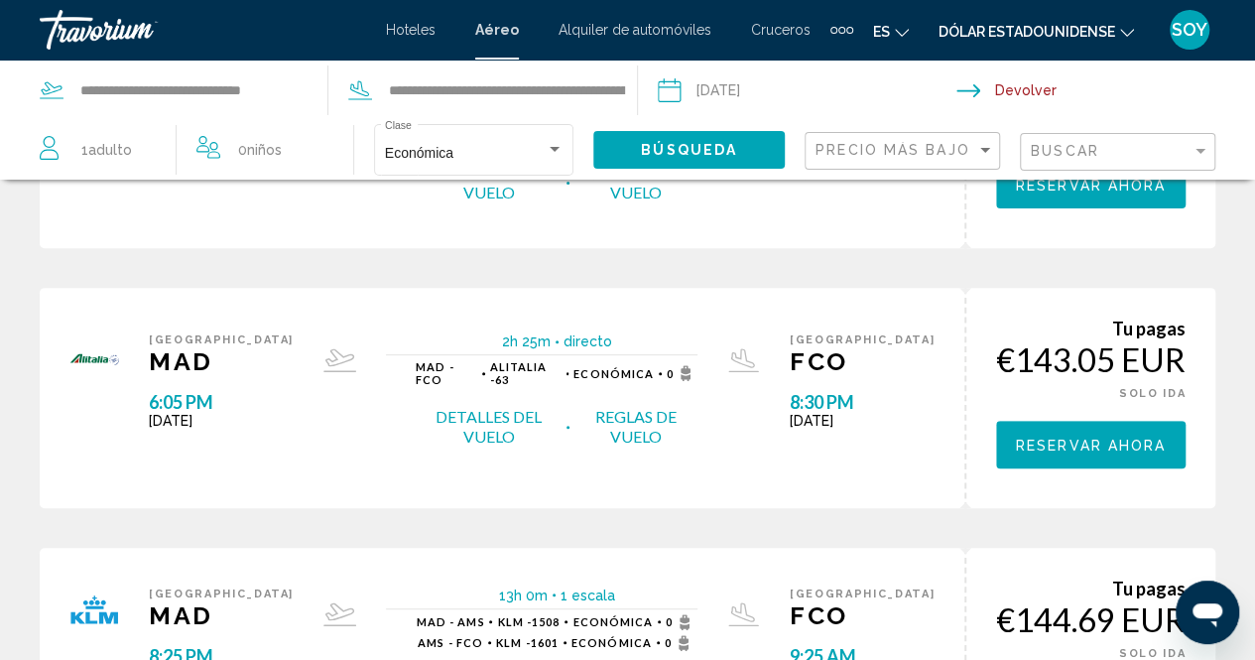
click at [641, 406] on button "Reglas de vuelo" at bounding box center [635, 427] width 123 height 42
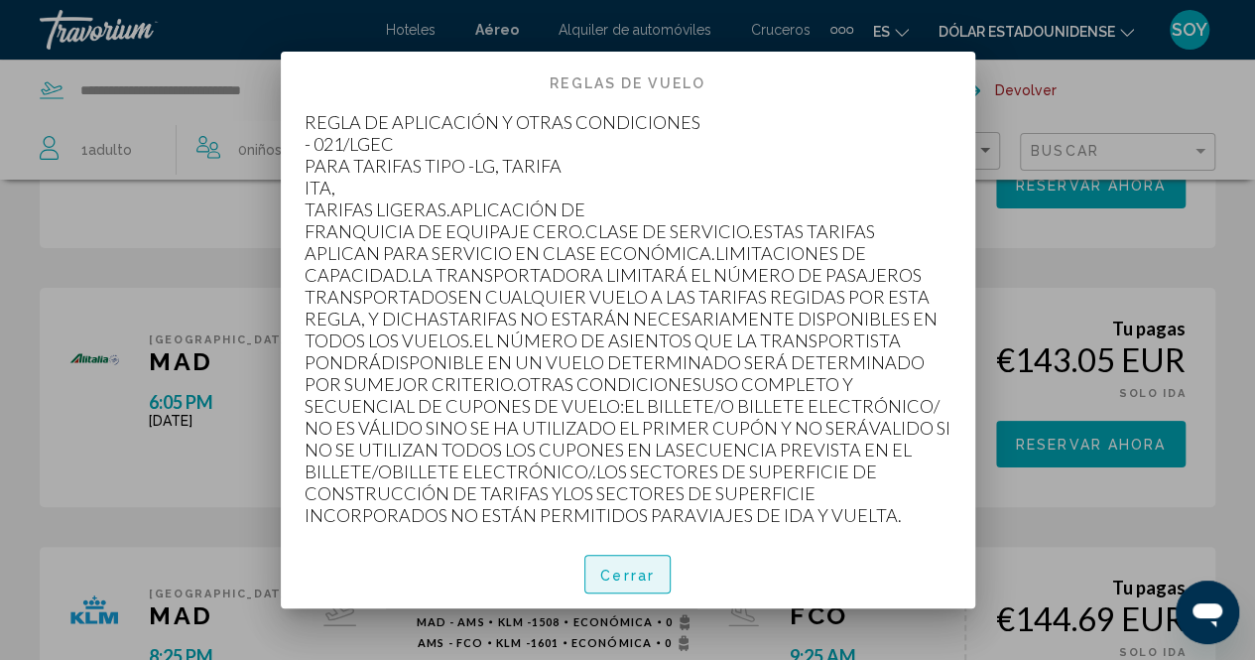
click at [615, 584] on button "Cerrar" at bounding box center [627, 573] width 86 height 38
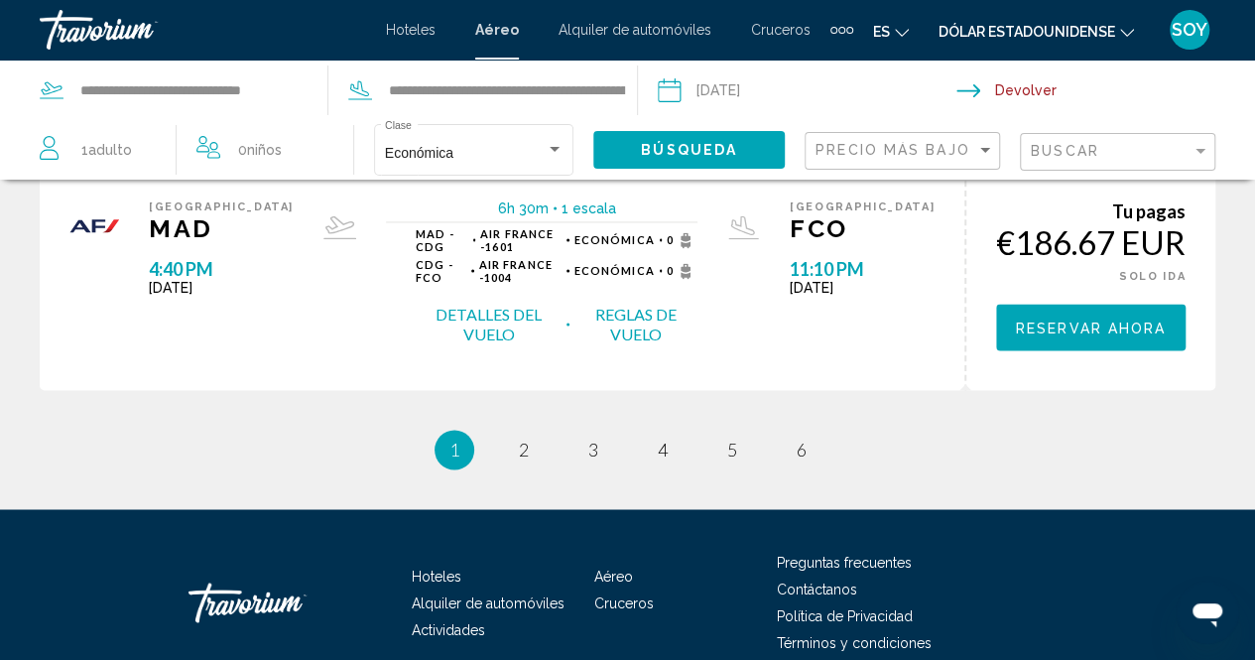
scroll to position [1403, 0]
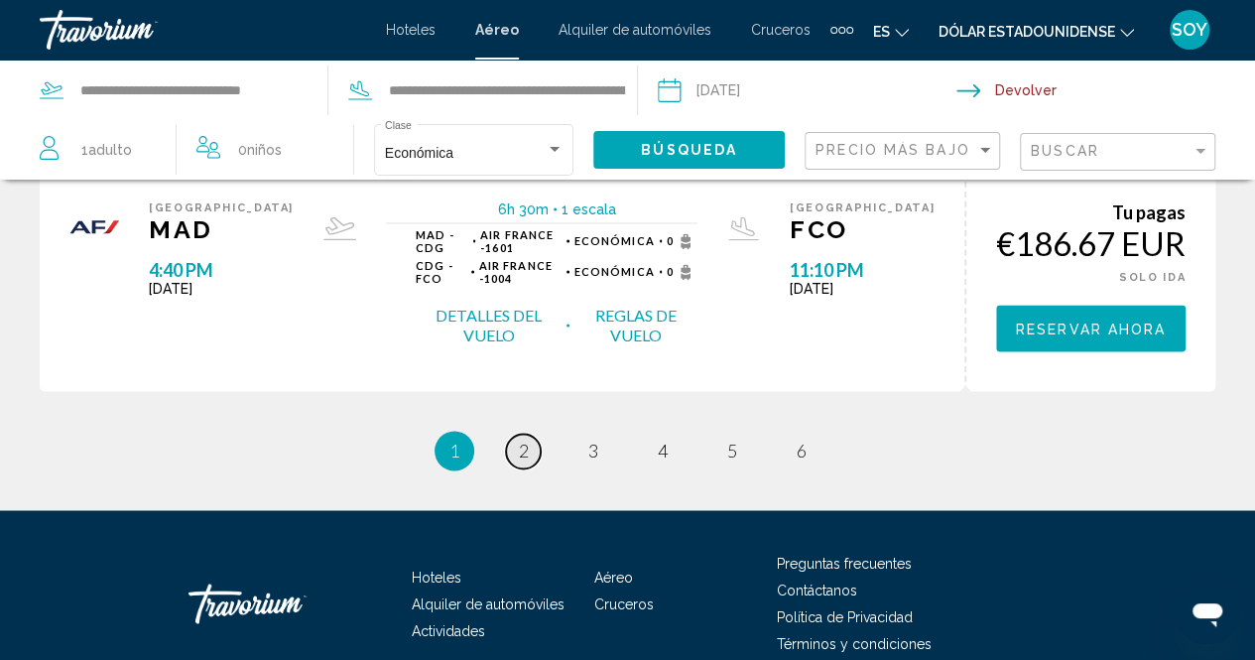
click at [524, 439] on span "2" at bounding box center [524, 450] width 10 height 22
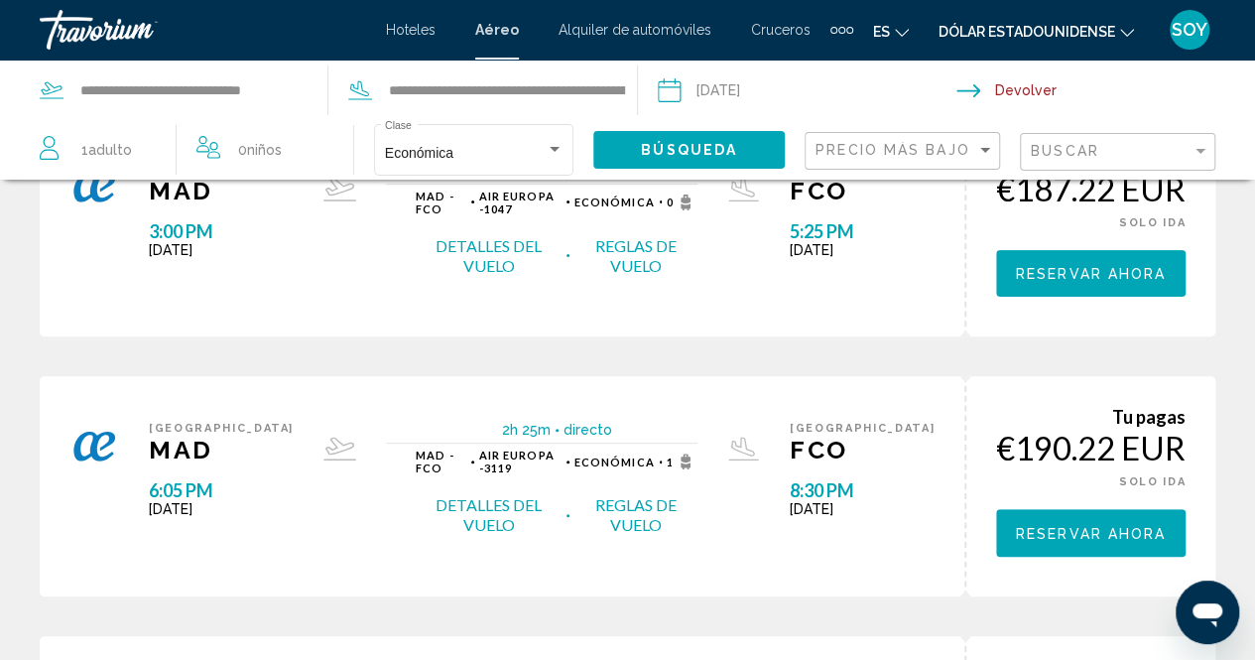
scroll to position [181, 0]
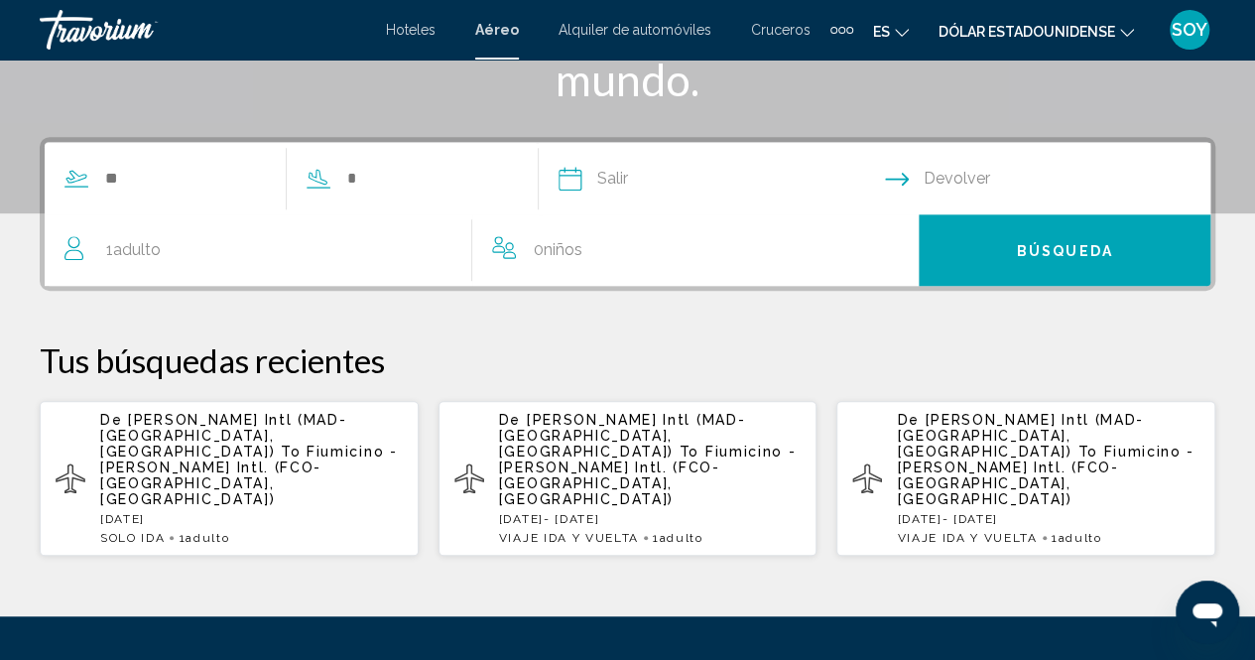
scroll to position [383, 0]
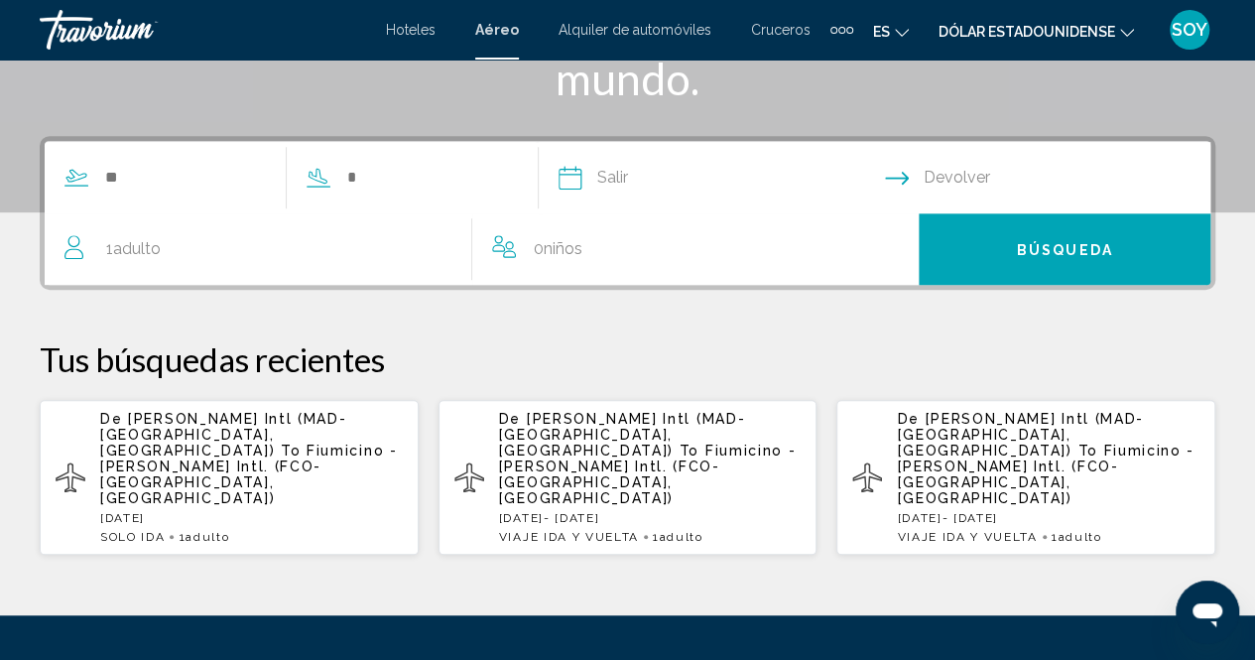
click at [391, 441] on p "De Barajas Intl (MAD-Madrid, Spain) To Fiumicino -Leonardo da Vinci Intl. (FCO-…" at bounding box center [251, 458] width 303 height 95
